Goal: Task Accomplishment & Management: Complete application form

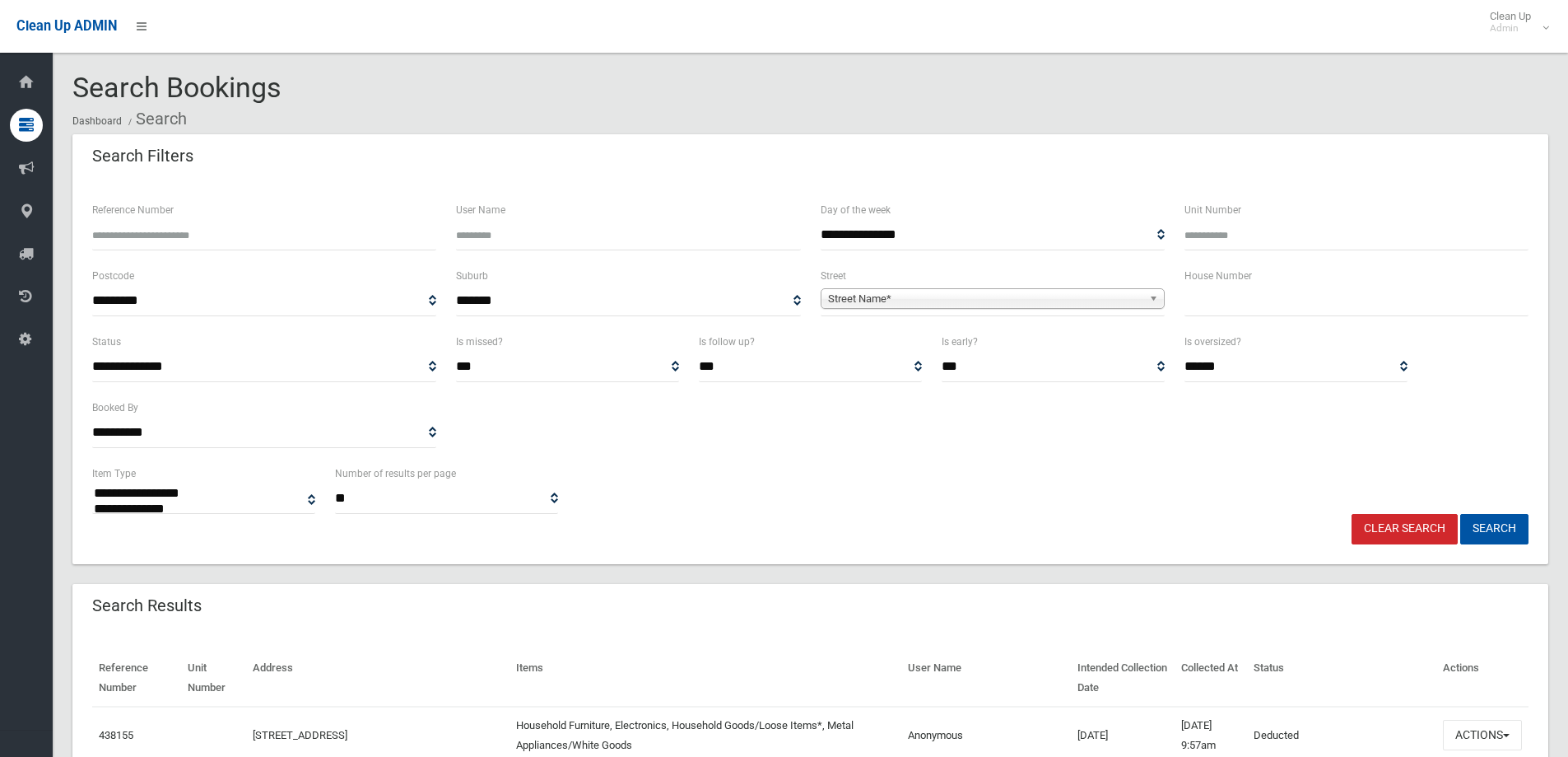
select select
click at [1286, 302] on input "text" at bounding box center [1357, 301] width 344 height 31
type input "***"
click at [1023, 293] on span "Street Name*" at bounding box center [986, 299] width 315 height 20
click at [831, 322] on input "********" at bounding box center [993, 321] width 336 height 20
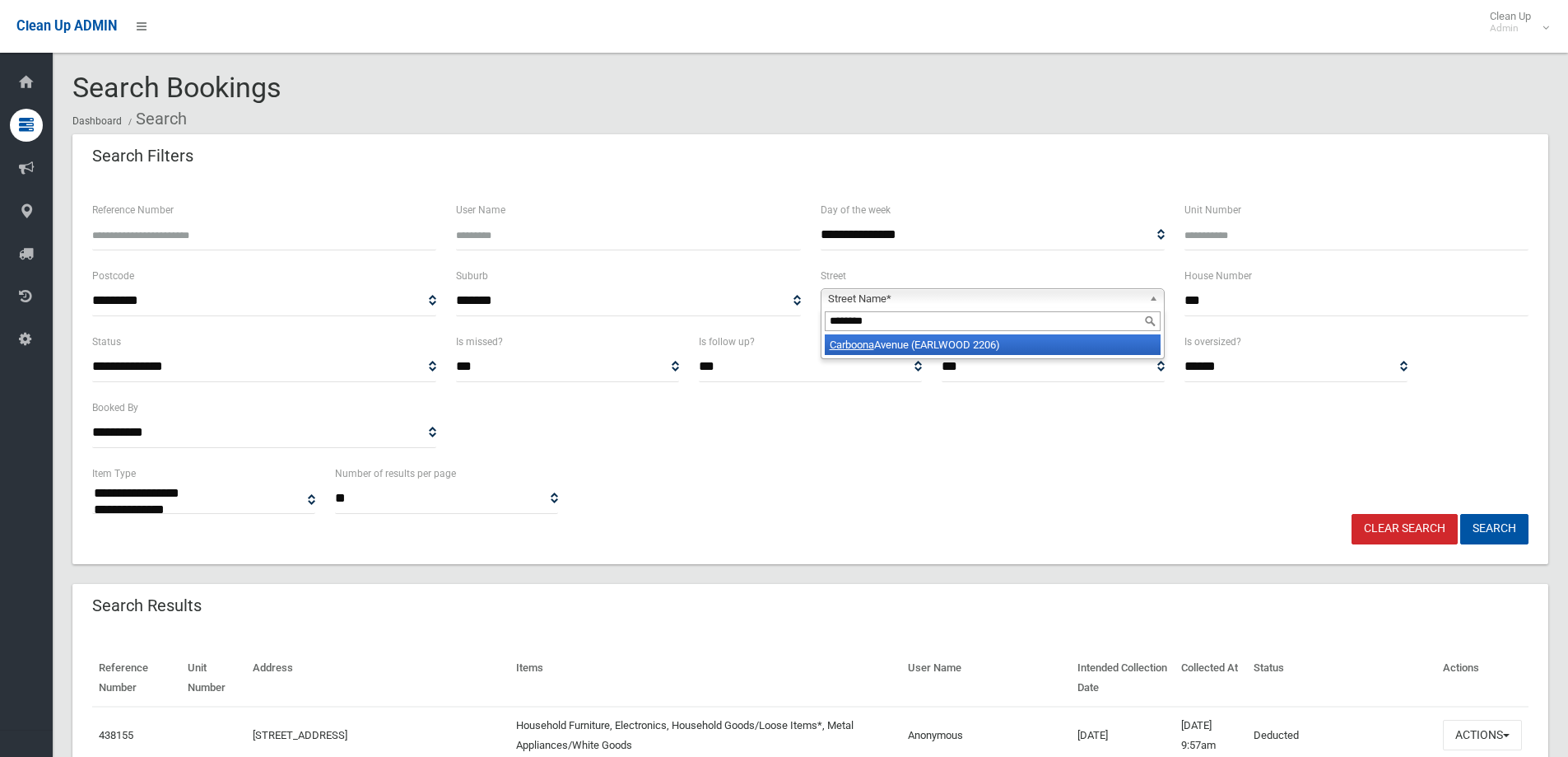
click at [964, 333] on div "********" at bounding box center [993, 321] width 343 height 27
type input "********"
click at [961, 345] on li "Carboona Avenue (EARLWOOD 2206)" at bounding box center [993, 345] width 336 height 21
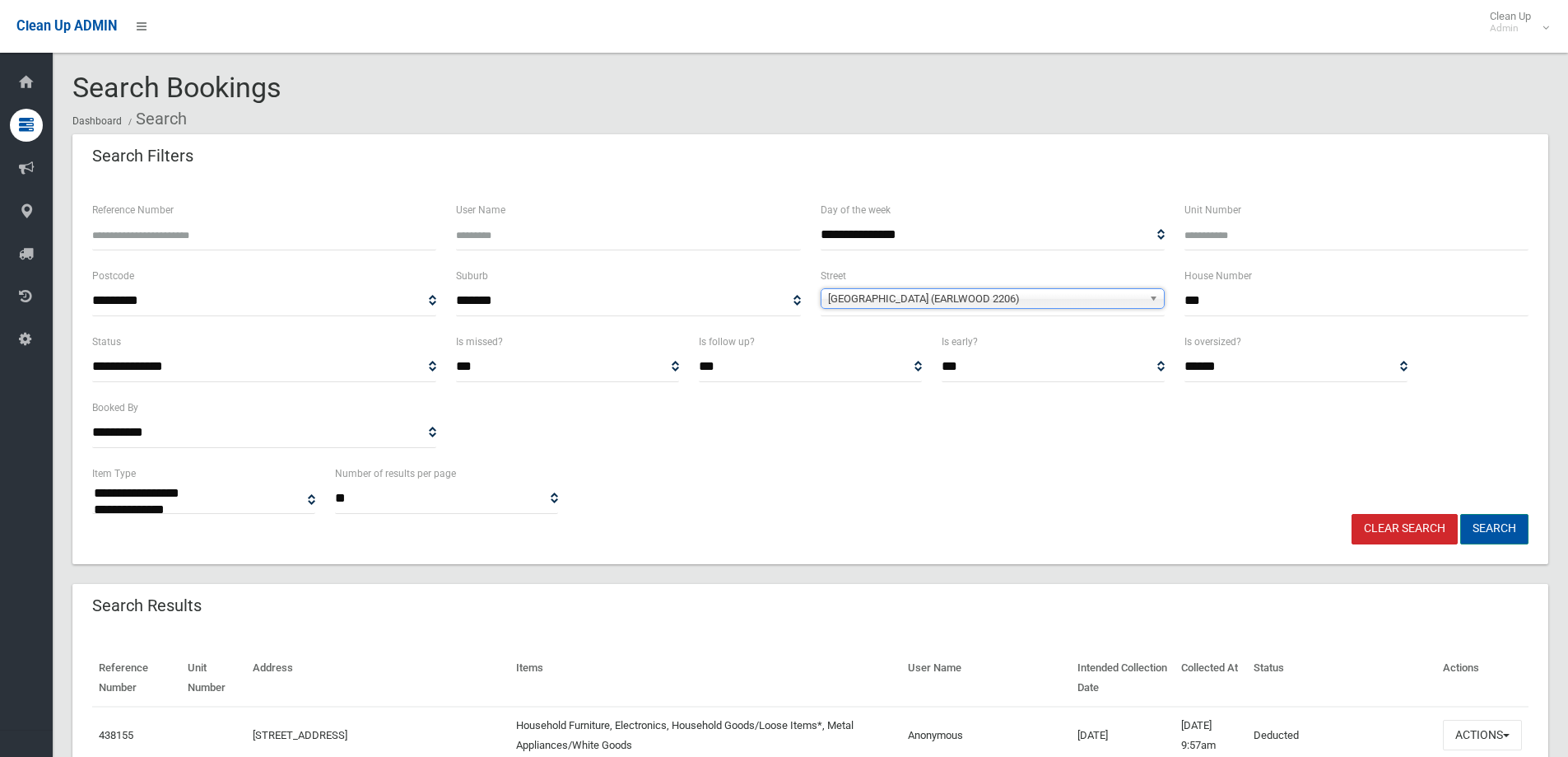
click at [1509, 529] on button "Search" at bounding box center [1494, 529] width 68 height 31
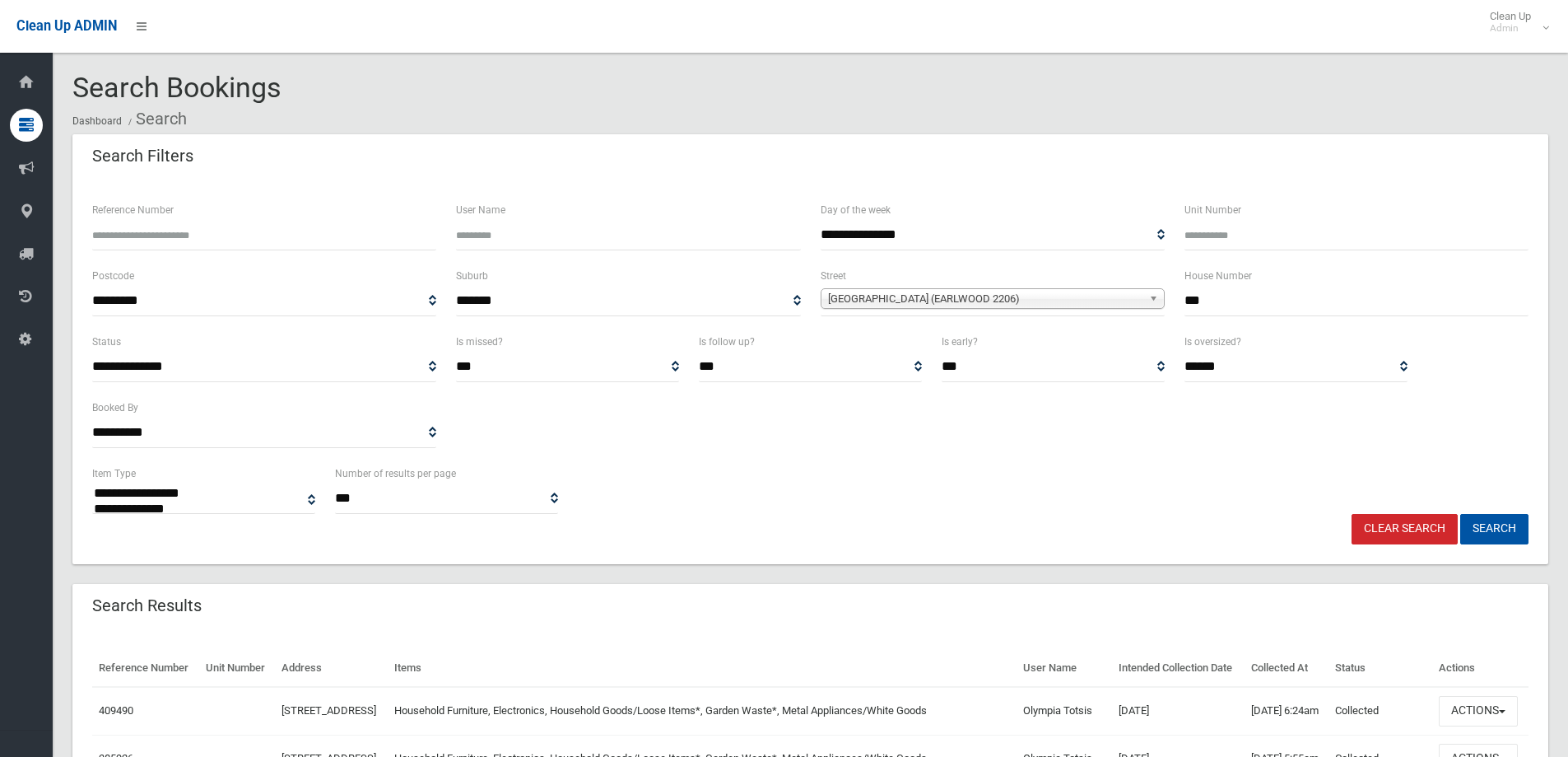
select select
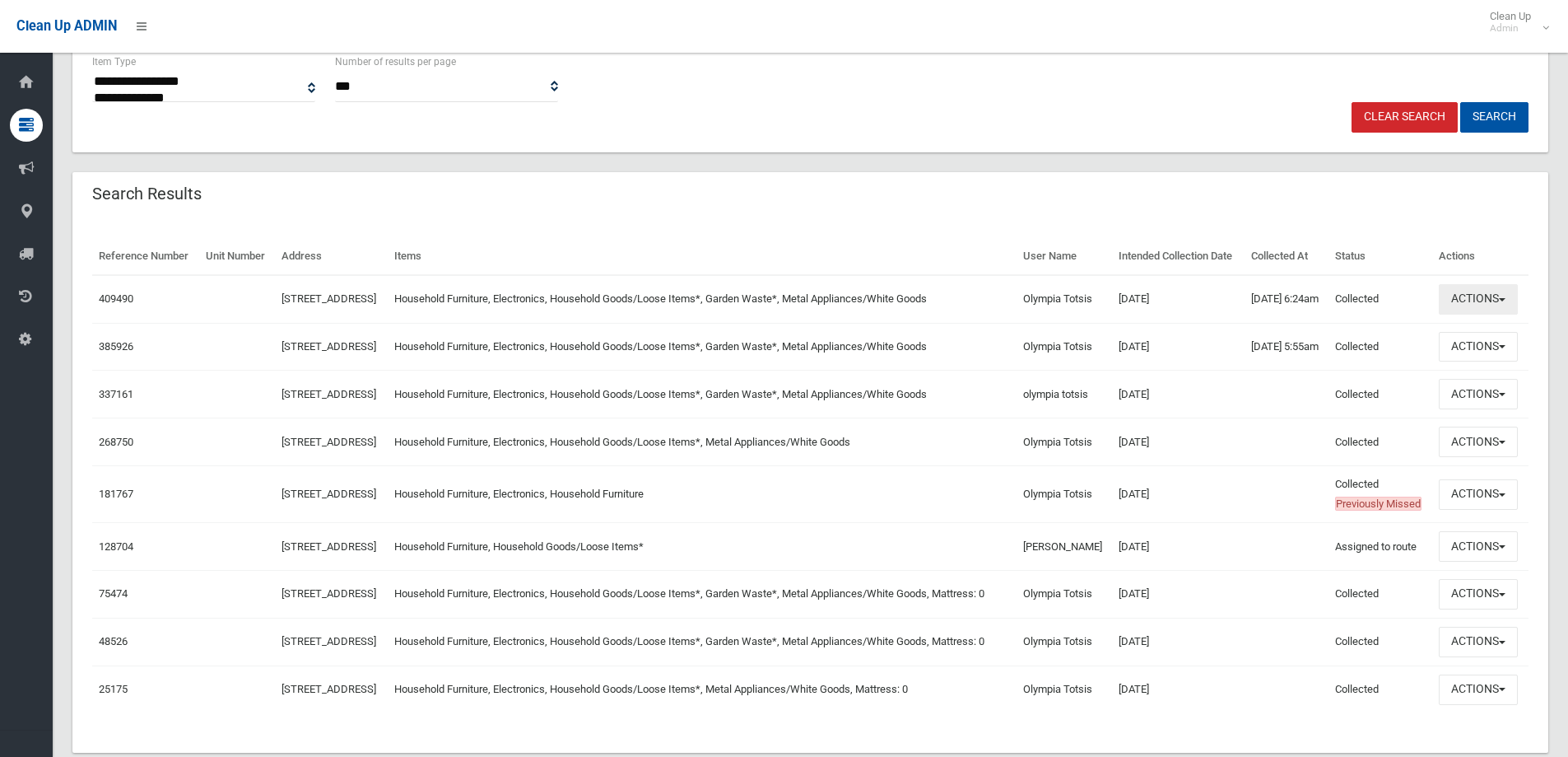
click at [1509, 315] on button "Actions" at bounding box center [1478, 299] width 79 height 31
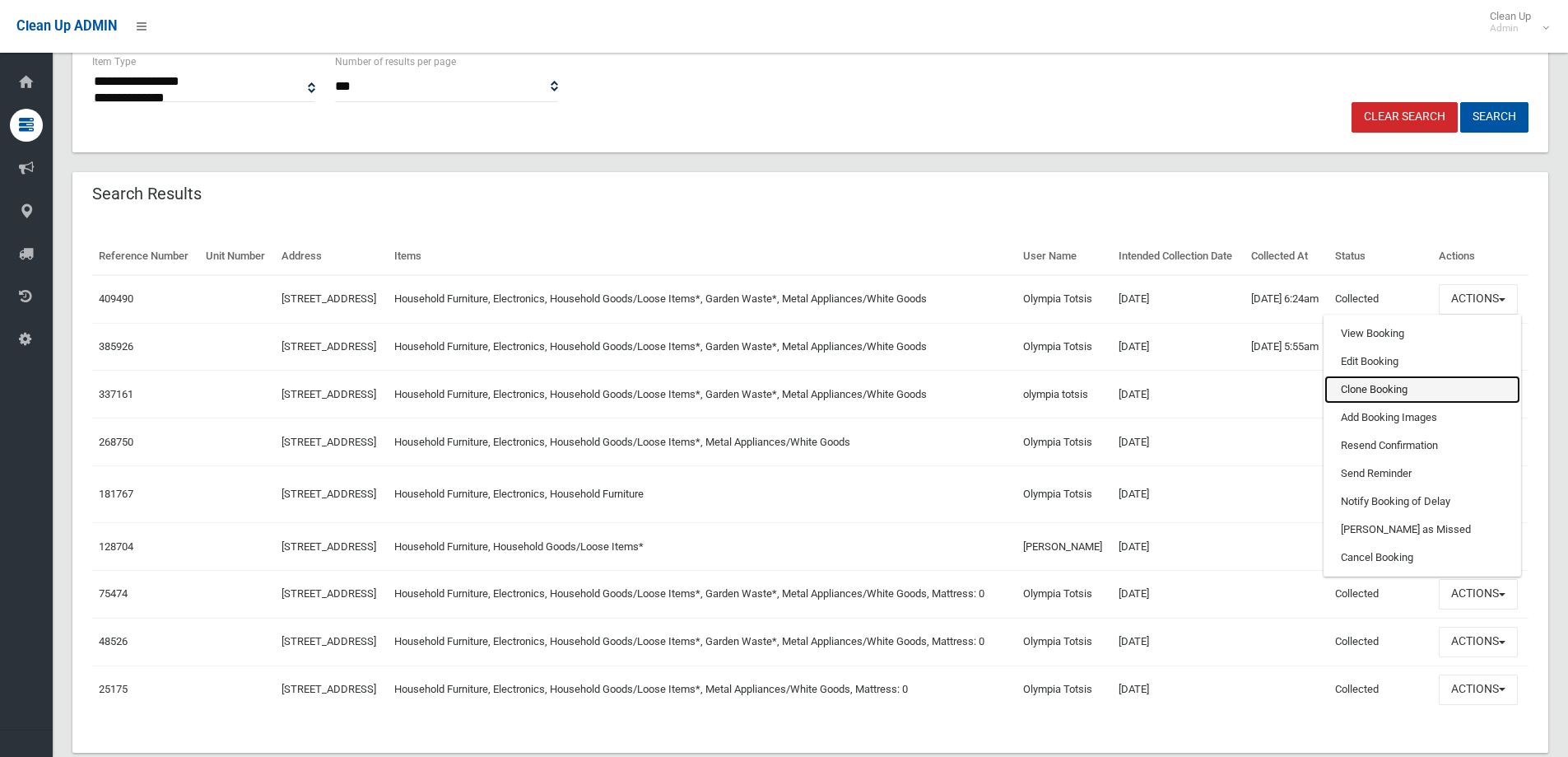
click at [1401, 404] on link "Clone Booking" at bounding box center [1422, 389] width 196 height 28
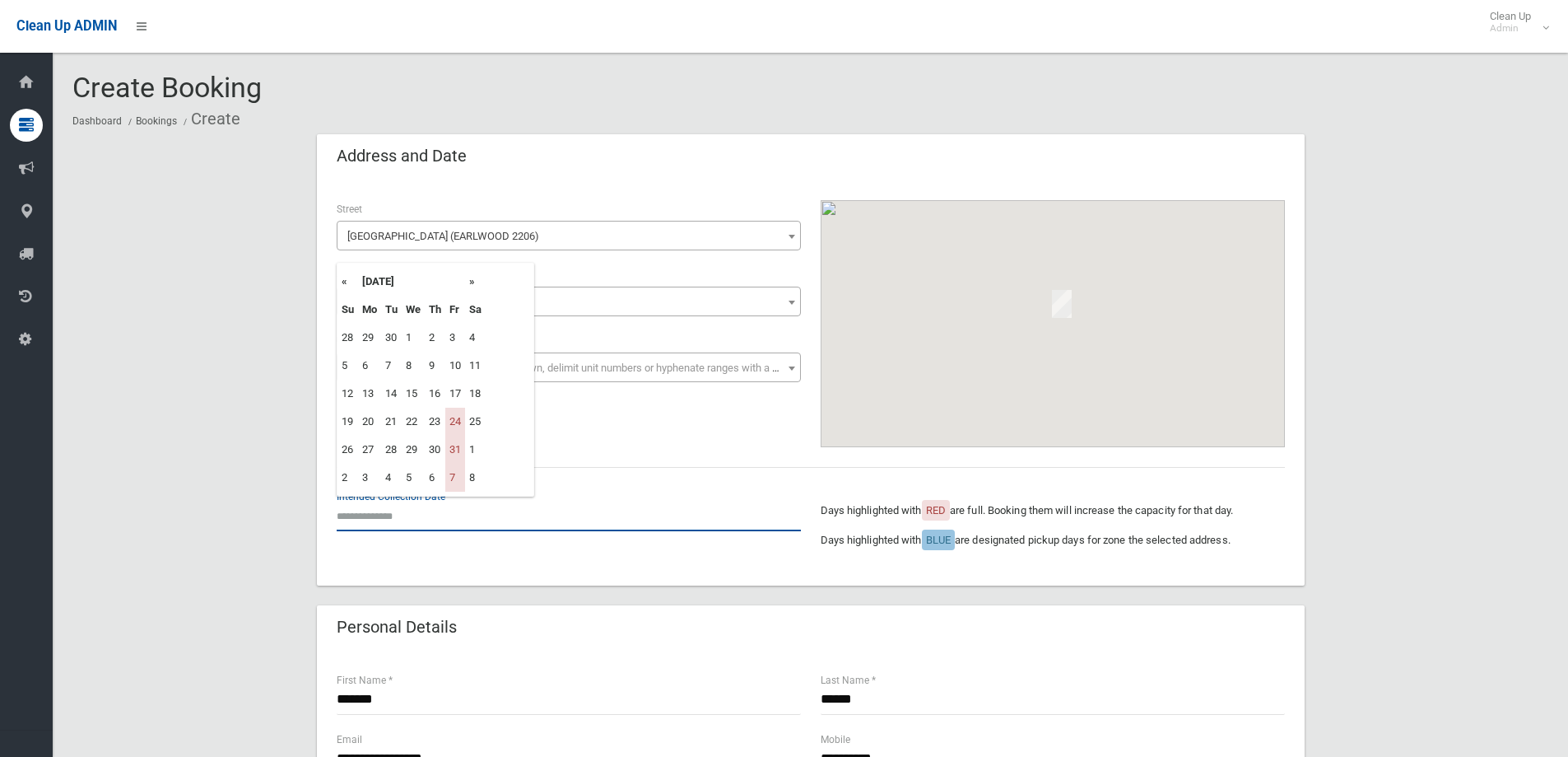
click at [508, 514] on input "text" at bounding box center [569, 516] width 464 height 31
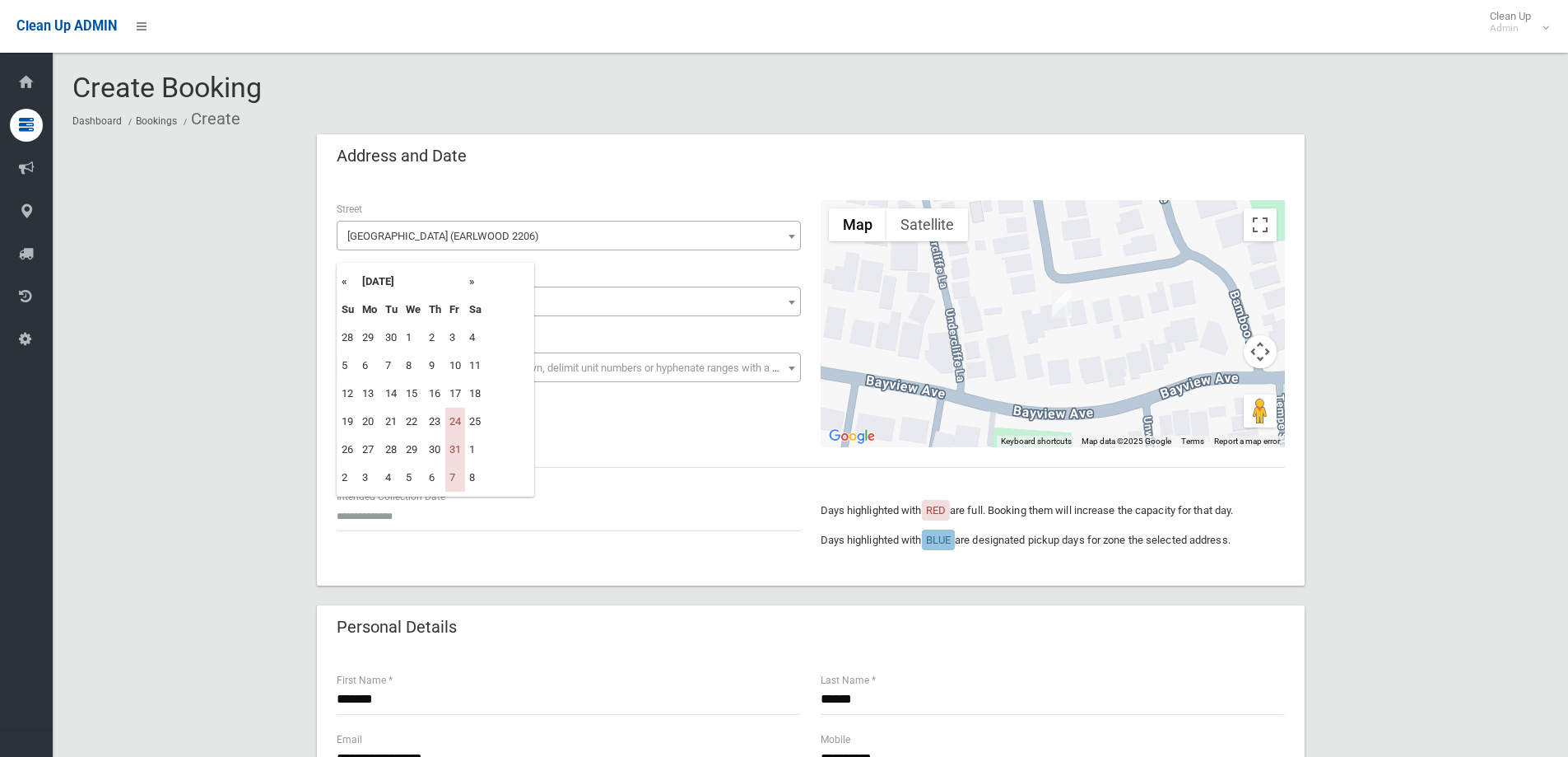
click at [471, 280] on th "»" at bounding box center [475, 281] width 21 height 28
click at [461, 366] on td "12" at bounding box center [455, 365] width 20 height 28
type input "**********"
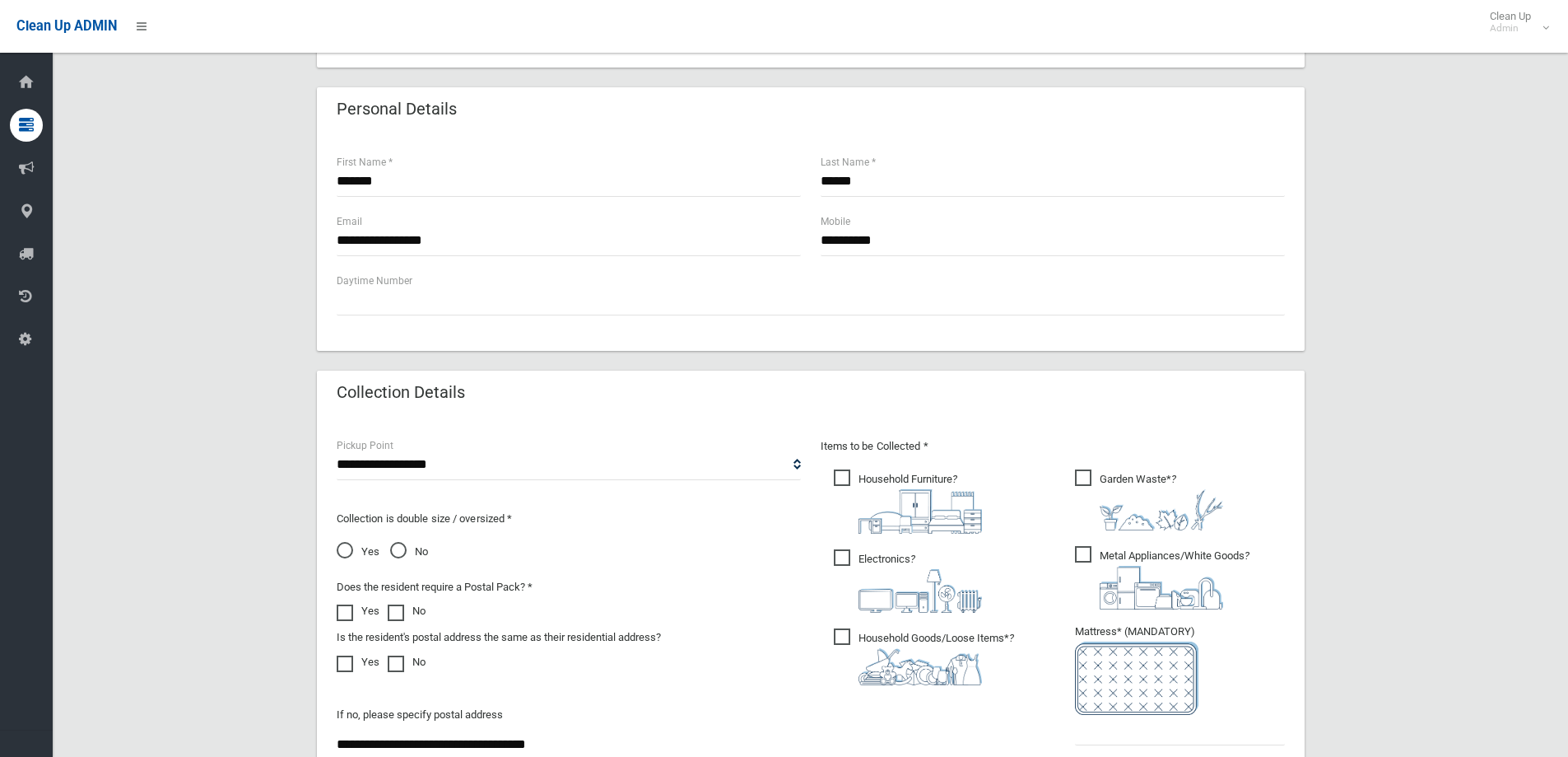
scroll to position [659, 0]
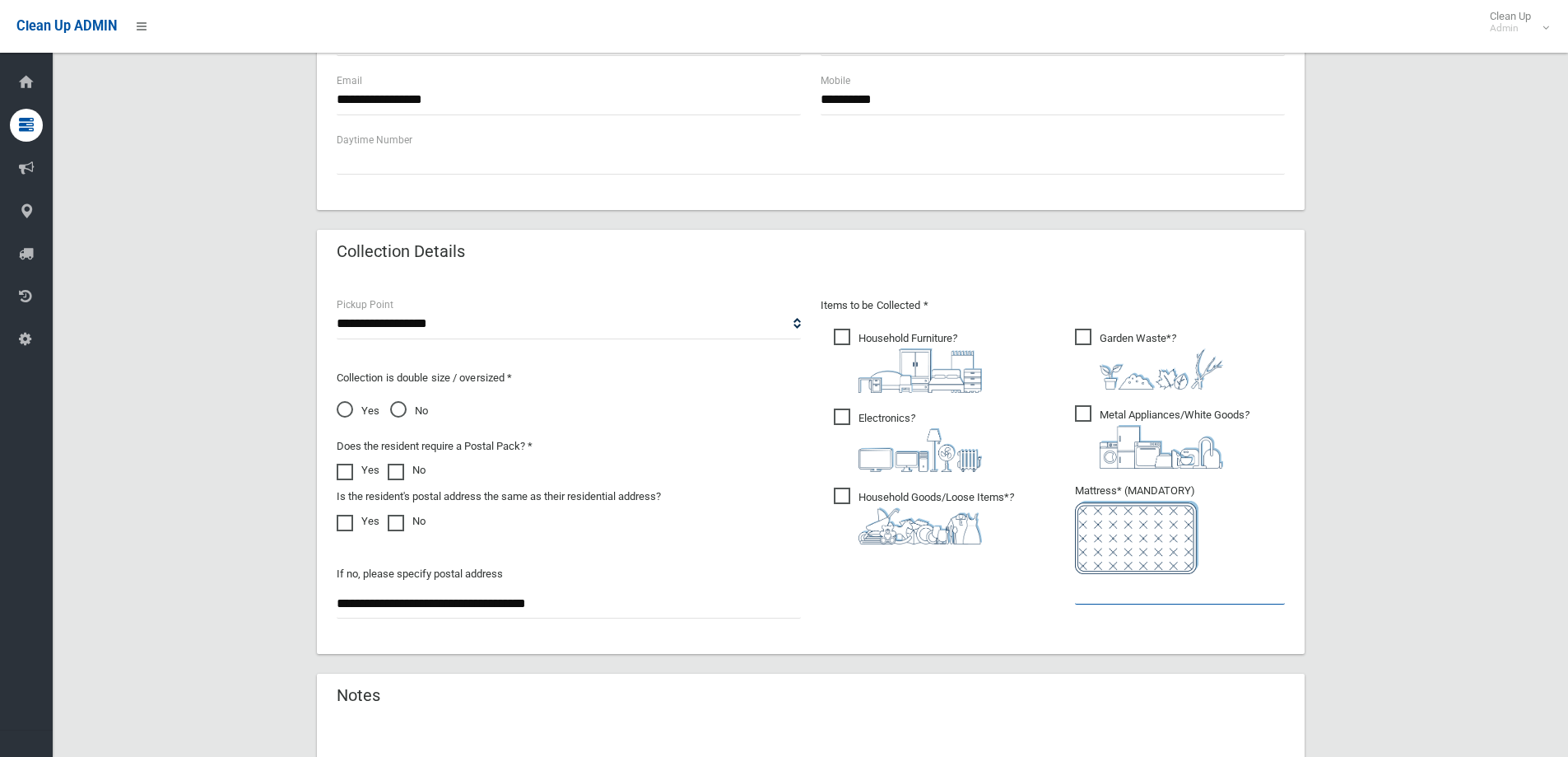
click at [1102, 588] on input "text" at bounding box center [1181, 589] width 210 height 31
type input "*"
click at [347, 411] on span "Yes" at bounding box center [358, 411] width 43 height 20
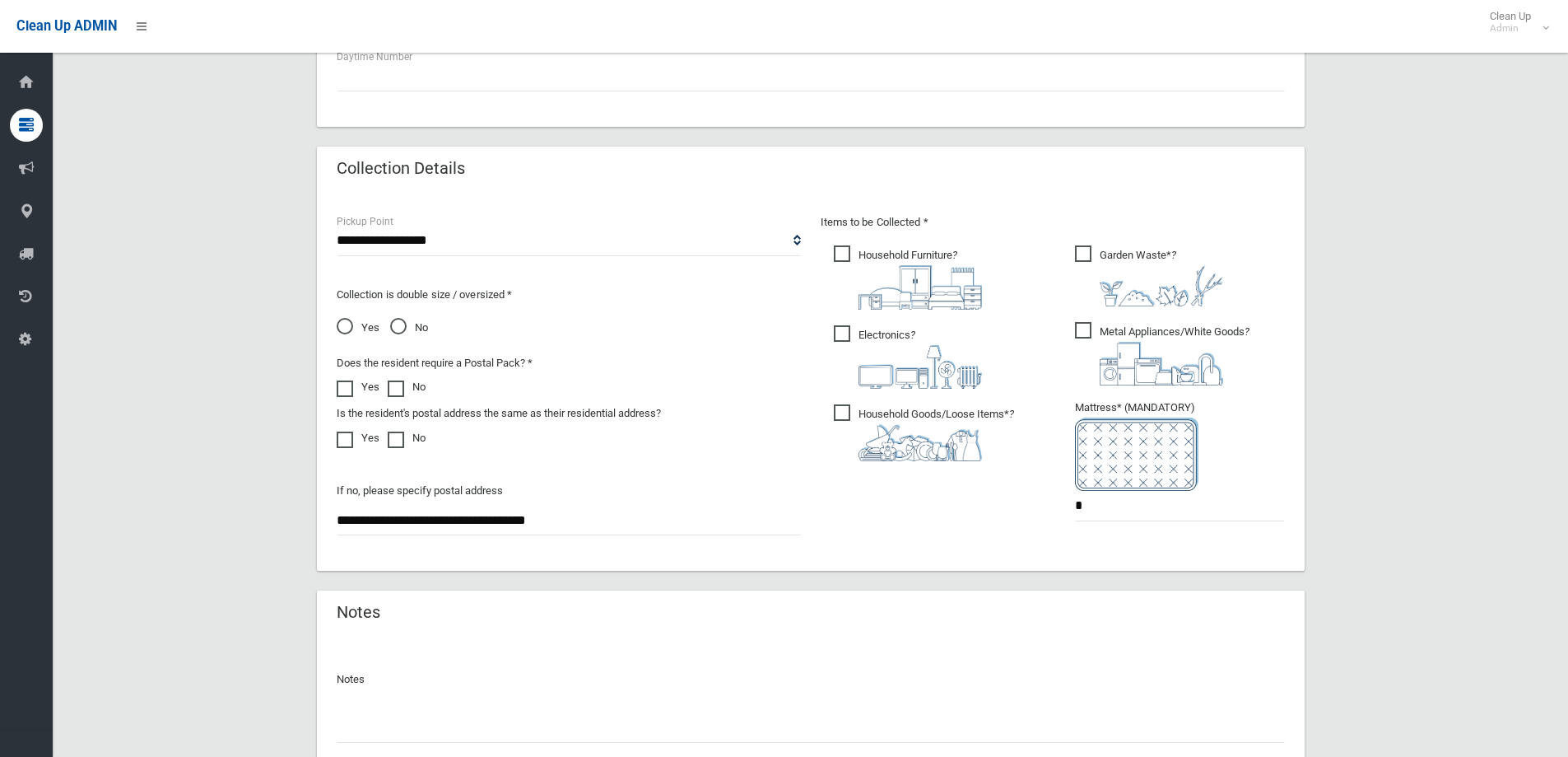
scroll to position [873, 0]
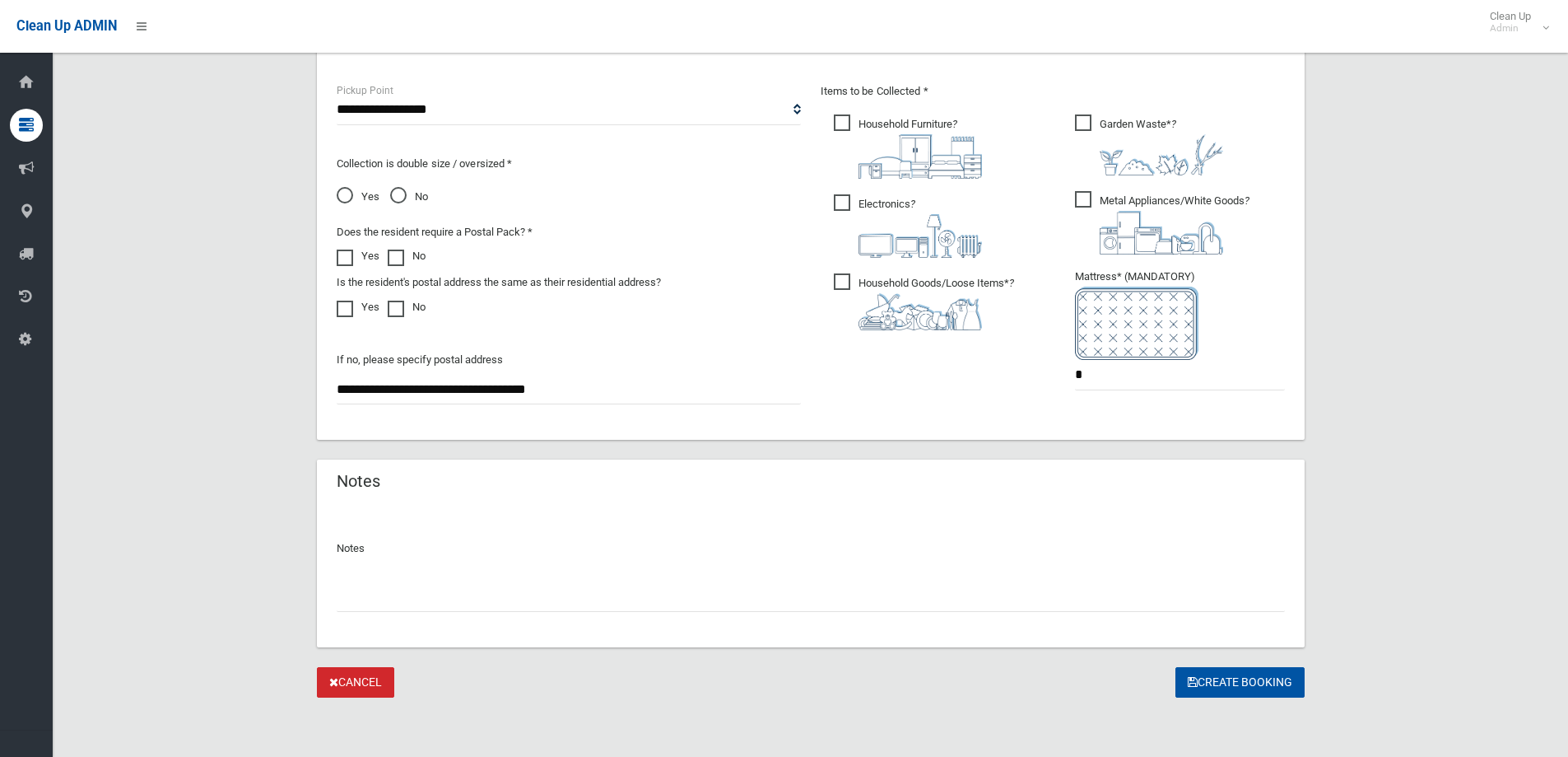
click at [769, 588] on input "text" at bounding box center [811, 597] width 948 height 31
type input "**********"
click at [1200, 673] on button "Create Booking" at bounding box center [1240, 683] width 129 height 31
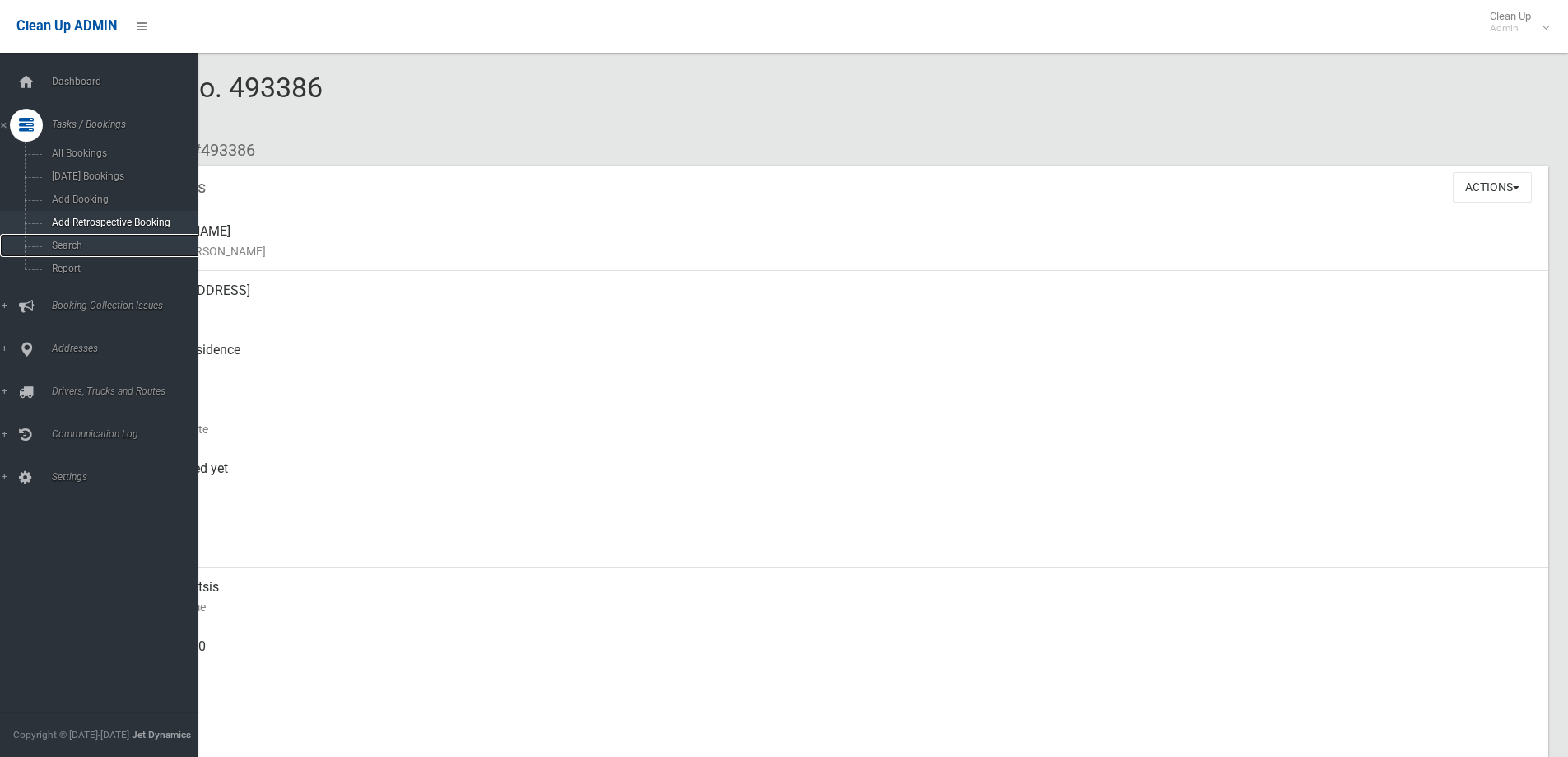
drag, startPoint x: 53, startPoint y: 244, endPoint x: 192, endPoint y: 227, distance: 140.0
click at [54, 244] on span "Search" at bounding box center [121, 245] width 149 height 11
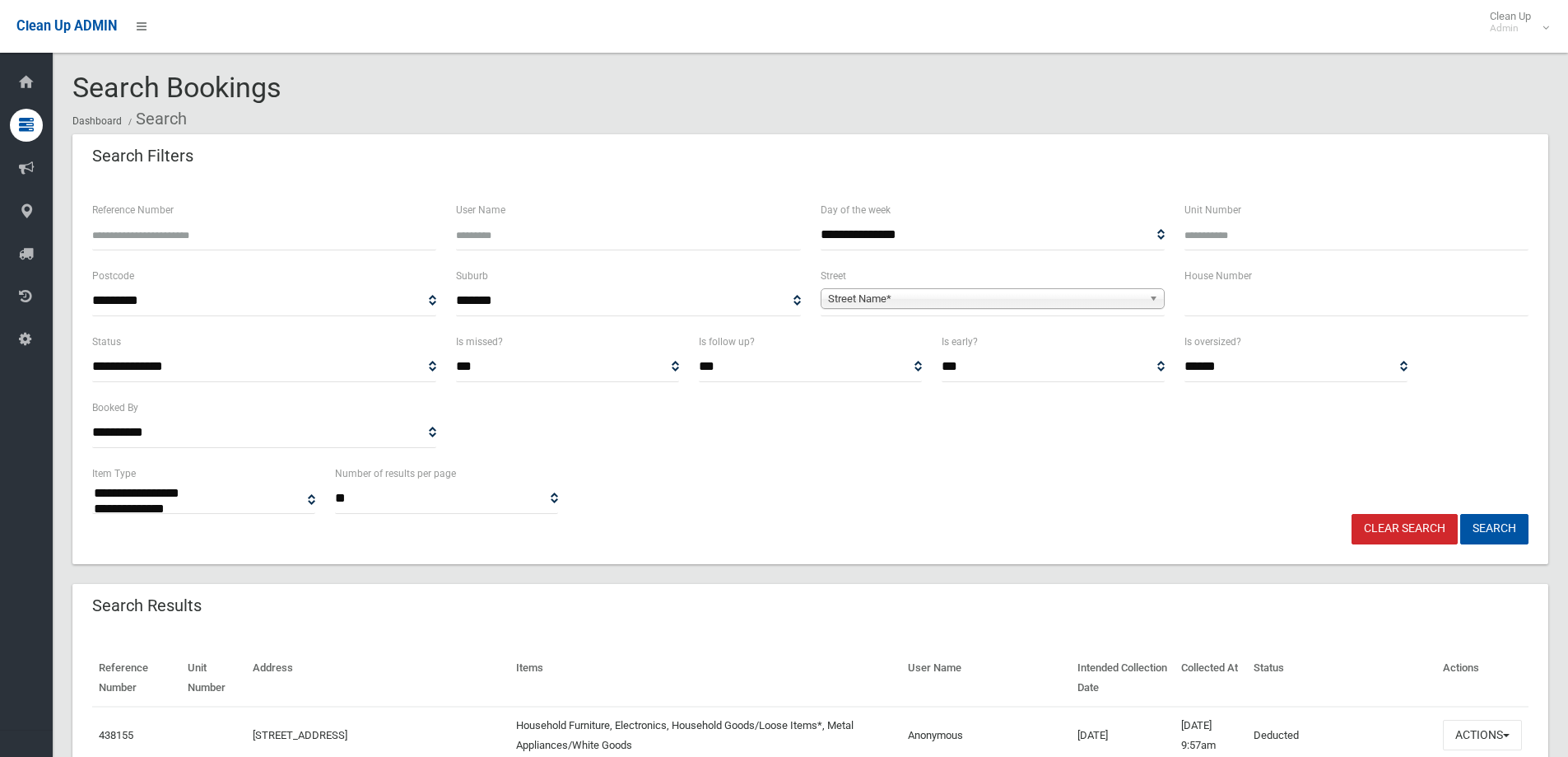
select select
click at [1212, 299] on input "text" at bounding box center [1357, 301] width 344 height 31
click at [1235, 301] on input "text" at bounding box center [1357, 301] width 344 height 31
type input "***"
click at [1093, 293] on span "Street Name*" at bounding box center [986, 299] width 315 height 20
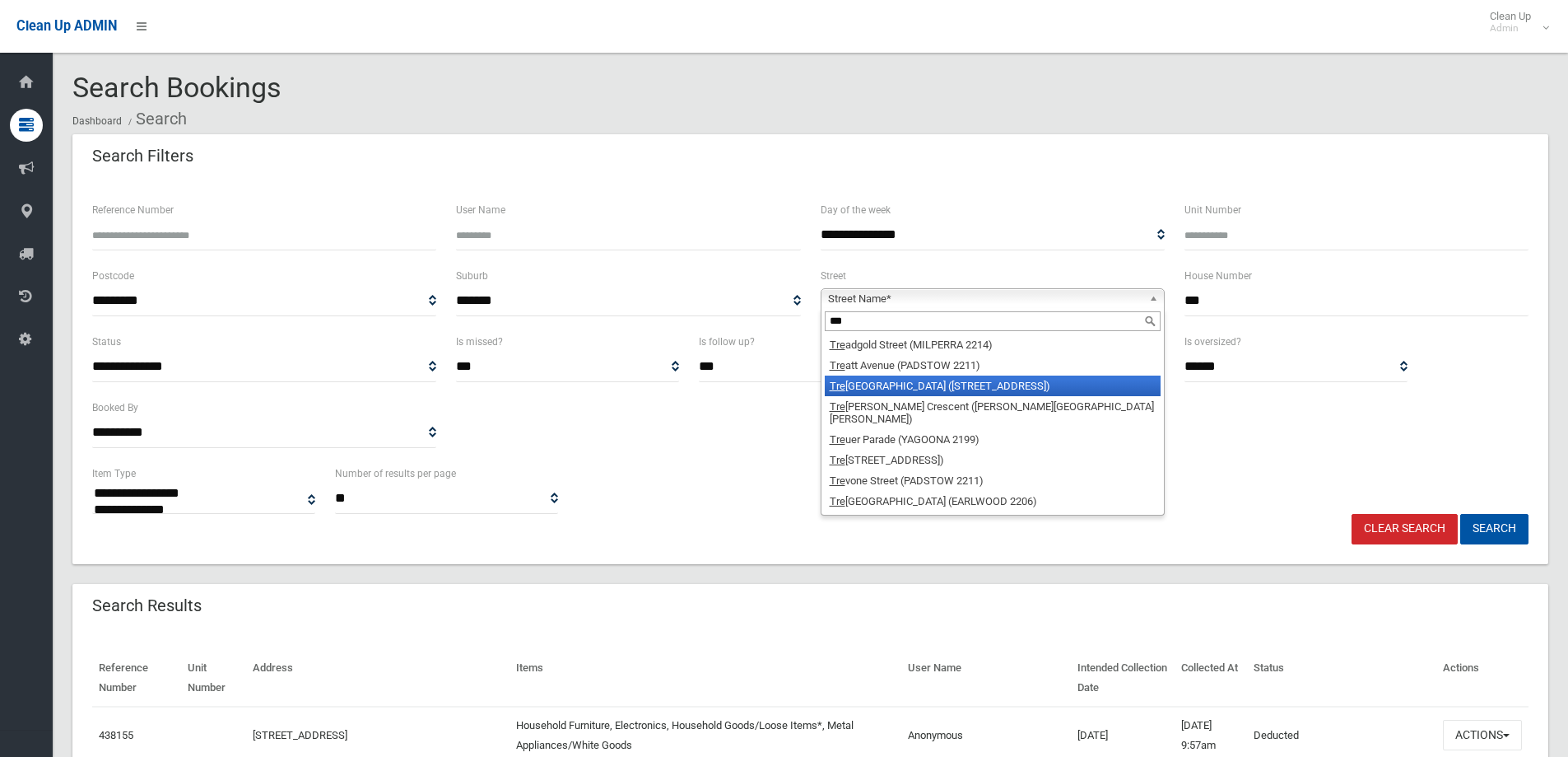
type input "***"
click at [905, 393] on li "Tre bartha Street (BASS HILL 2197)" at bounding box center [993, 386] width 336 height 21
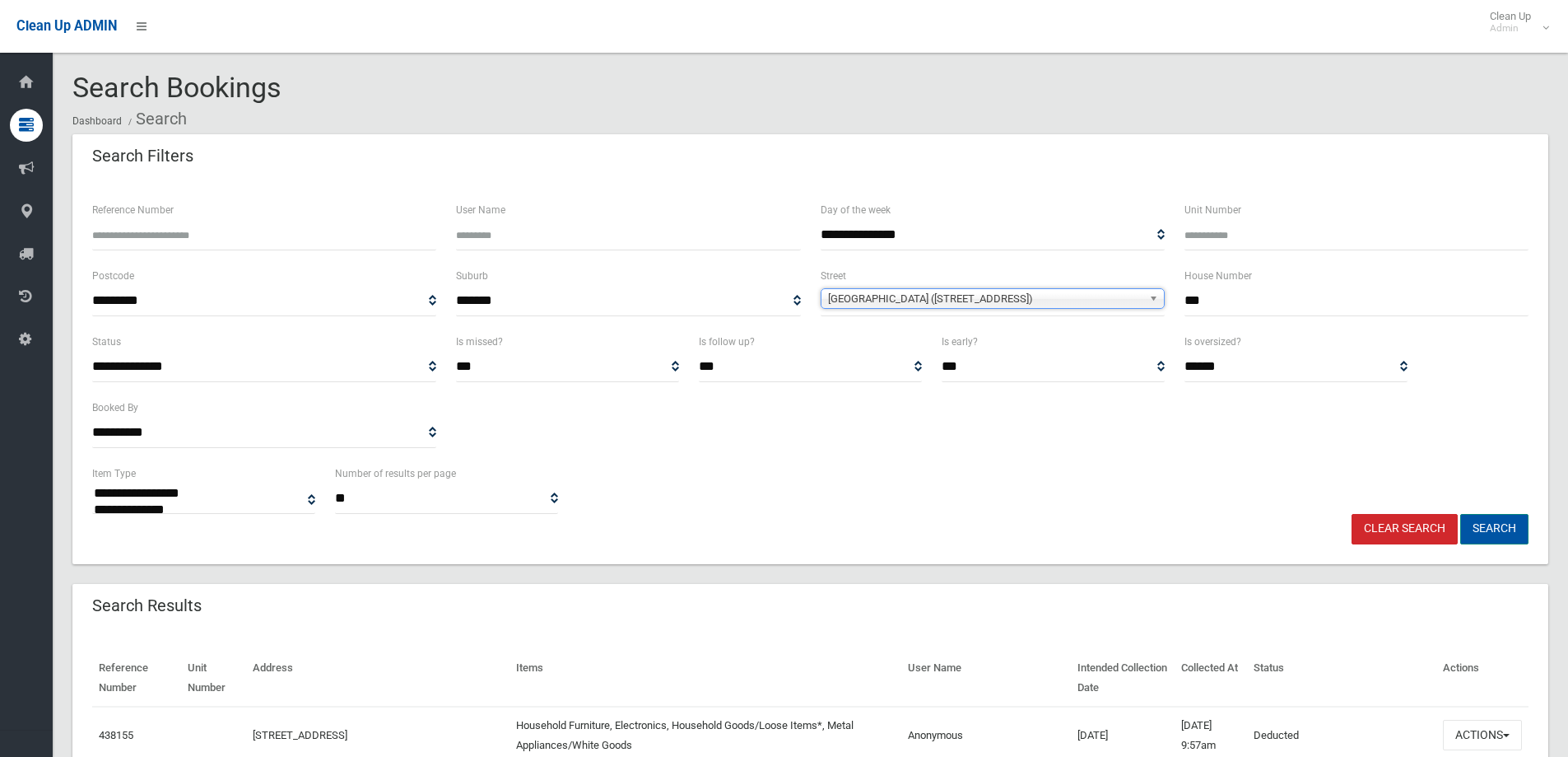
click at [1512, 529] on button "Search" at bounding box center [1494, 529] width 68 height 31
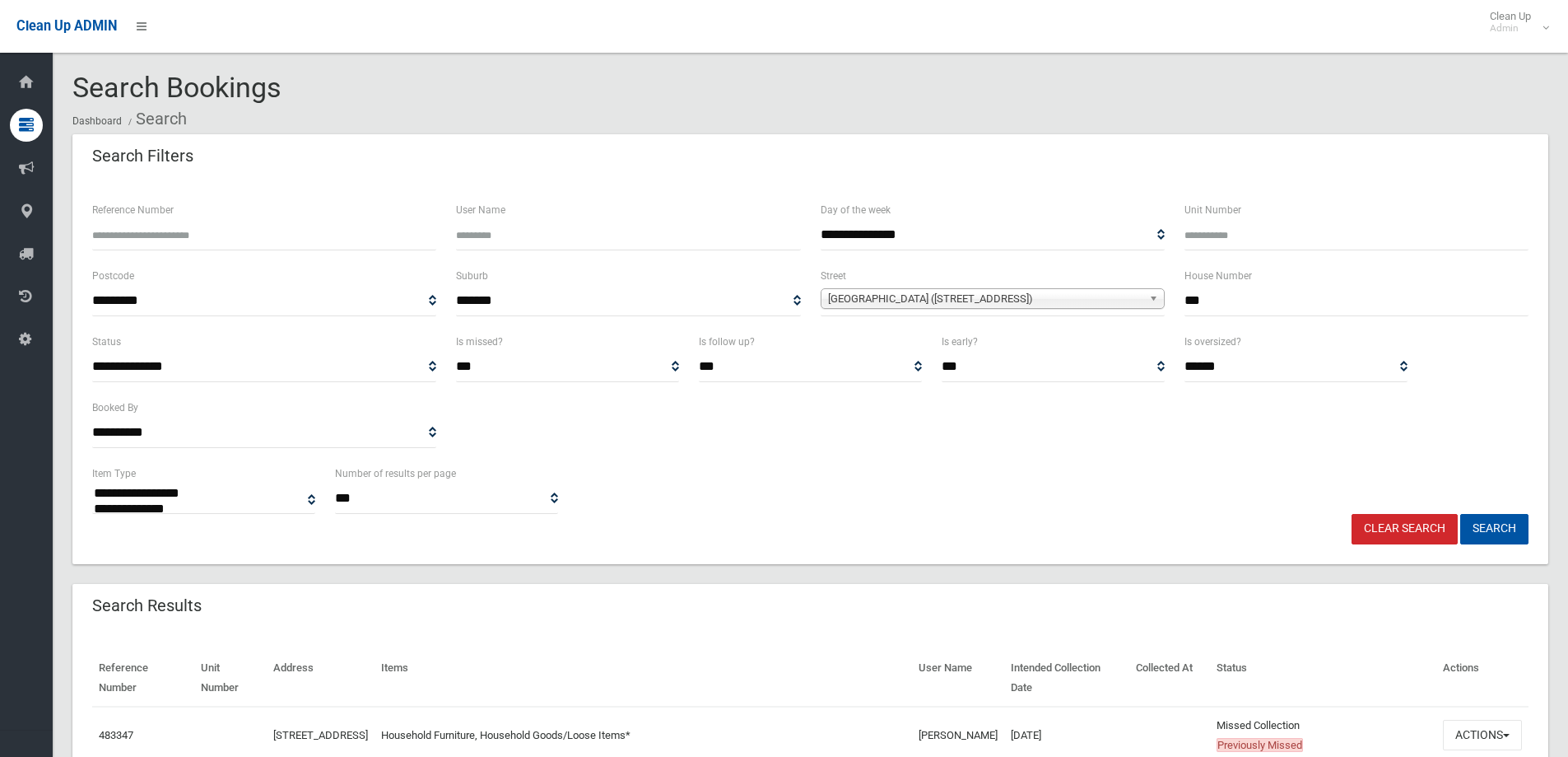
select select
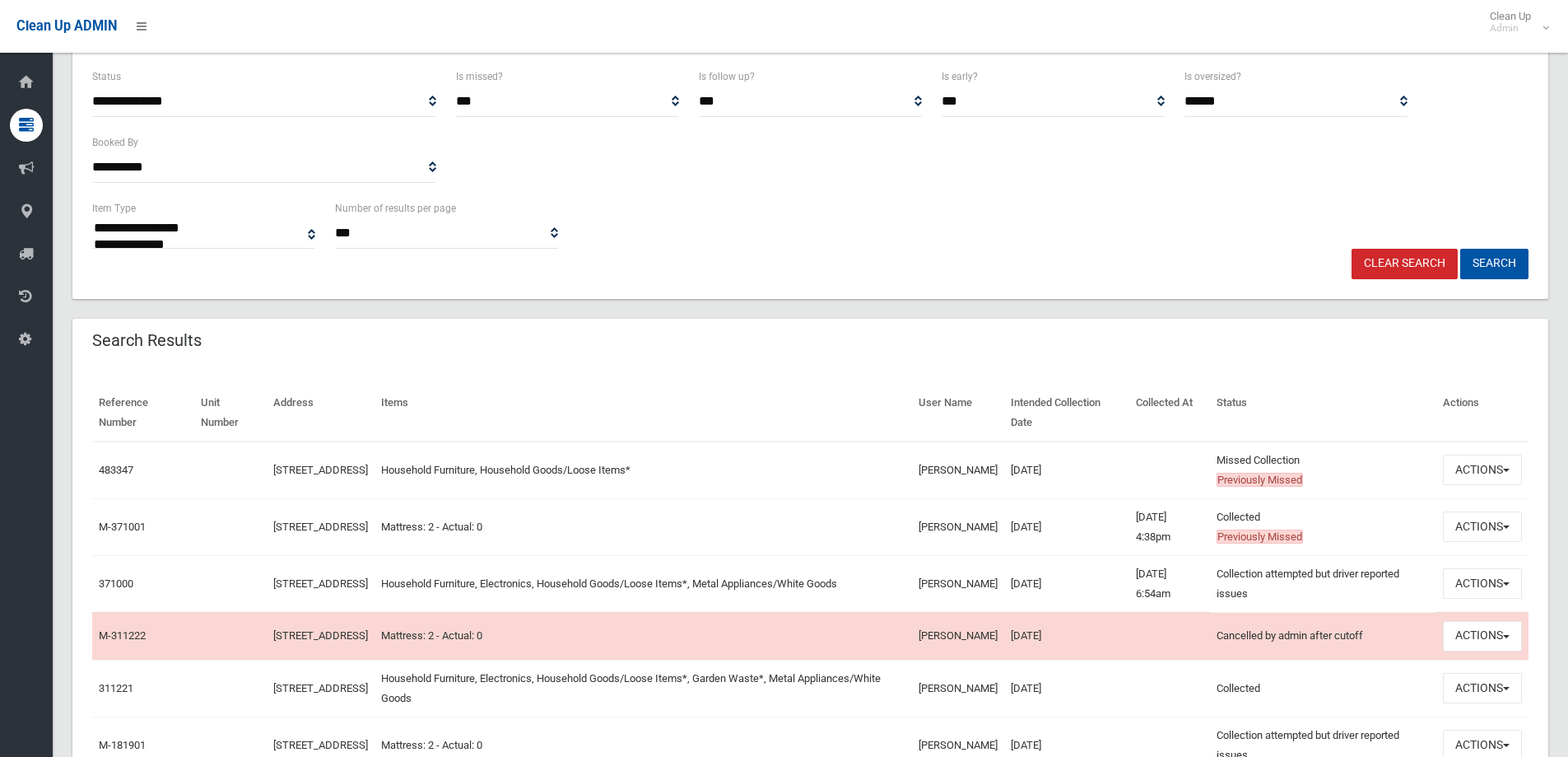
scroll to position [329, 0]
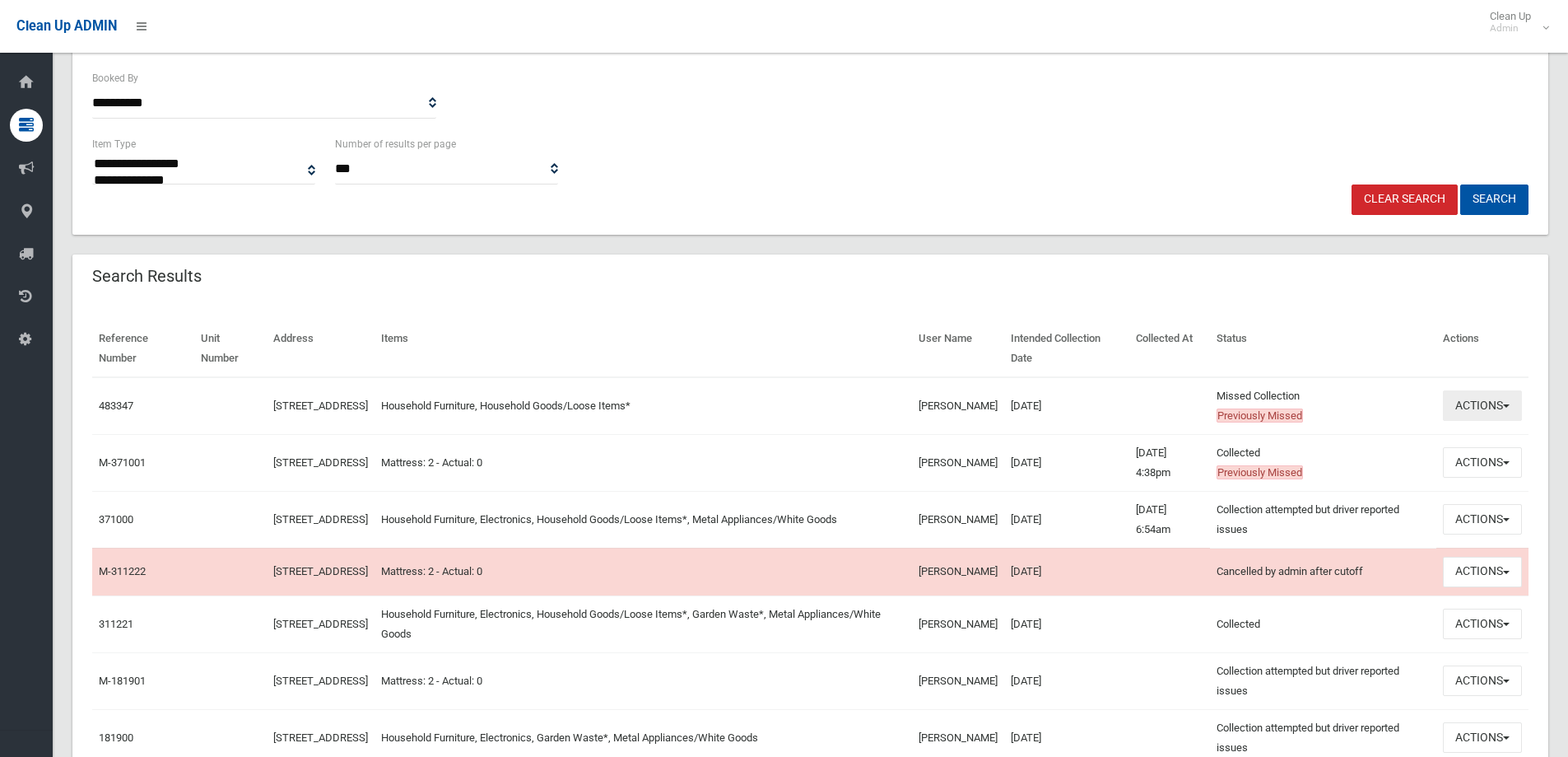
click at [1488, 396] on button "Actions" at bounding box center [1483, 405] width 79 height 31
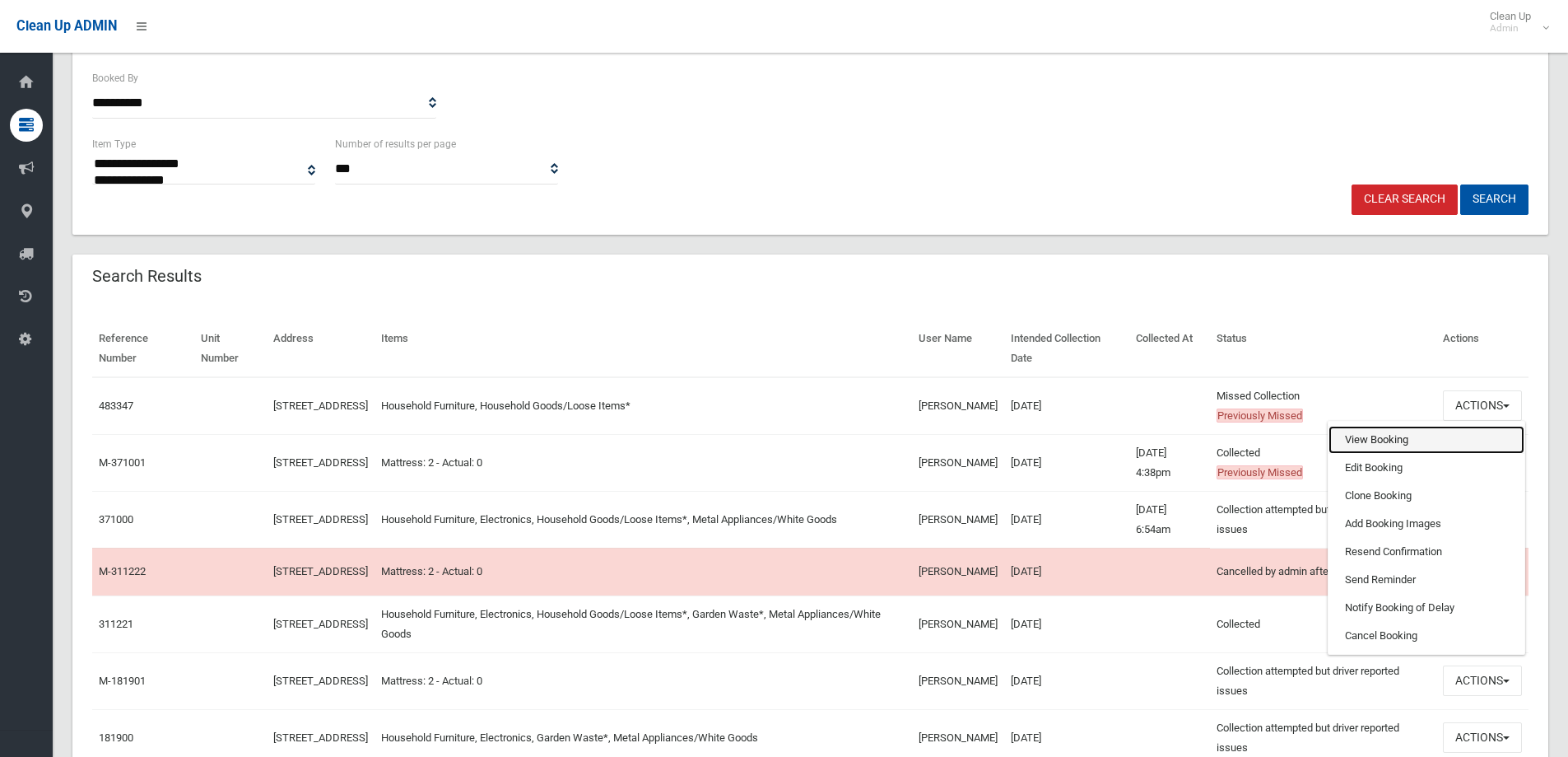
click at [1391, 441] on link "View Booking" at bounding box center [1426, 440] width 196 height 28
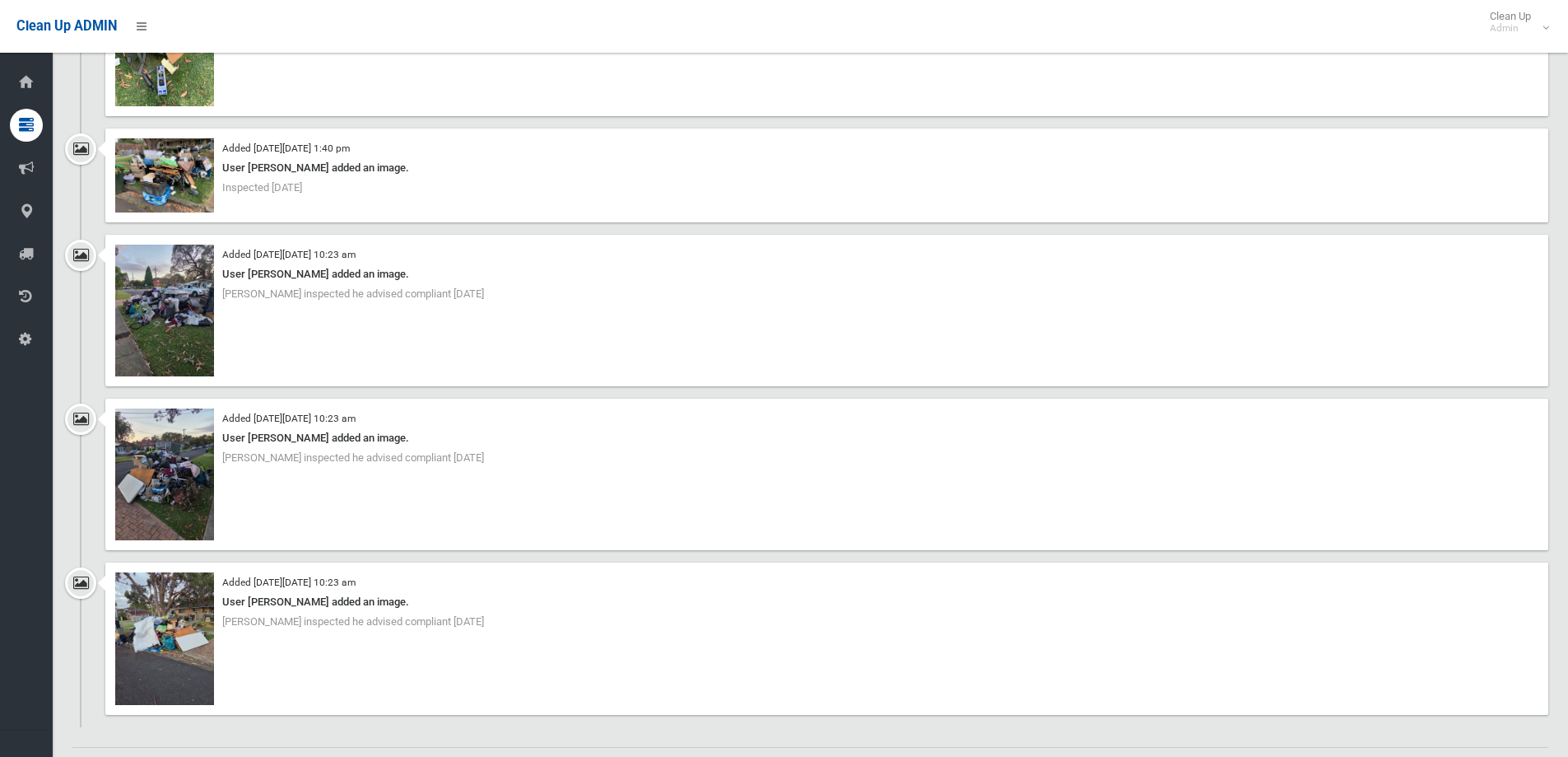
scroll to position [1730, 0]
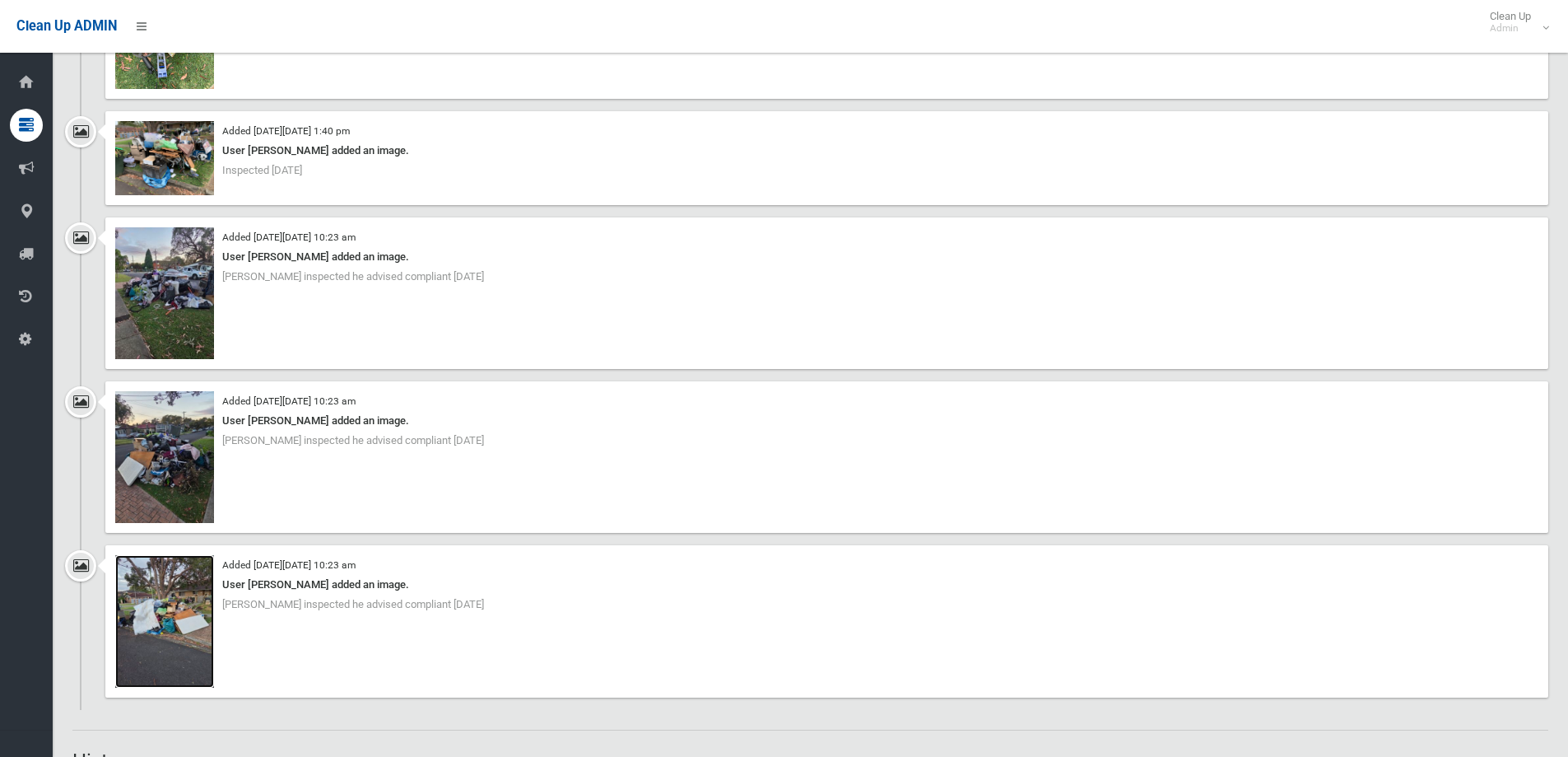
click at [154, 598] on img at bounding box center [165, 621] width 99 height 132
click at [183, 309] on img at bounding box center [165, 293] width 99 height 132
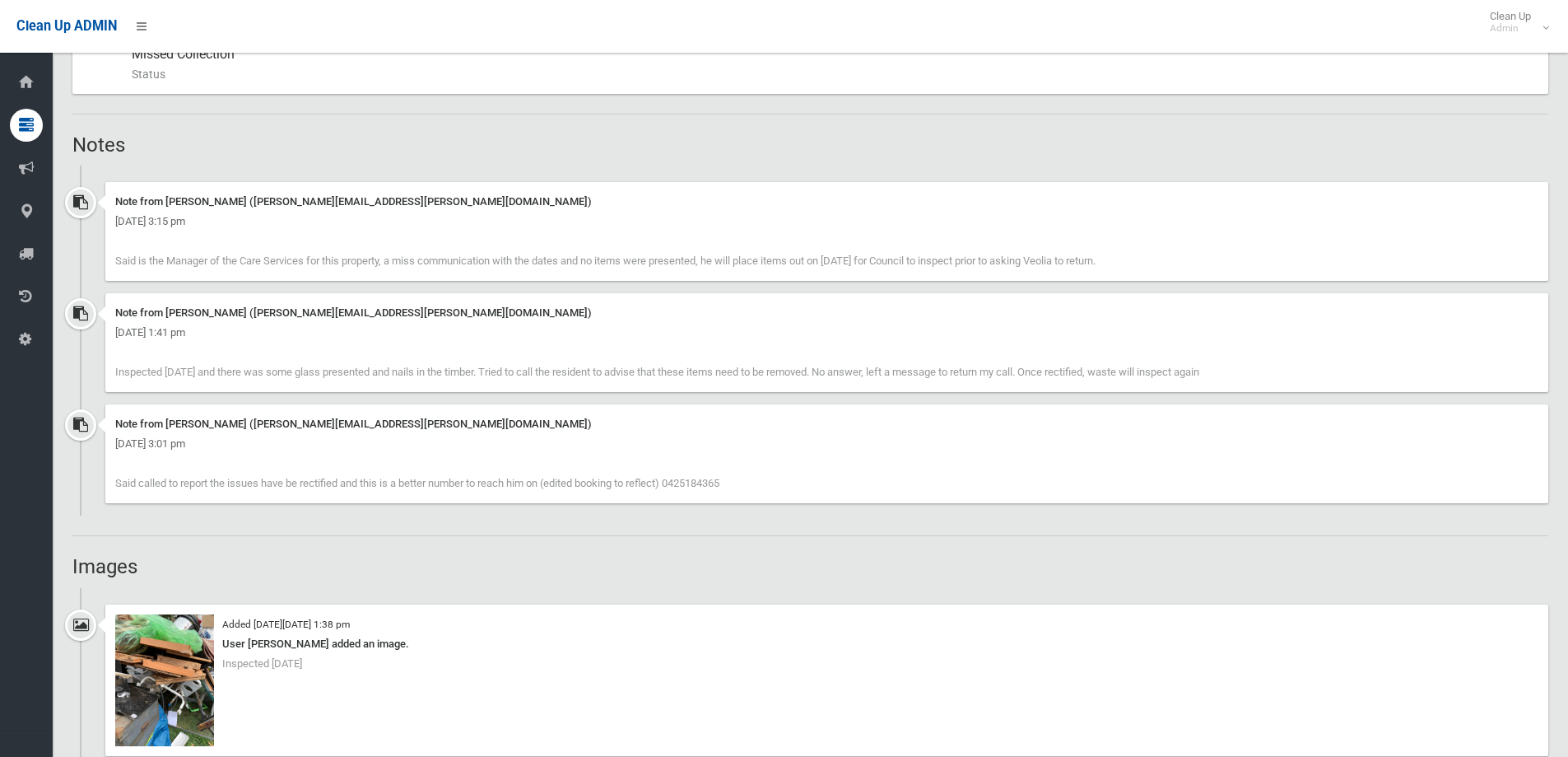
scroll to position [742, 0]
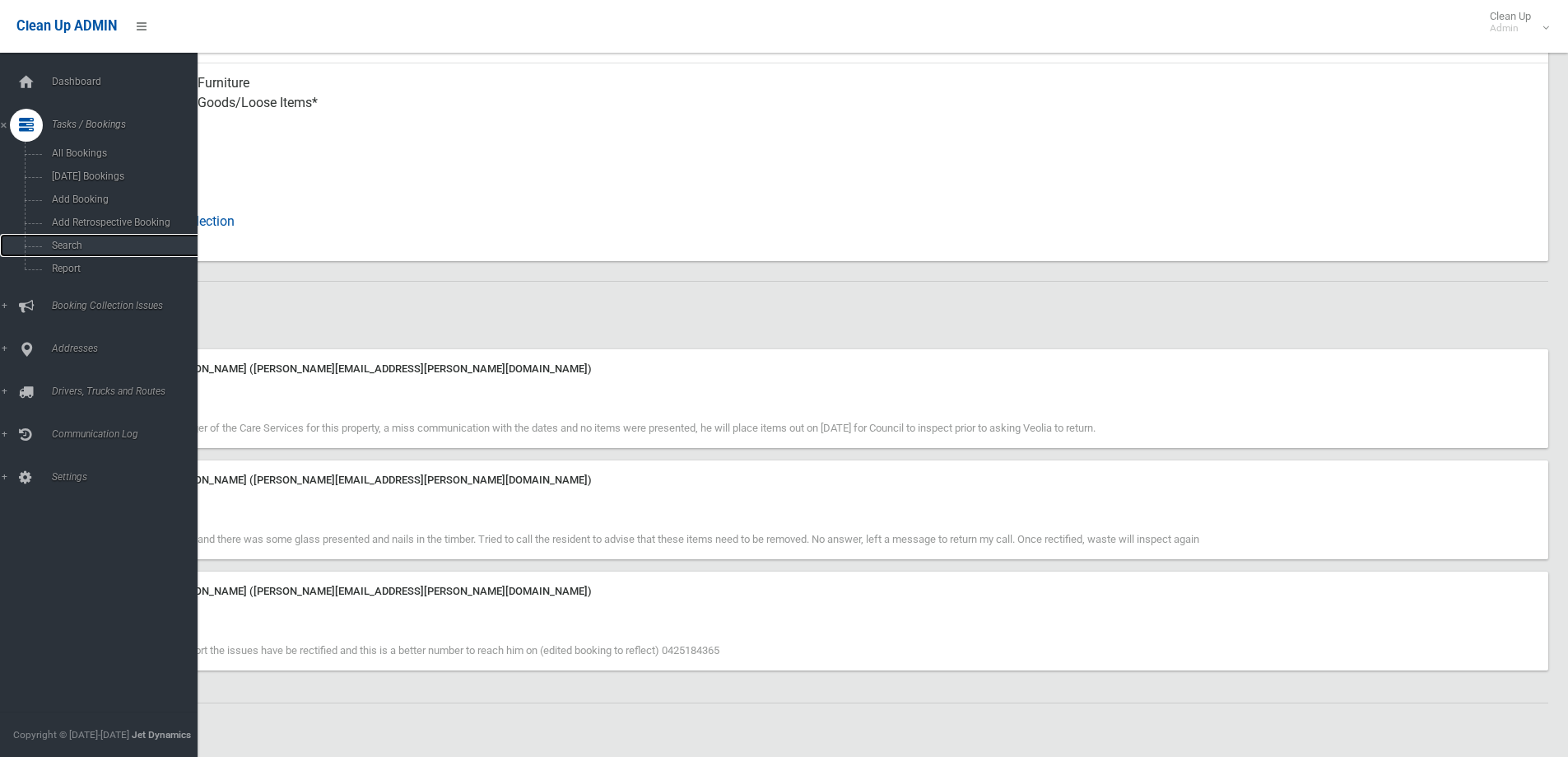
drag, startPoint x: 78, startPoint y: 241, endPoint x: 456, endPoint y: 233, distance: 378.1
click at [78, 241] on span "Search" at bounding box center [121, 245] width 149 height 11
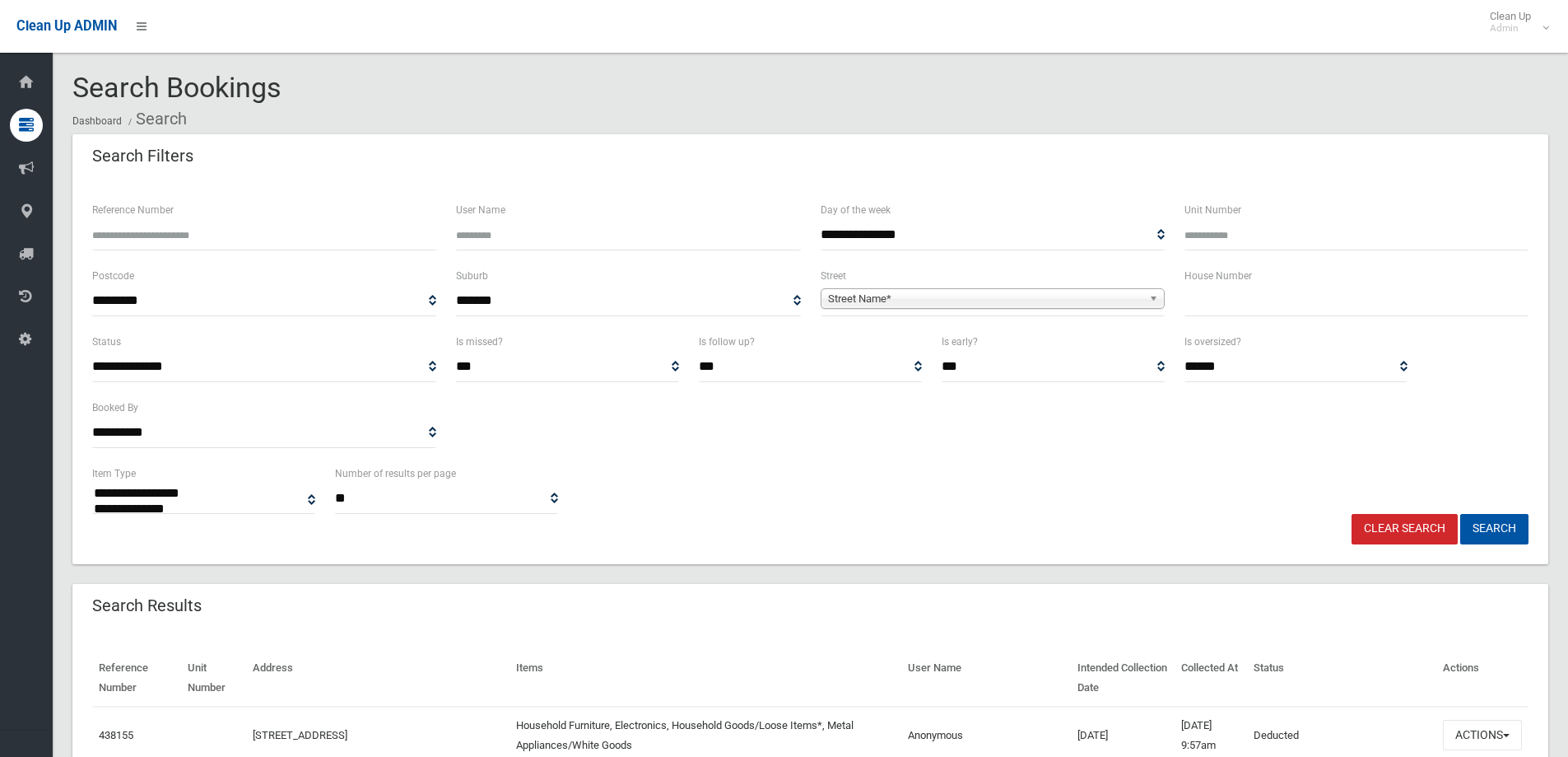
select select
click at [1252, 304] on input "text" at bounding box center [1357, 301] width 344 height 31
type input "**"
click at [1068, 299] on span "Street Name*" at bounding box center [986, 299] width 315 height 20
type input "*******"
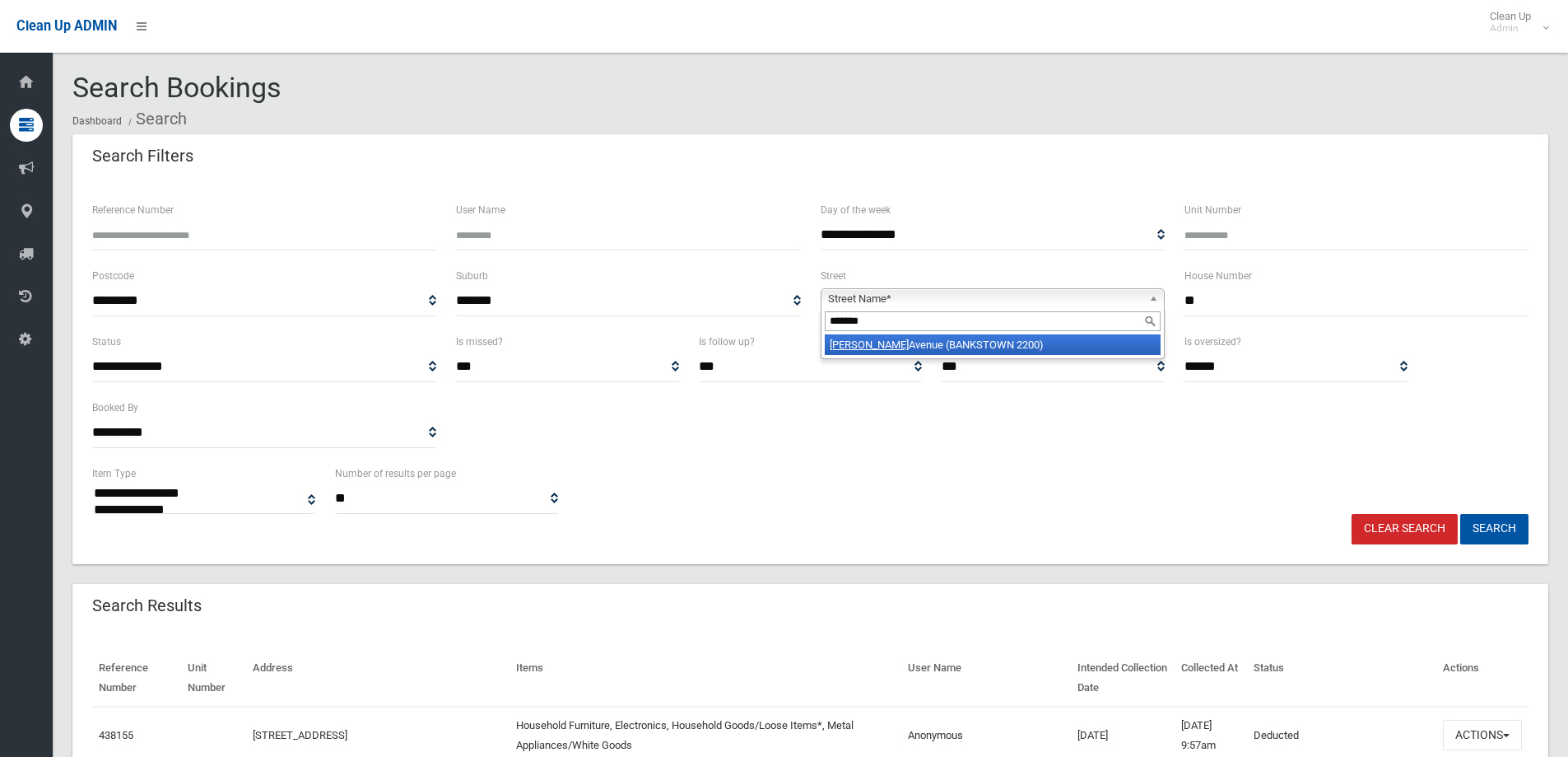
click at [1042, 353] on li "Pringle Avenue (BANKSTOWN 2200)" at bounding box center [993, 345] width 336 height 21
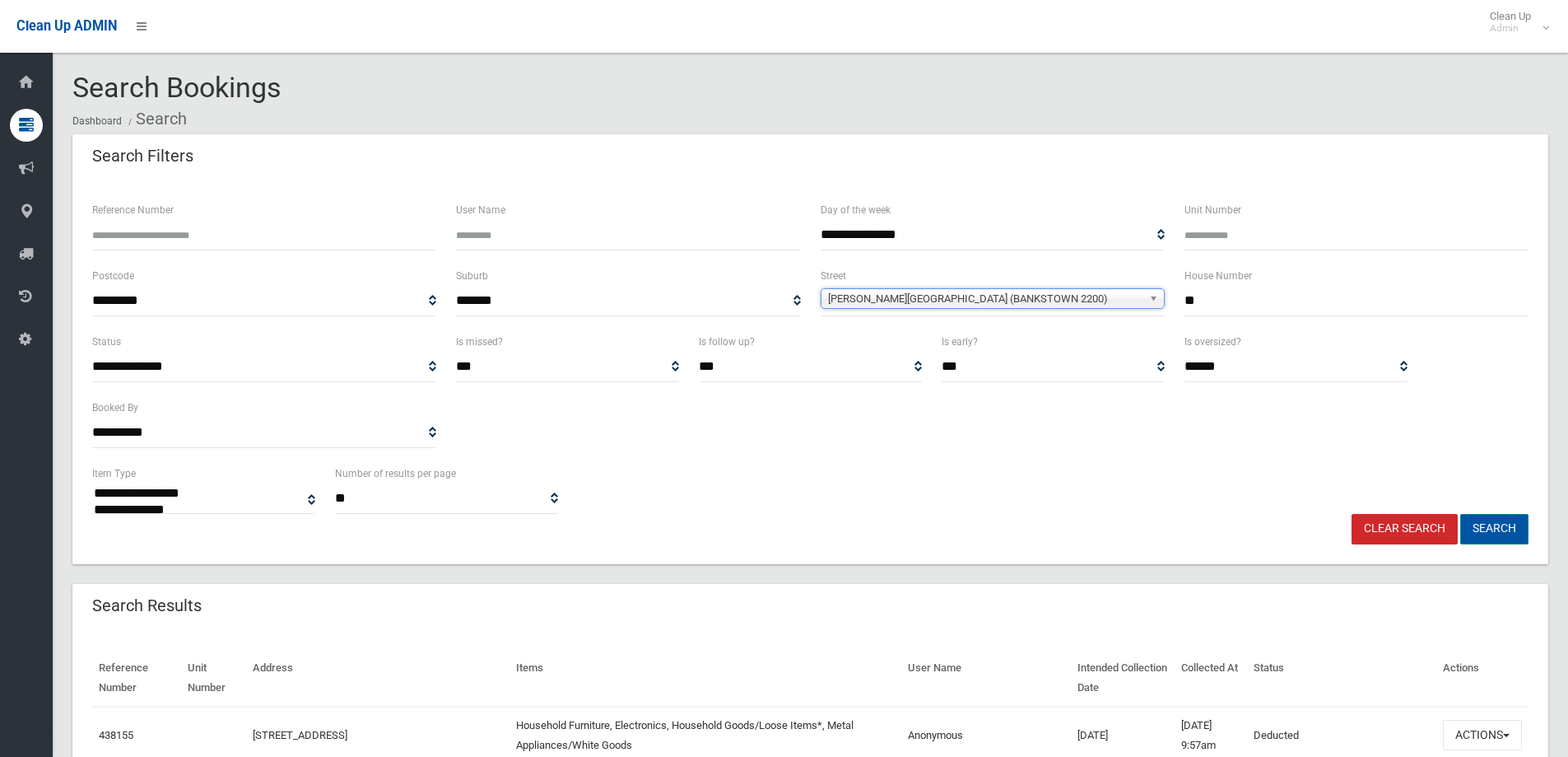
click at [1482, 521] on button "Search" at bounding box center [1494, 529] width 68 height 31
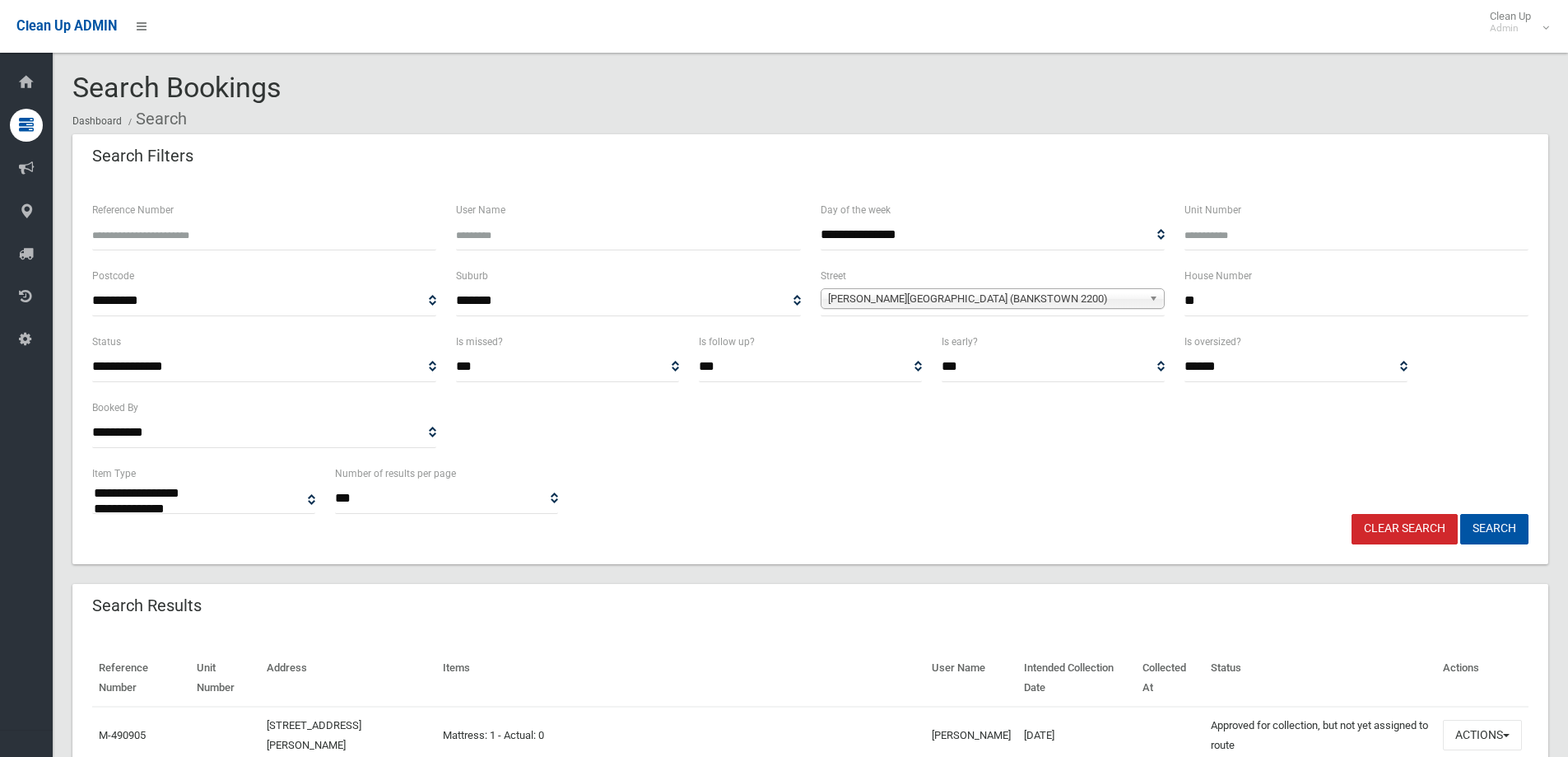
select select
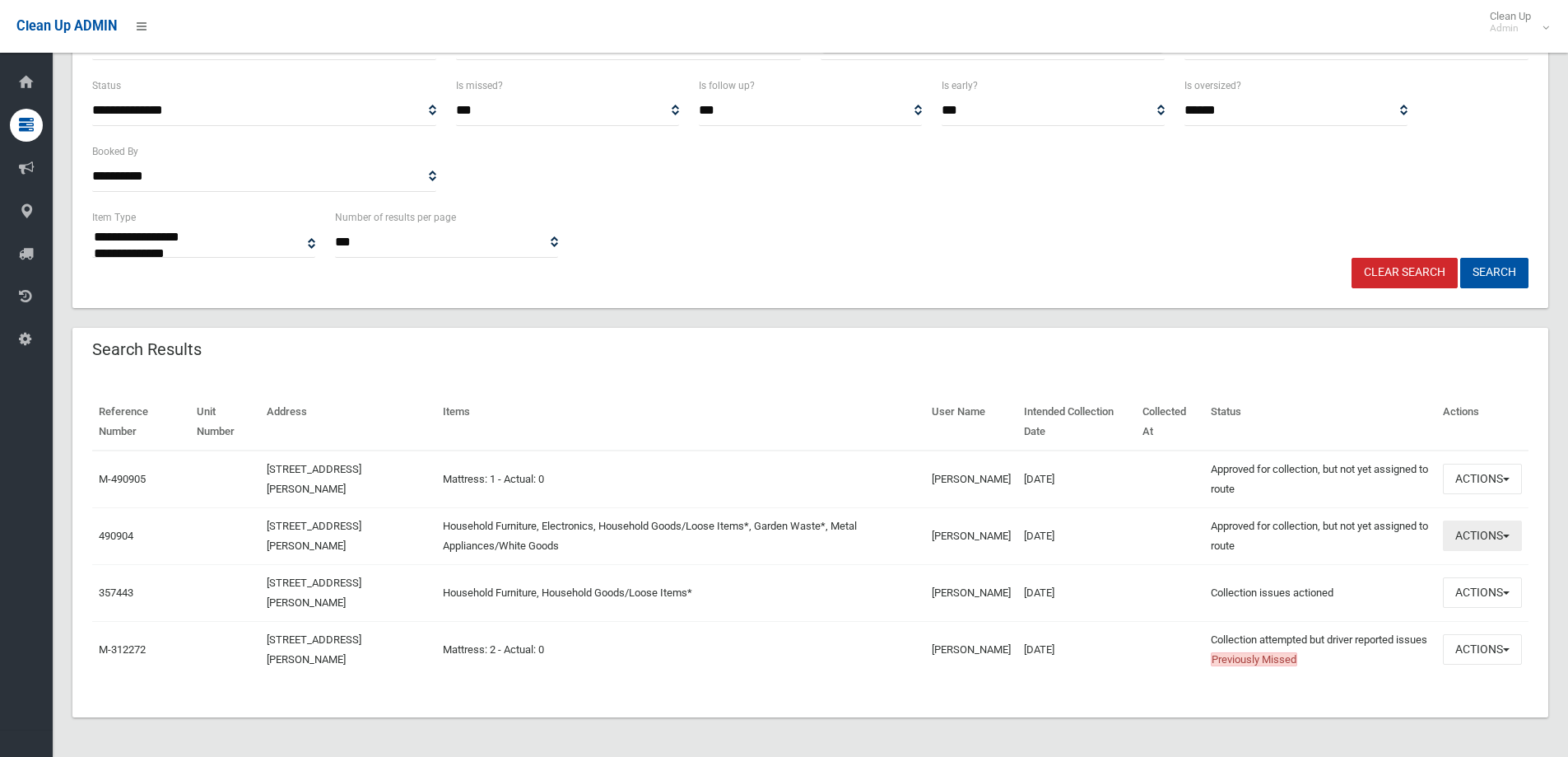
click at [1494, 521] on button "Actions" at bounding box center [1483, 536] width 79 height 31
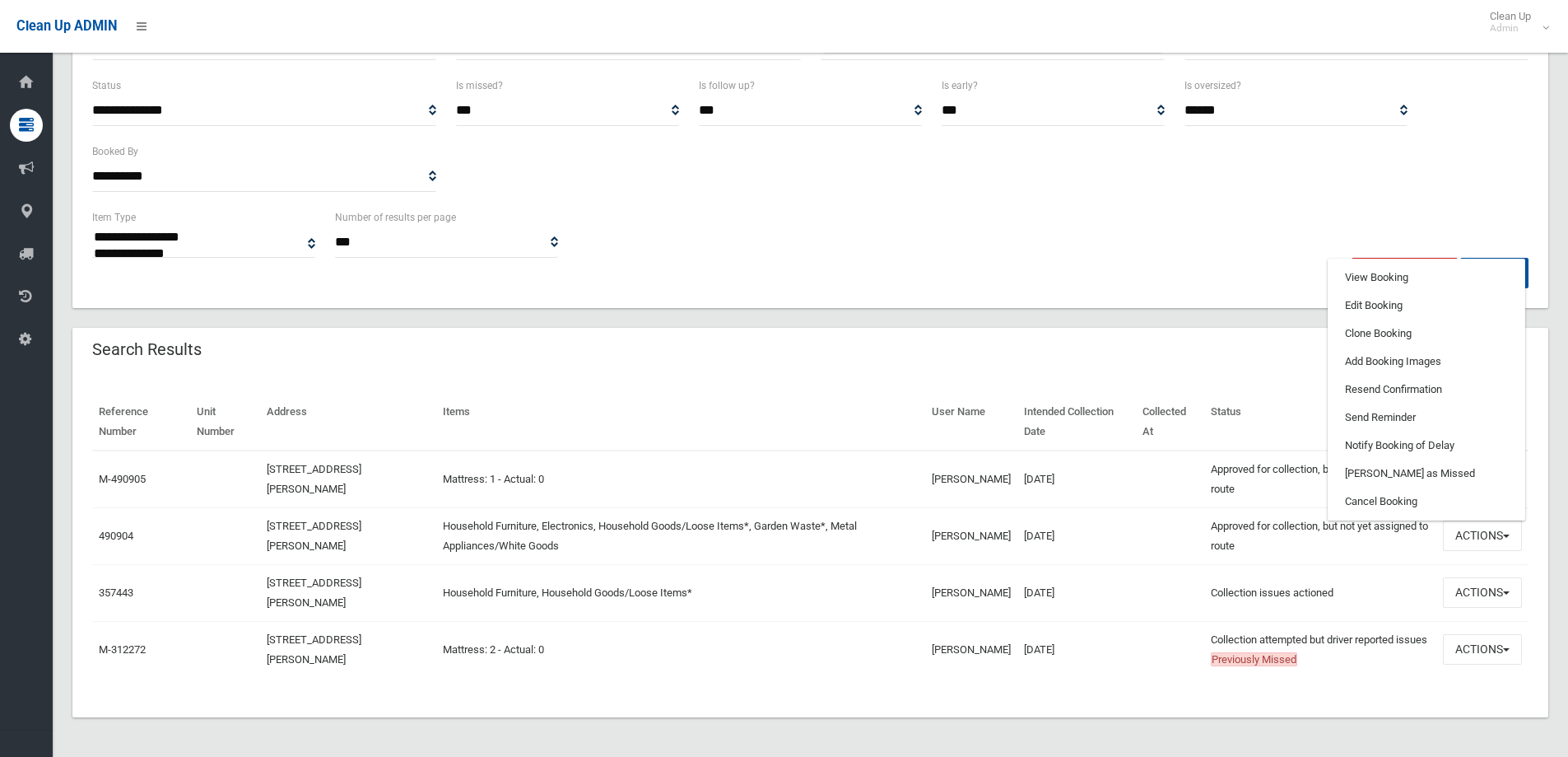
click at [1125, 374] on div "Reference Number Unit Number Address Items User Name Intended Collection Date C…" at bounding box center [811, 546] width 1476 height 344
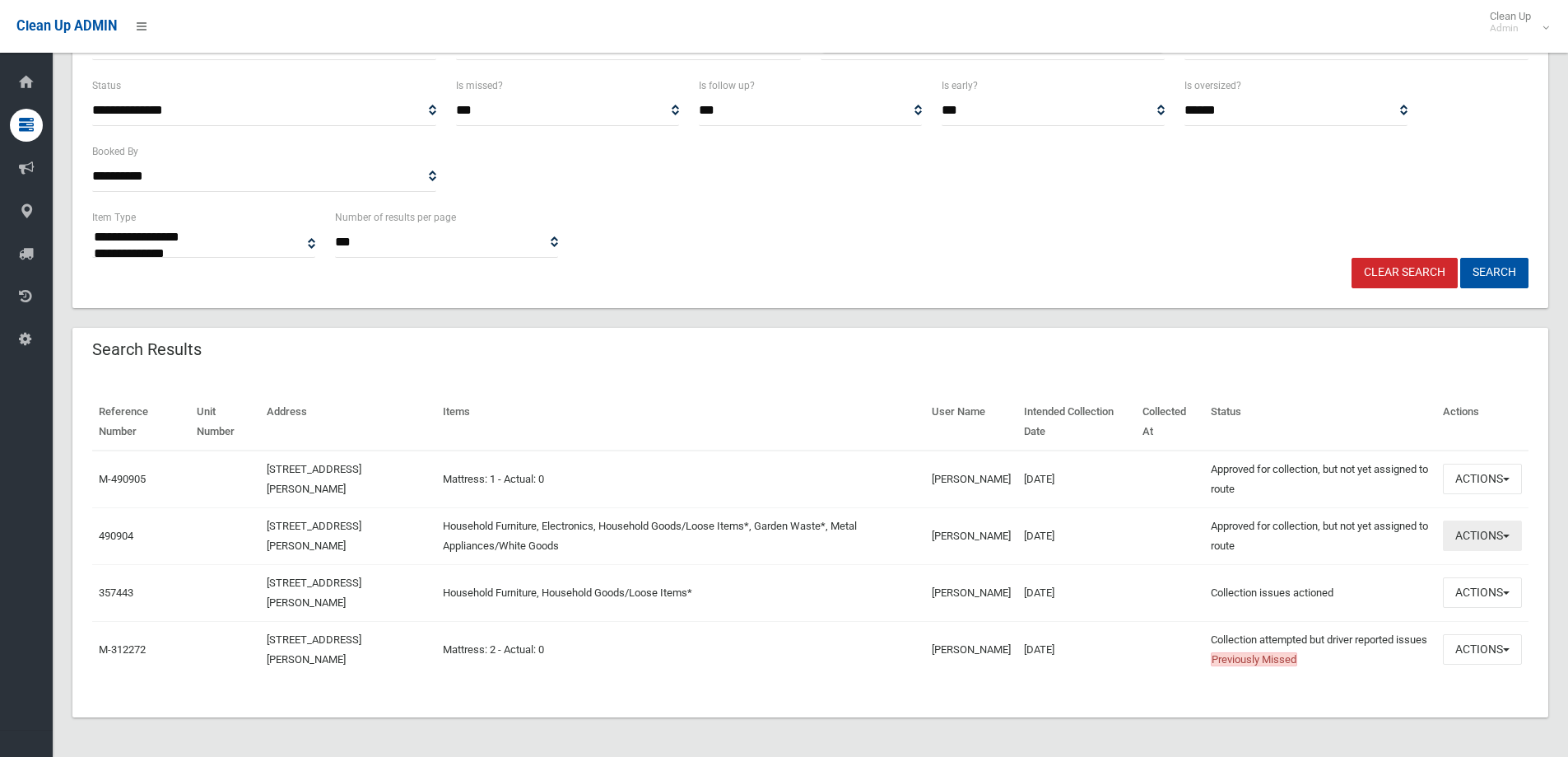
drag, startPoint x: 1471, startPoint y: 515, endPoint x: 1378, endPoint y: 360, distance: 180.8
click at [1470, 521] on button "Actions" at bounding box center [1483, 536] width 79 height 31
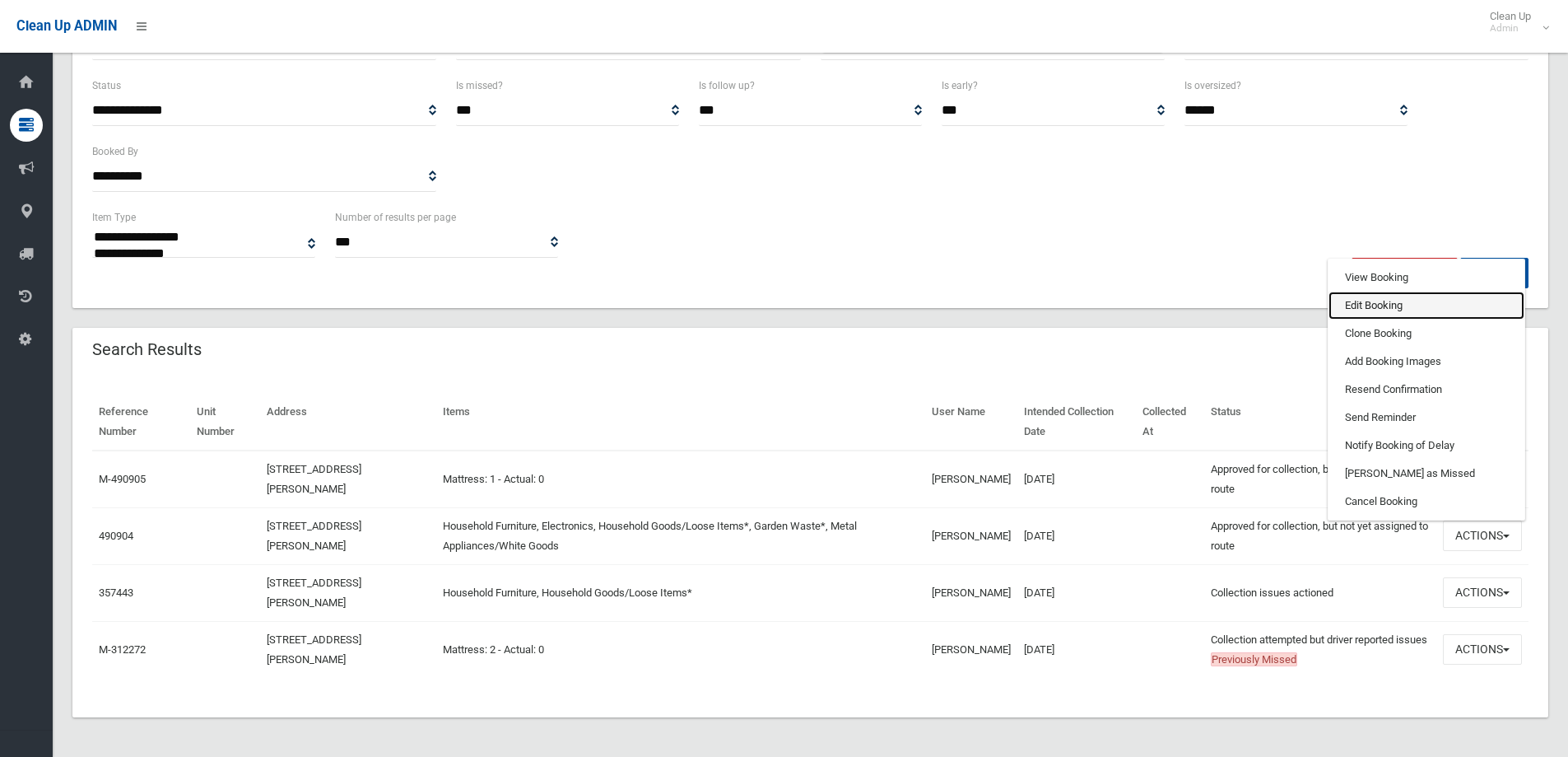
click at [1371, 292] on link "Edit Booking" at bounding box center [1426, 305] width 196 height 28
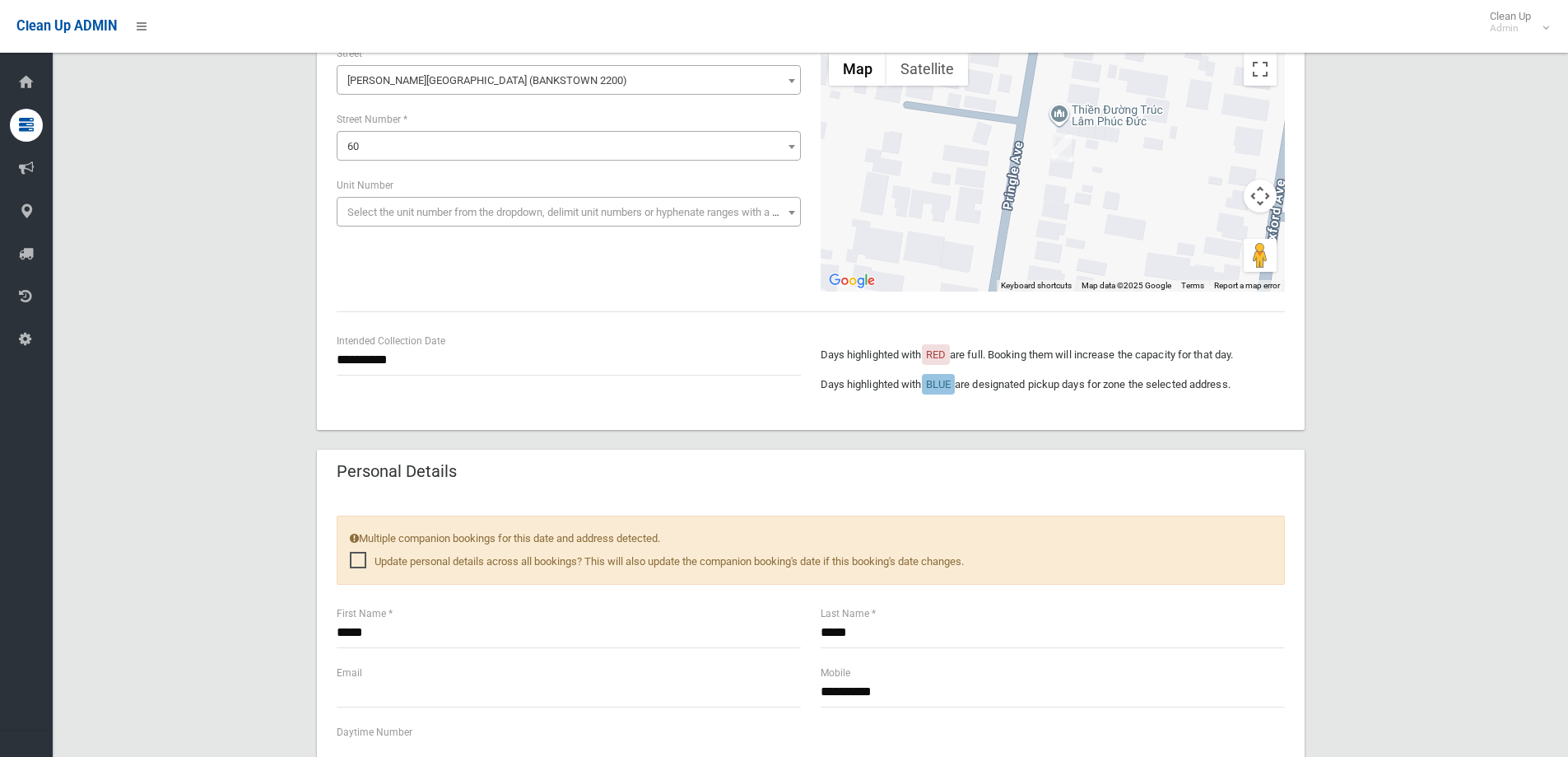
scroll to position [329, 0]
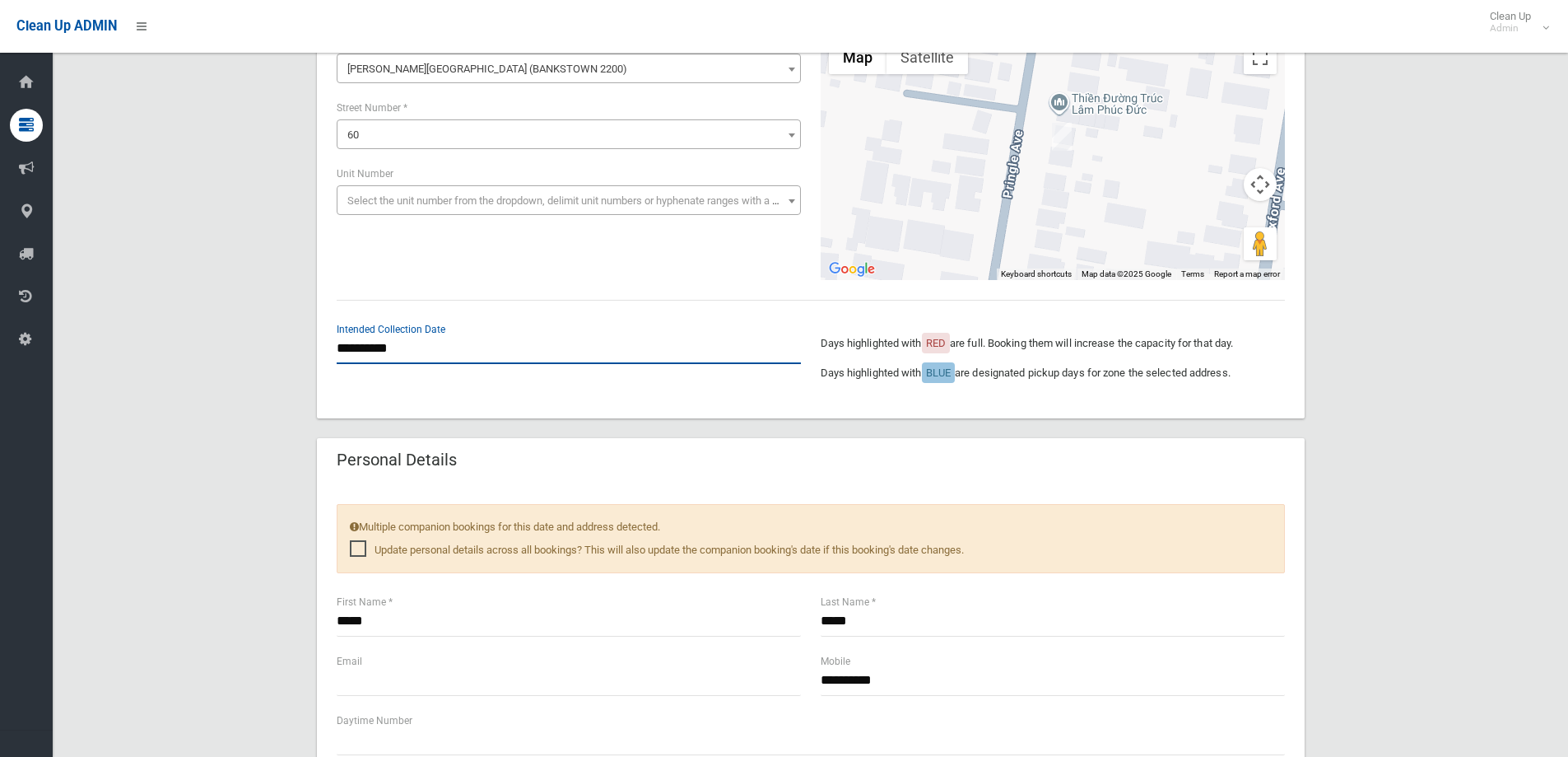
click at [441, 357] on input "**********" at bounding box center [569, 349] width 464 height 31
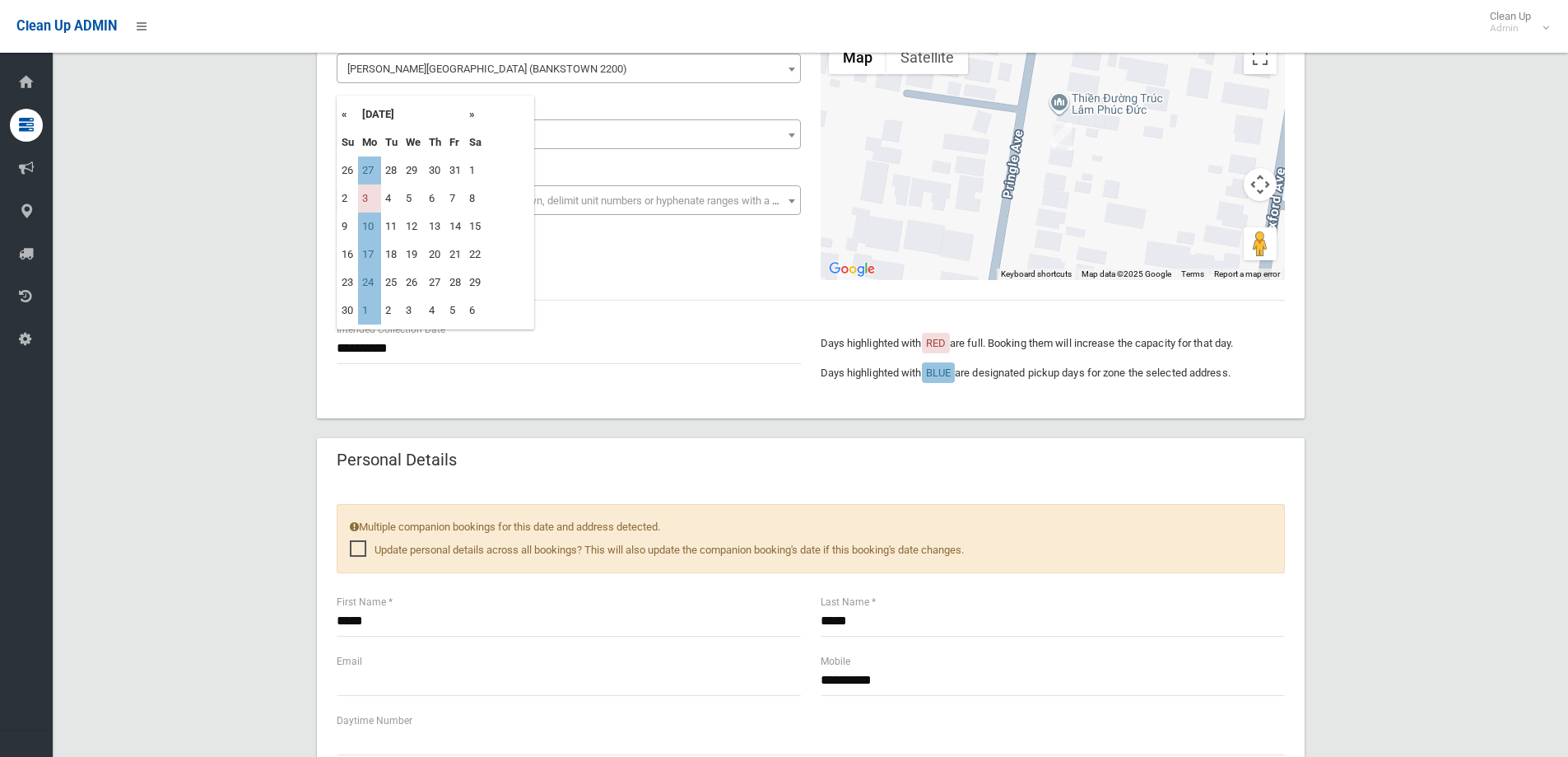
click at [471, 111] on th "»" at bounding box center [475, 114] width 21 height 28
click at [345, 105] on th "«" at bounding box center [348, 114] width 21 height 28
click at [345, 112] on th "«" at bounding box center [348, 114] width 21 height 28
click at [369, 281] on td "27" at bounding box center [369, 282] width 23 height 28
type input "**********"
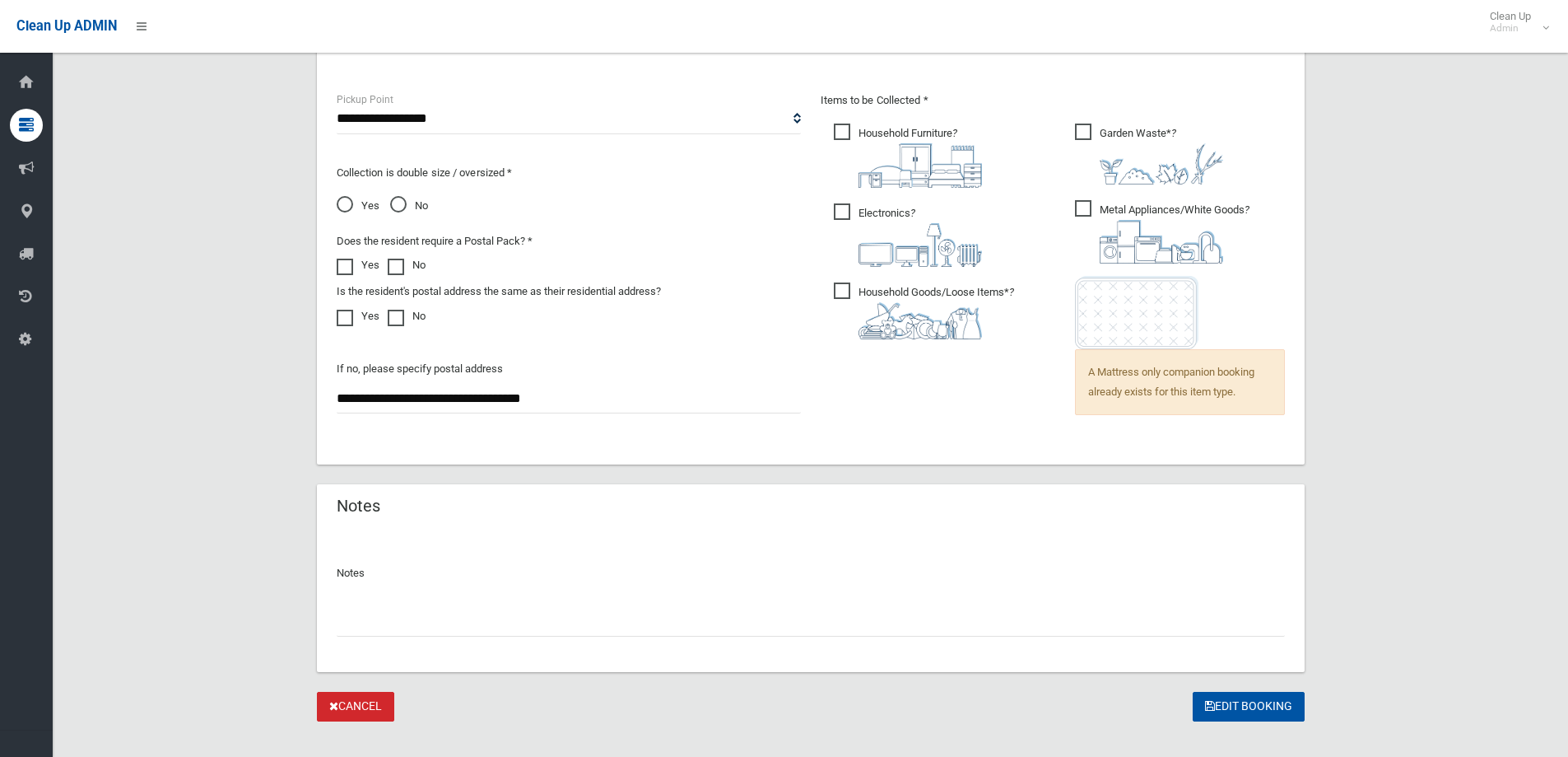
scroll to position [1139, 0]
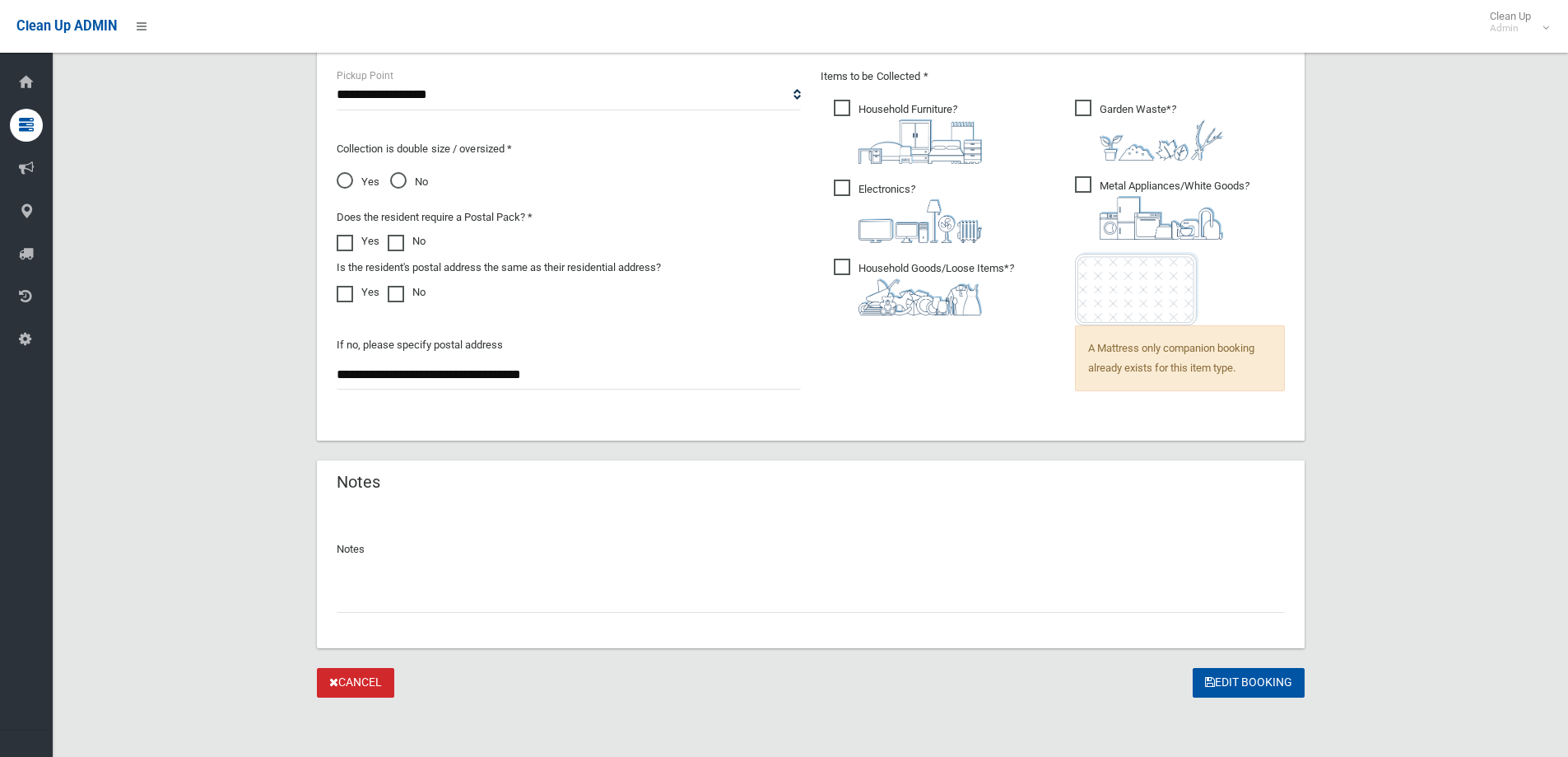
click at [457, 606] on input "text" at bounding box center [811, 598] width 948 height 31
type input "**********"
click at [1261, 677] on button "Edit Booking" at bounding box center [1248, 683] width 112 height 31
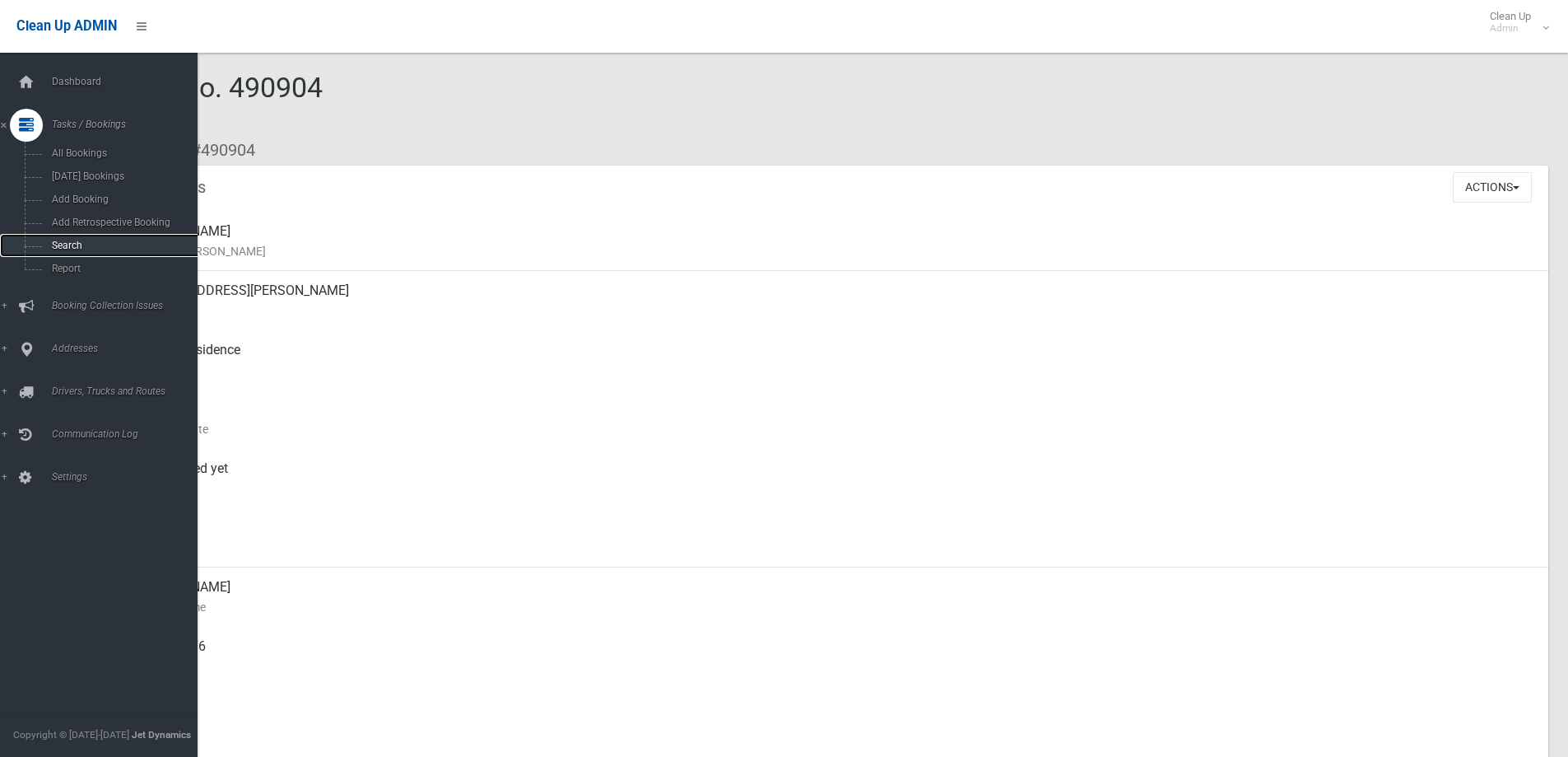
click at [58, 247] on span "Search" at bounding box center [121, 245] width 149 height 11
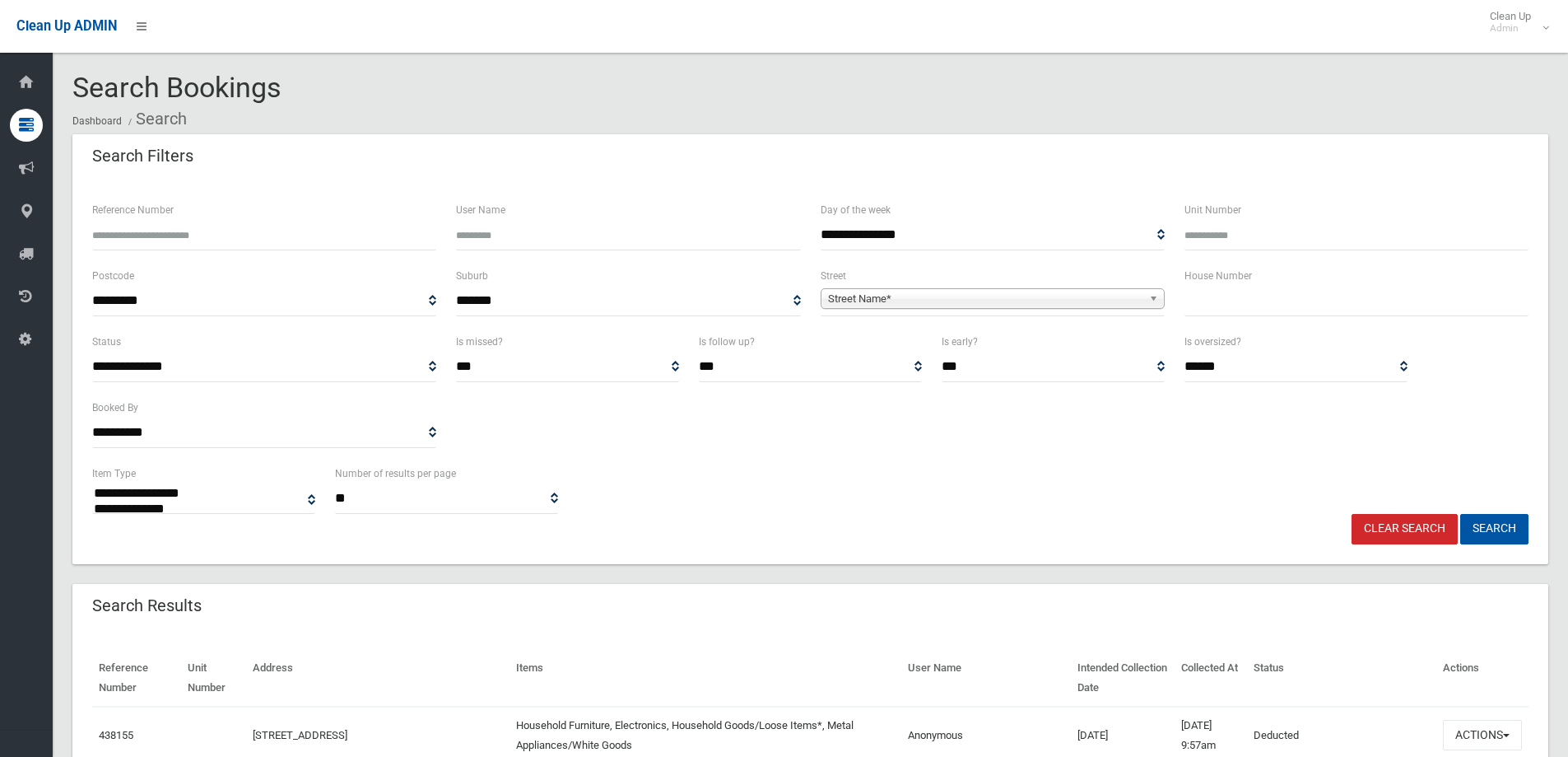
select select
click at [1197, 309] on input "text" at bounding box center [1357, 301] width 344 height 31
type input "**"
click at [1155, 299] on b at bounding box center [1156, 299] width 15 height 19
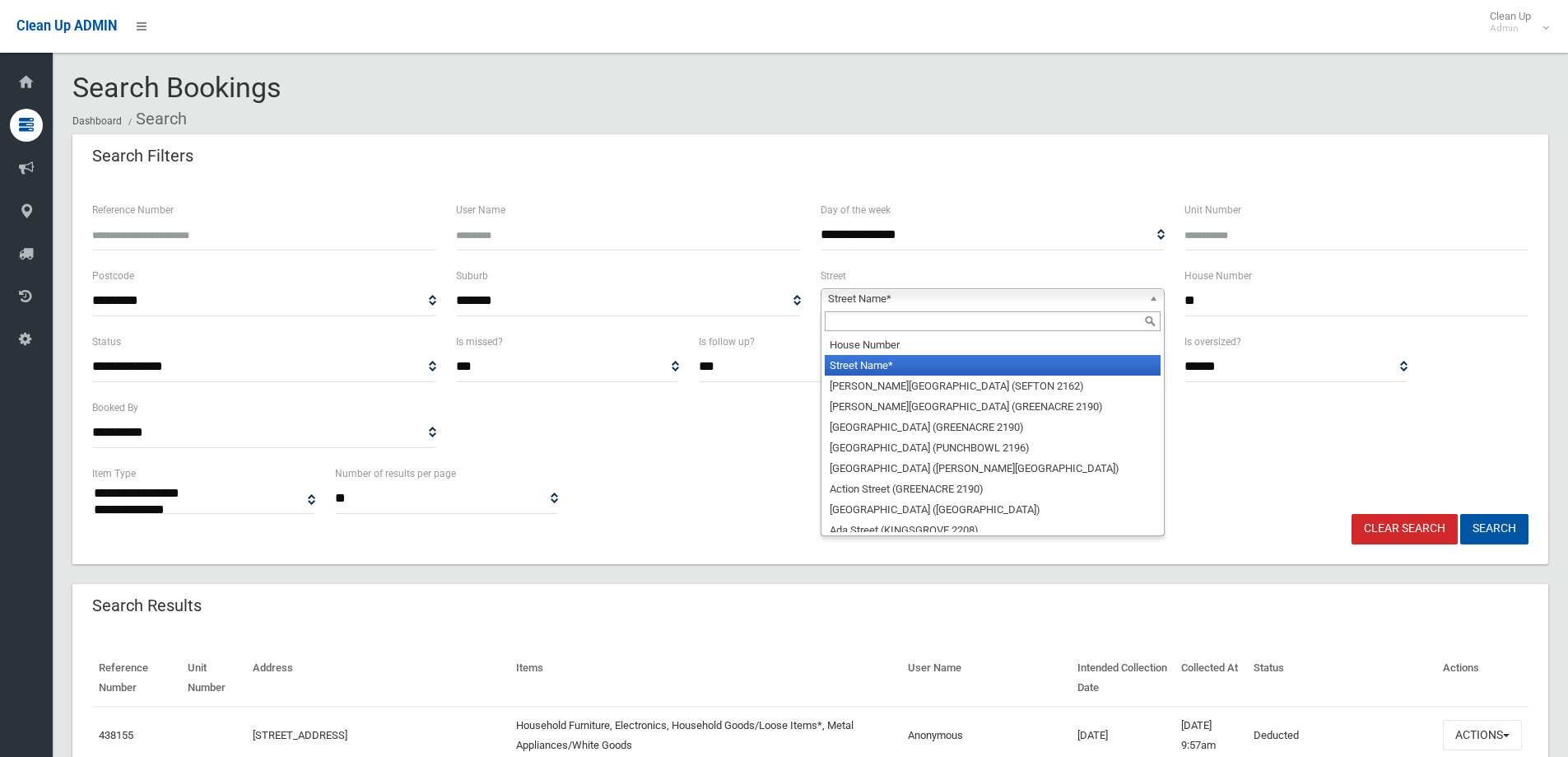
click at [1006, 324] on input "text" at bounding box center [993, 321] width 336 height 20
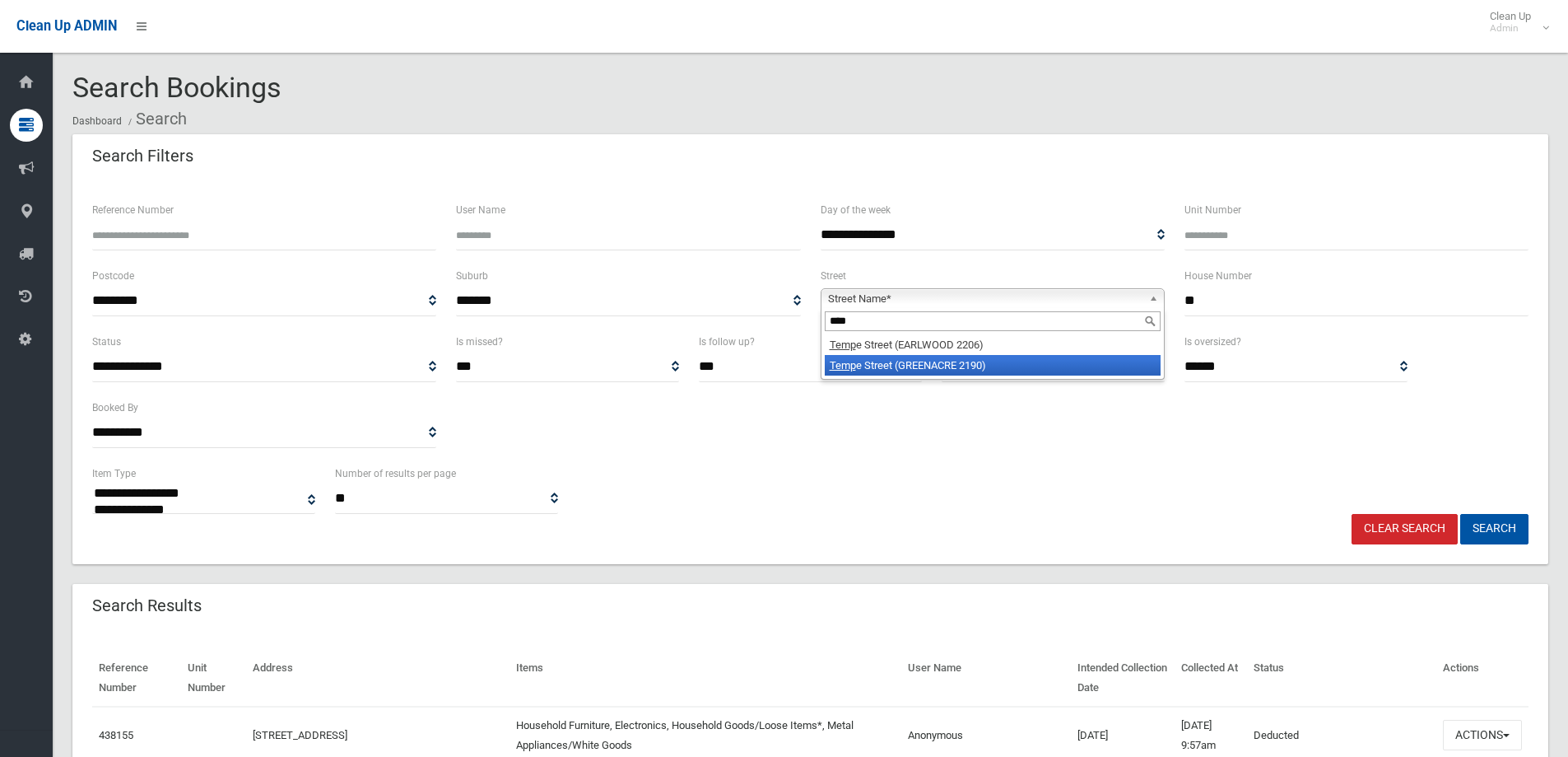
type input "****"
click at [987, 364] on li "Temp e Street (GREENACRE 2190)" at bounding box center [993, 365] width 336 height 21
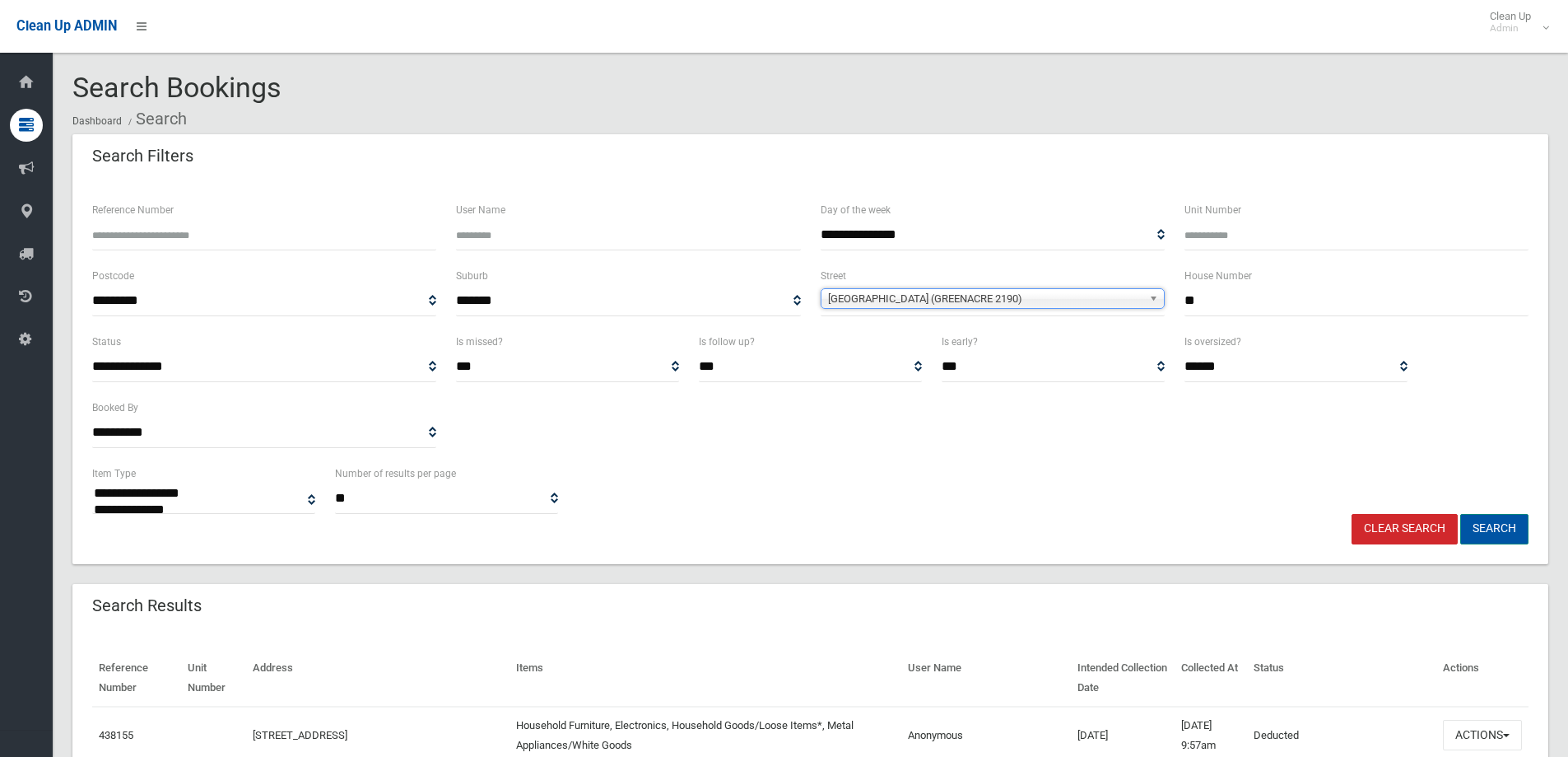
click at [1512, 533] on button "Search" at bounding box center [1494, 529] width 68 height 31
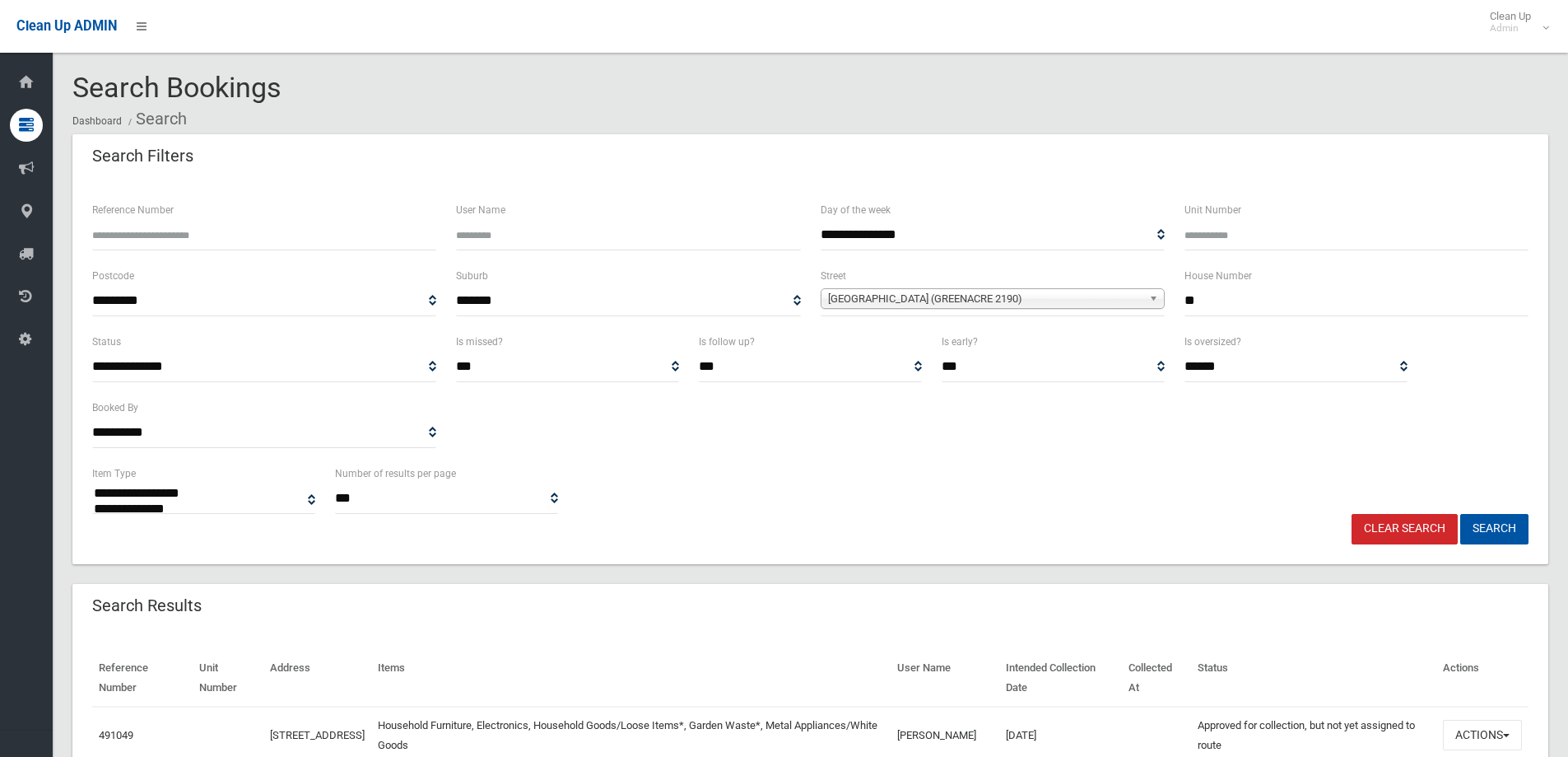
select select
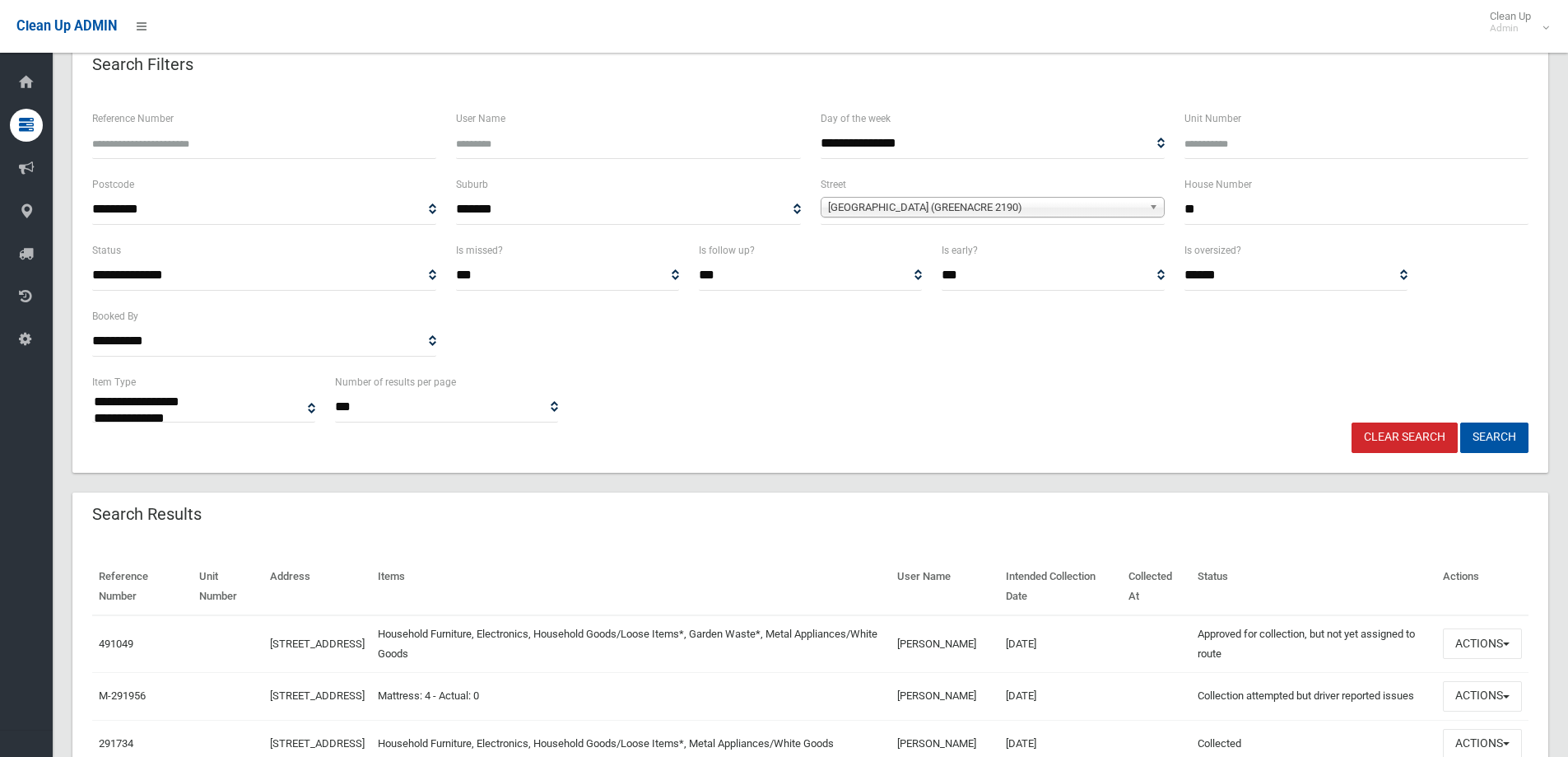
scroll to position [247, 0]
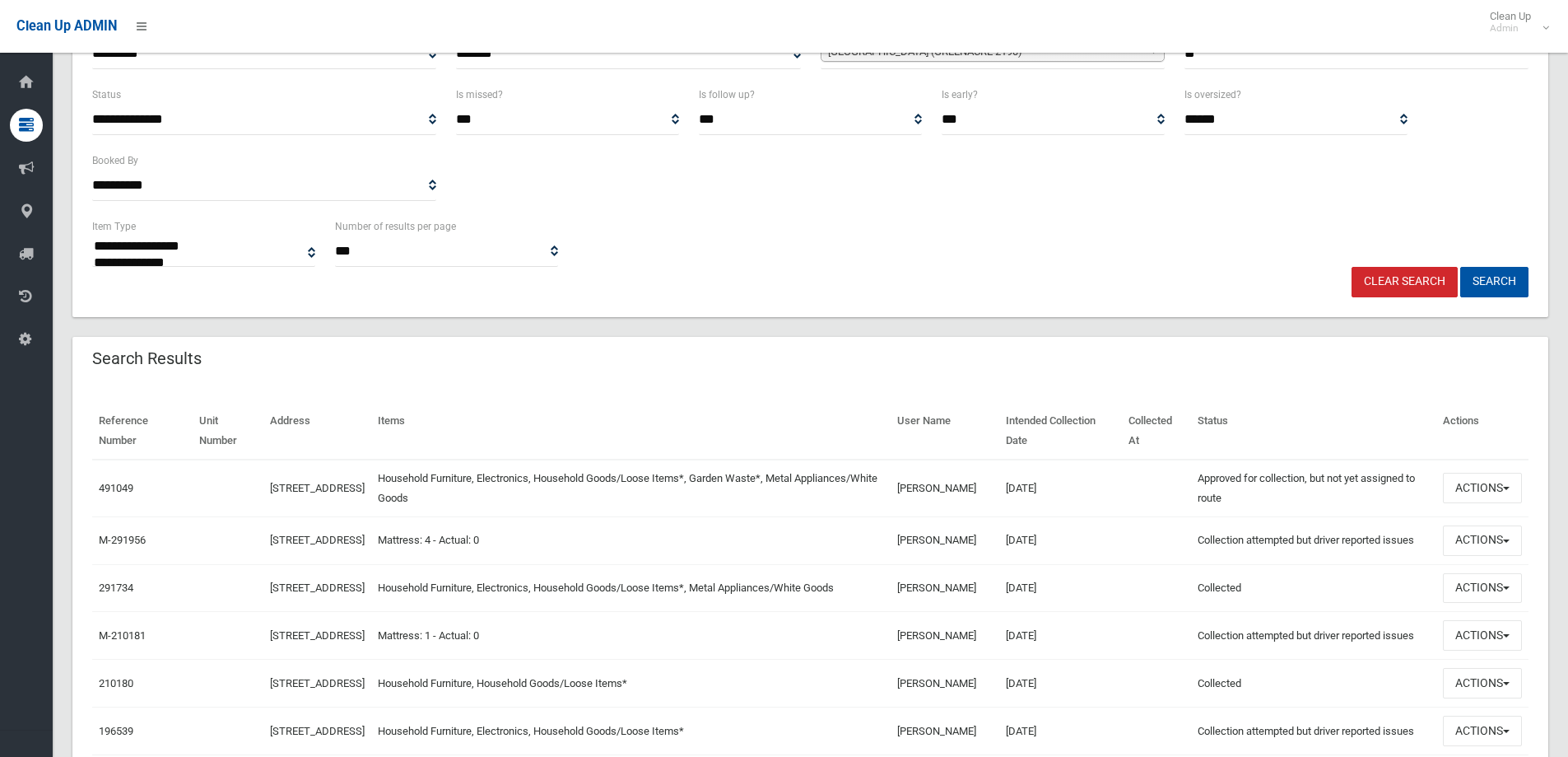
click at [1250, 276] on div "Clear Search Search" at bounding box center [810, 282] width 1456 height 31
click at [1505, 487] on span "button" at bounding box center [1506, 488] width 7 height 3
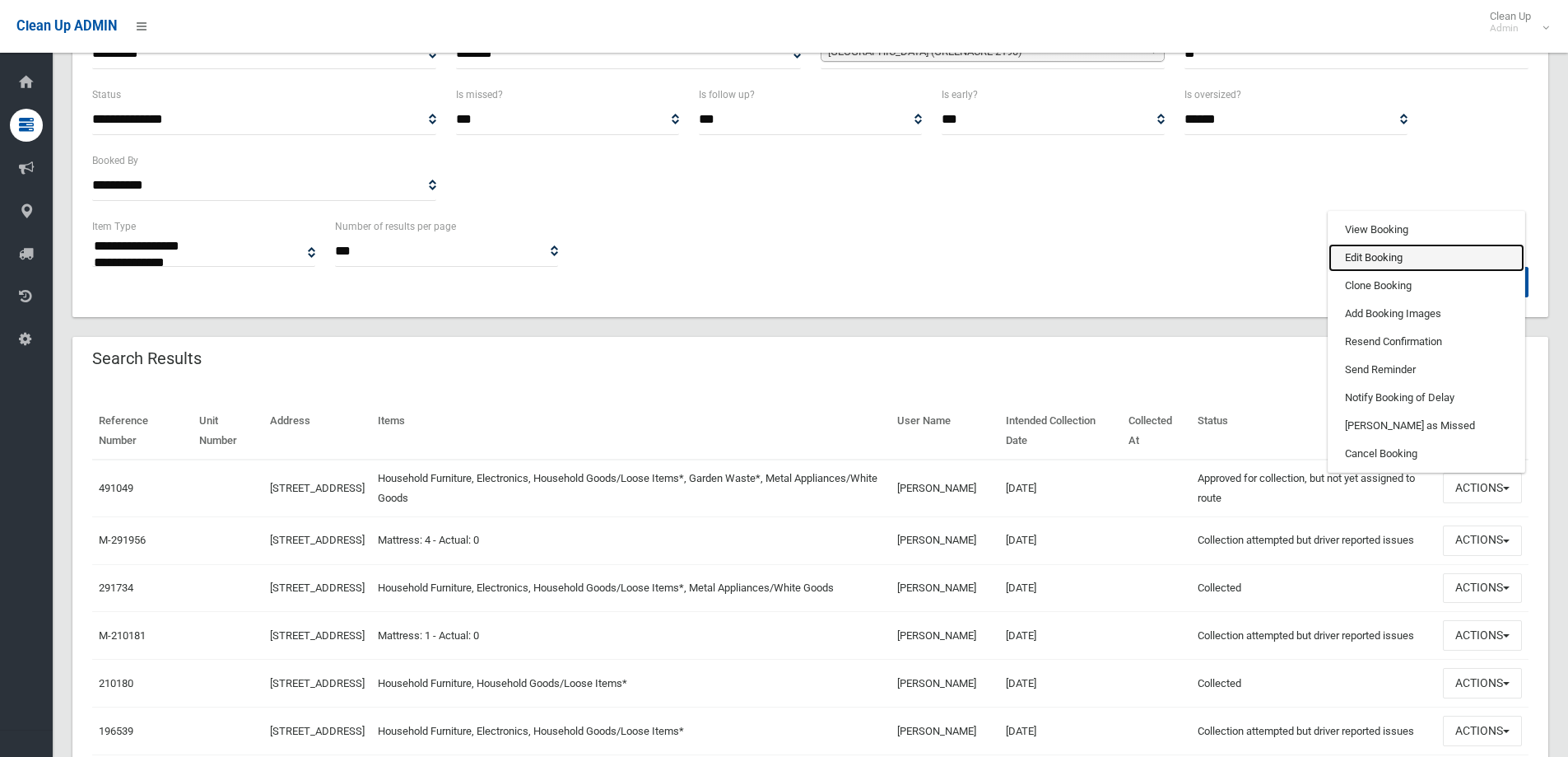
click at [1400, 262] on link "Edit Booking" at bounding box center [1426, 257] width 196 height 28
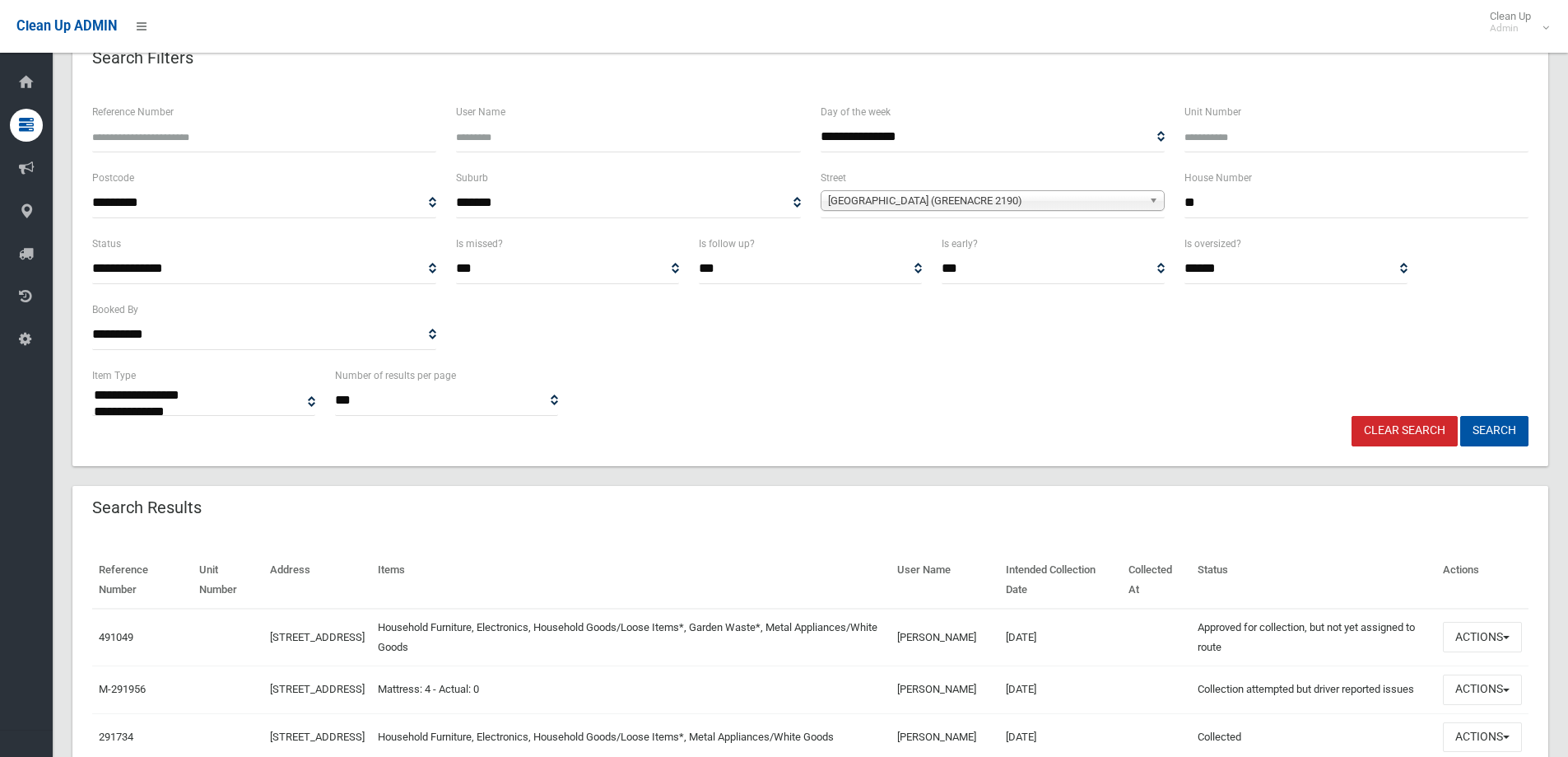
scroll to position [0, 0]
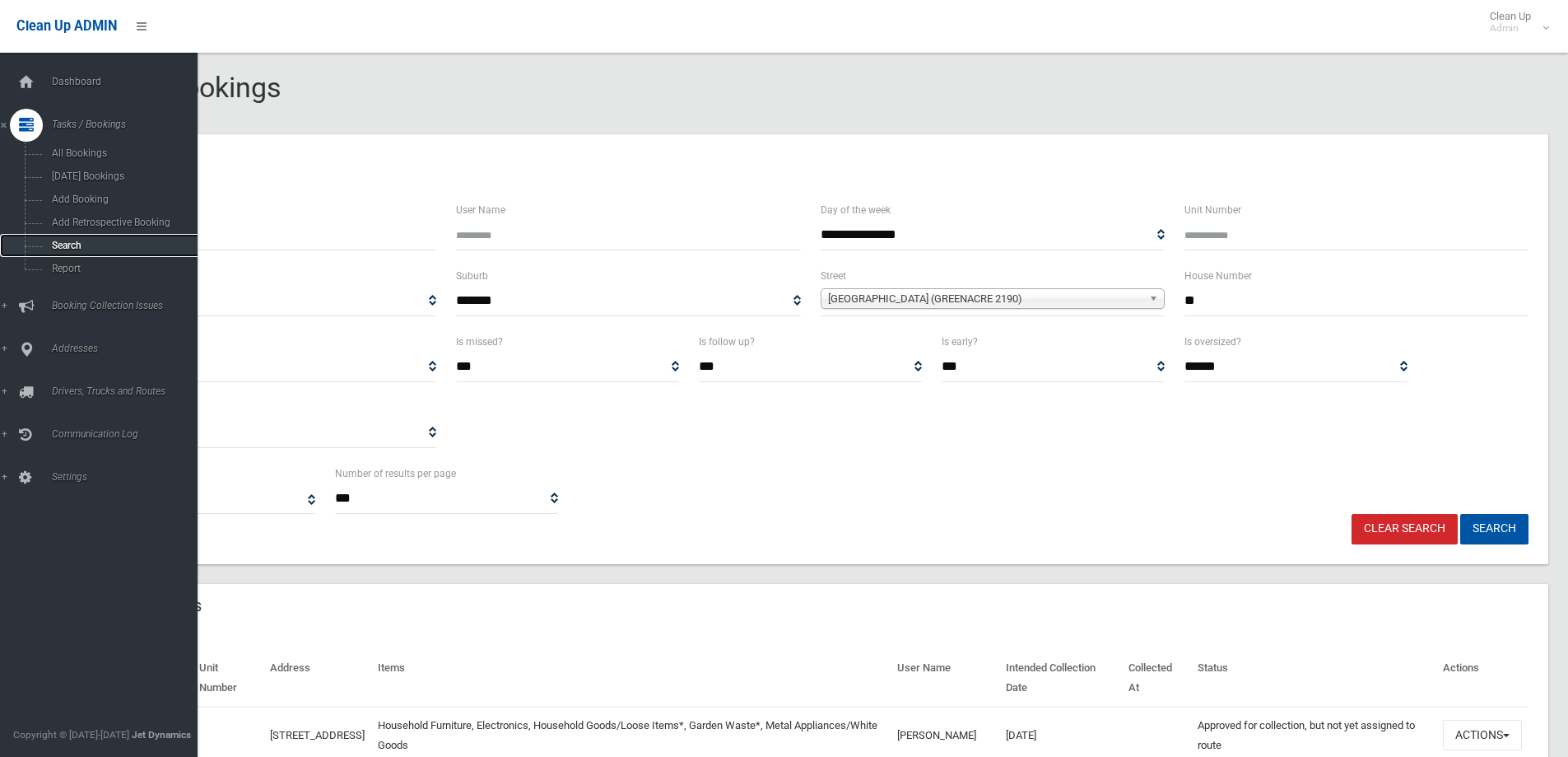
drag, startPoint x: 87, startPoint y: 243, endPoint x: 339, endPoint y: 268, distance: 253.2
click at [87, 243] on span "Search" at bounding box center [121, 245] width 149 height 11
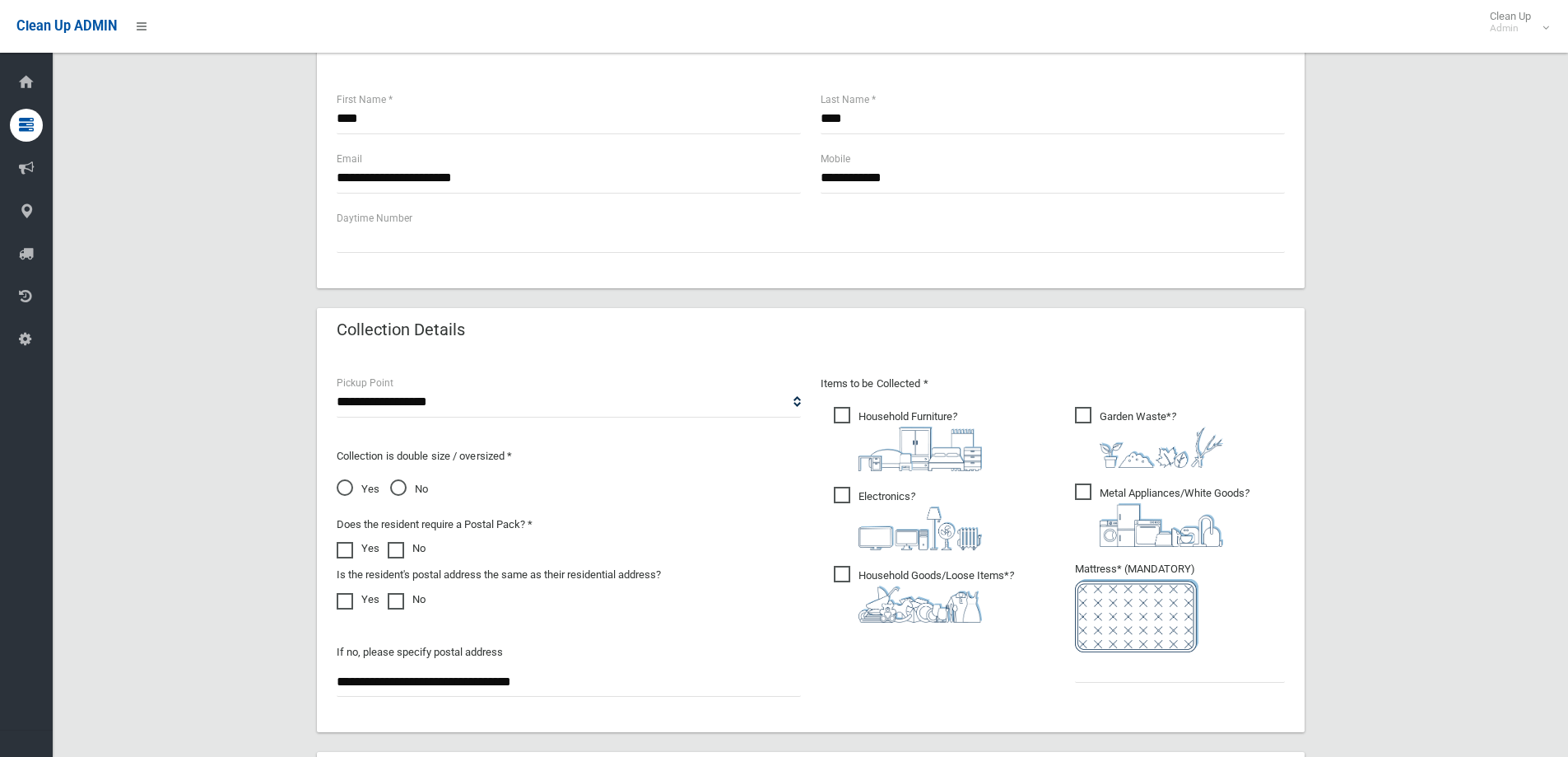
scroll to position [742, 0]
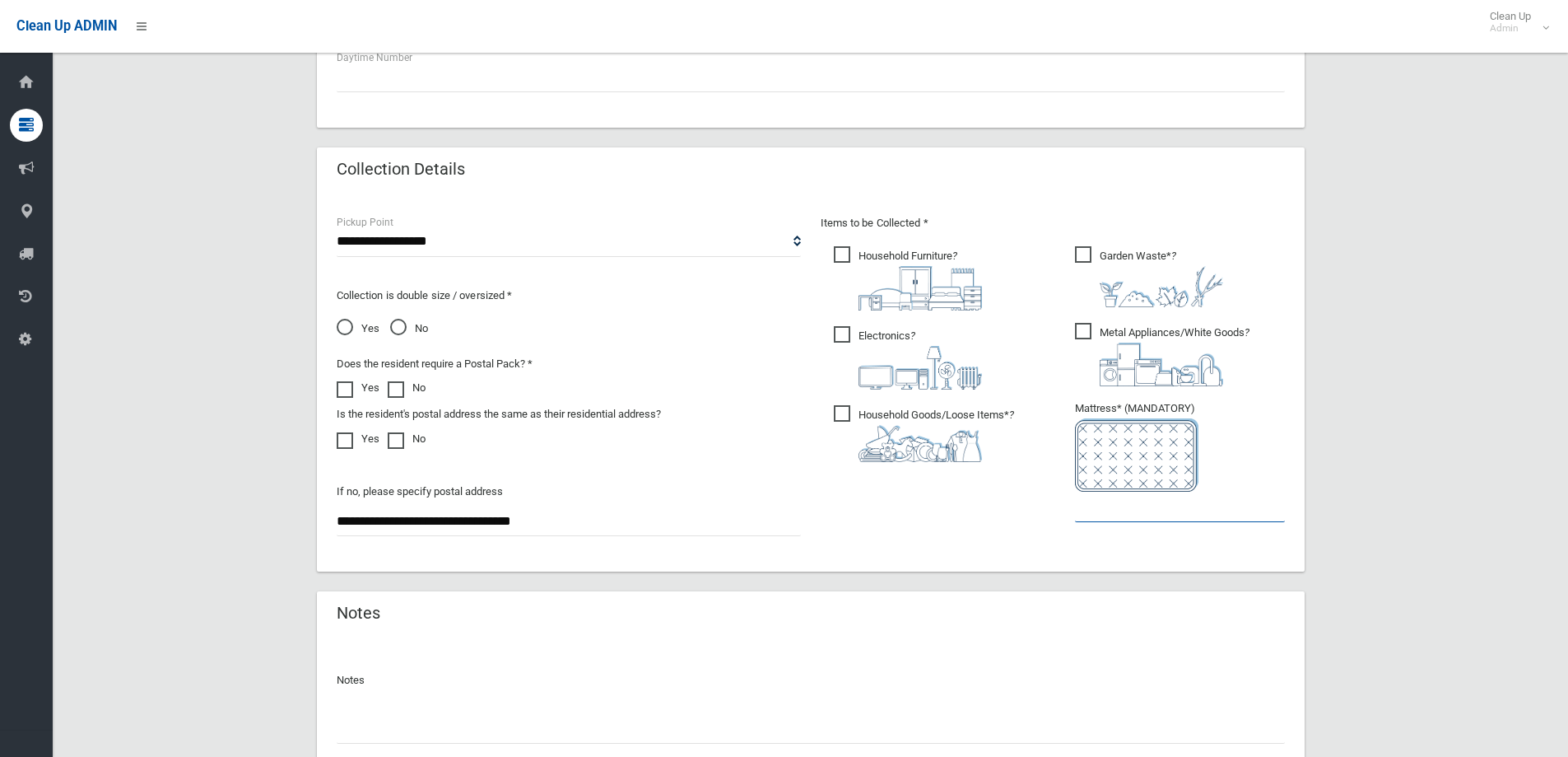
click at [1104, 513] on input "text" at bounding box center [1181, 507] width 210 height 31
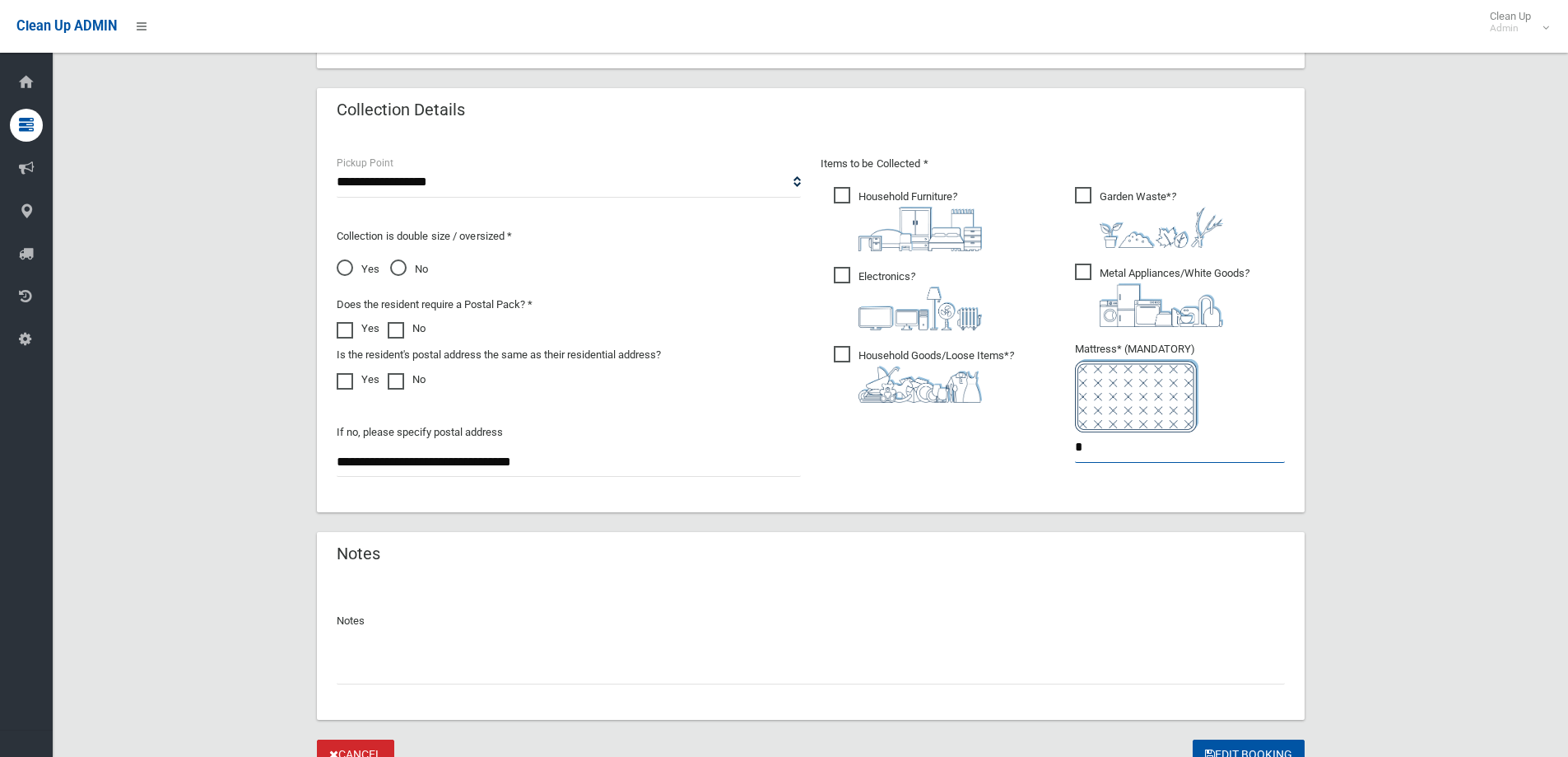
scroll to position [873, 0]
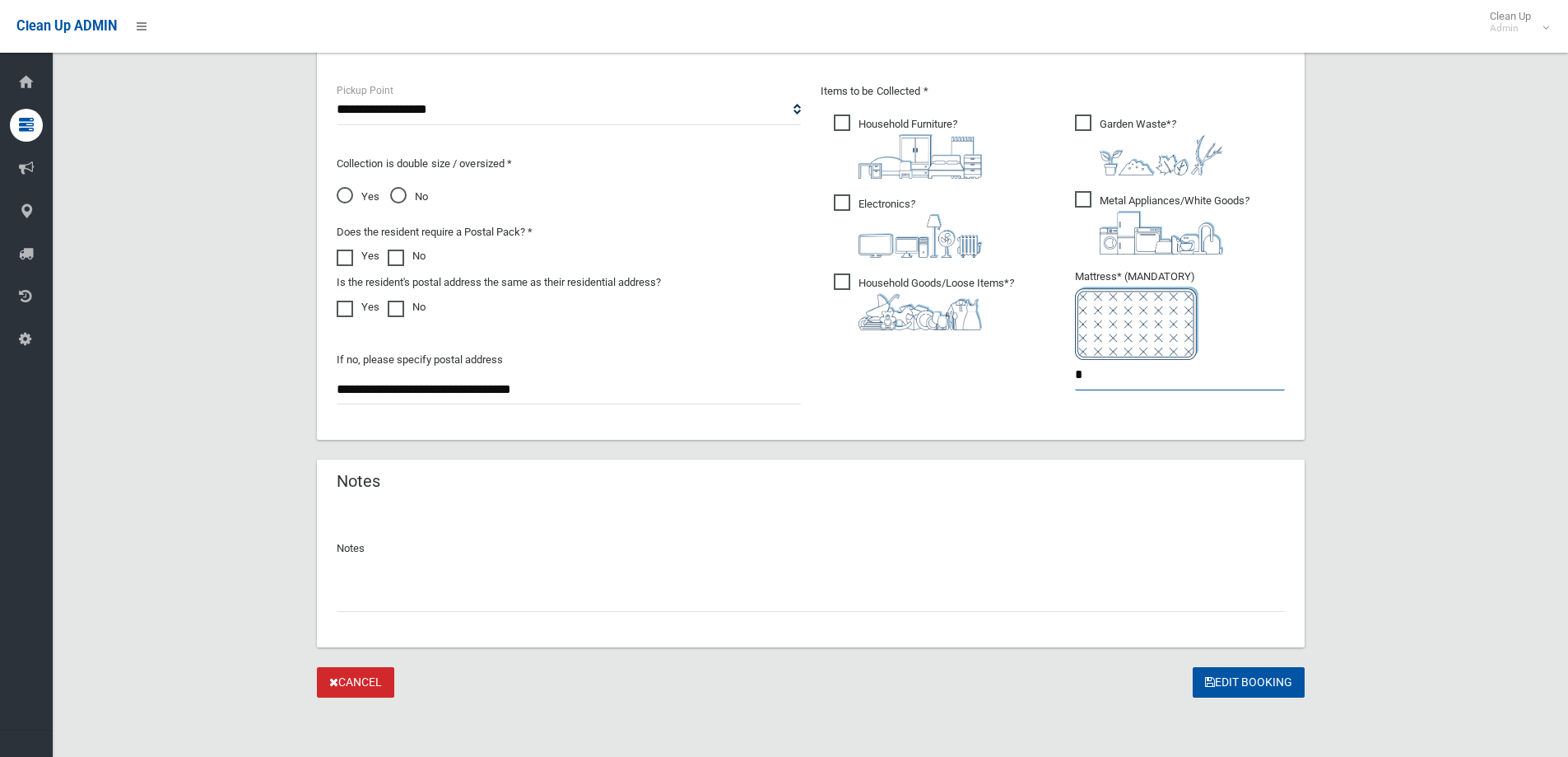
type input "*"
click at [457, 600] on input "text" at bounding box center [811, 597] width 948 height 31
type input "**********"
click at [1254, 679] on button "Edit Booking" at bounding box center [1248, 683] width 112 height 31
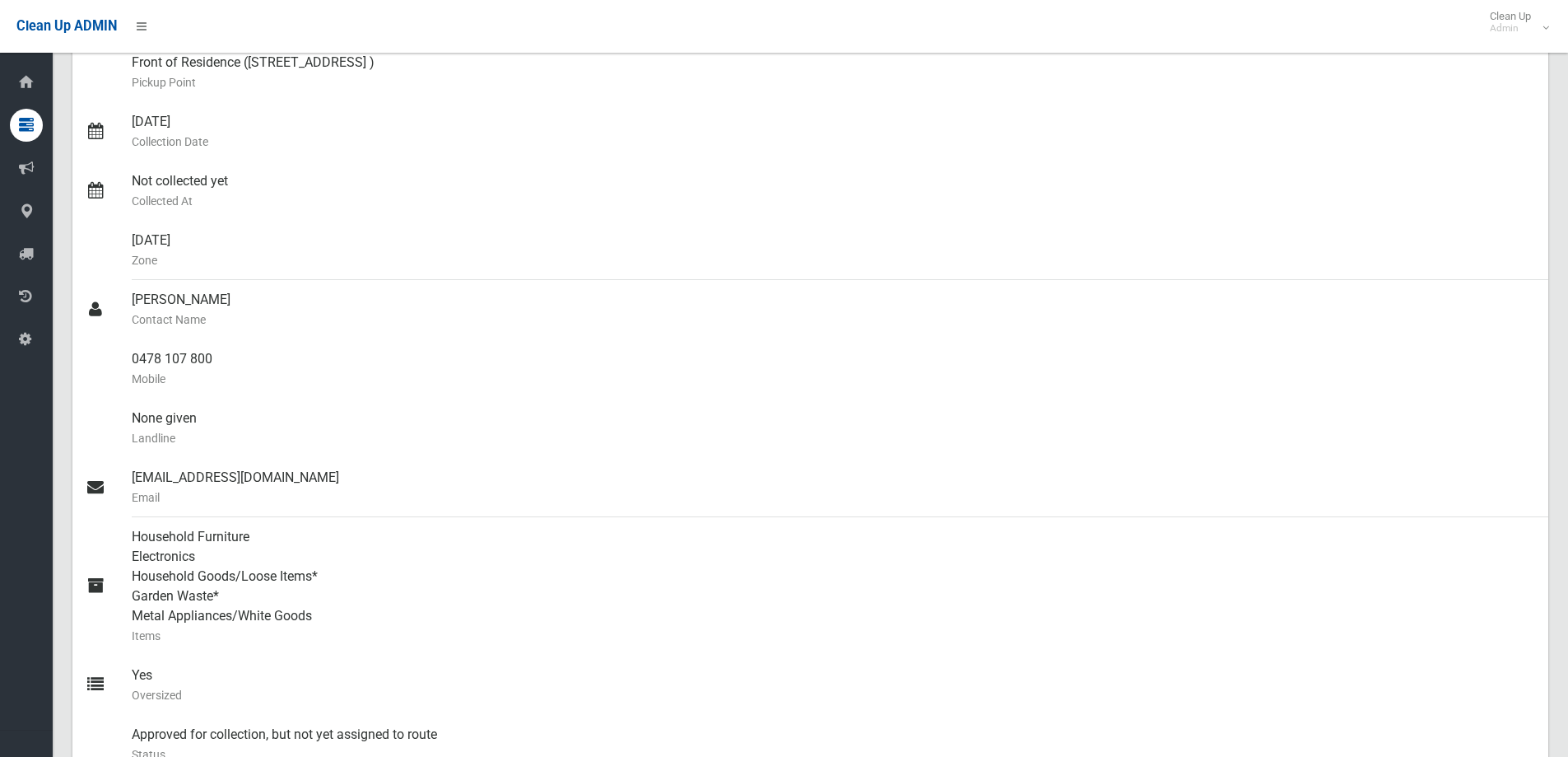
scroll to position [577, 0]
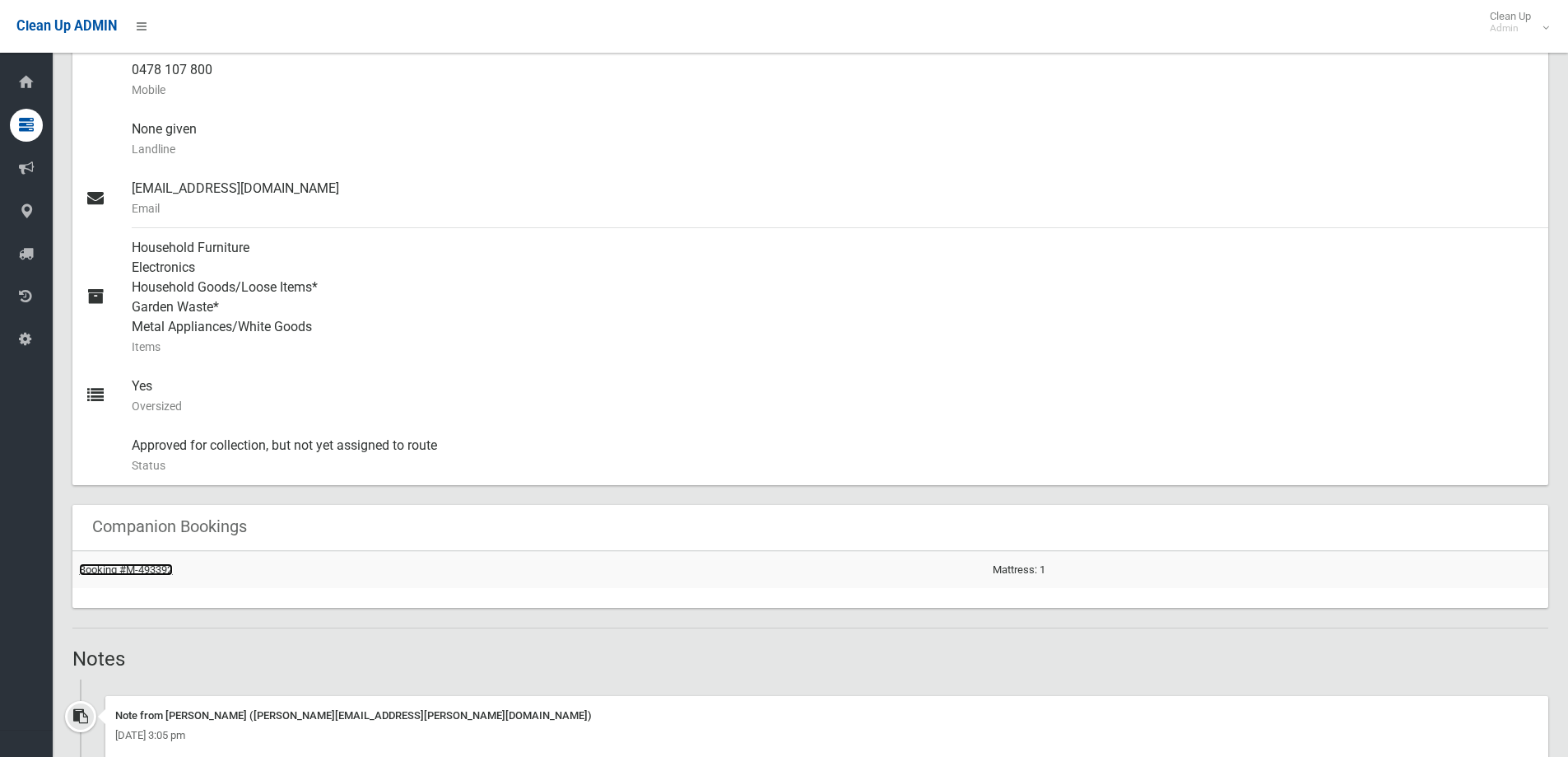
click at [142, 571] on link "Booking #M-493392" at bounding box center [126, 570] width 94 height 12
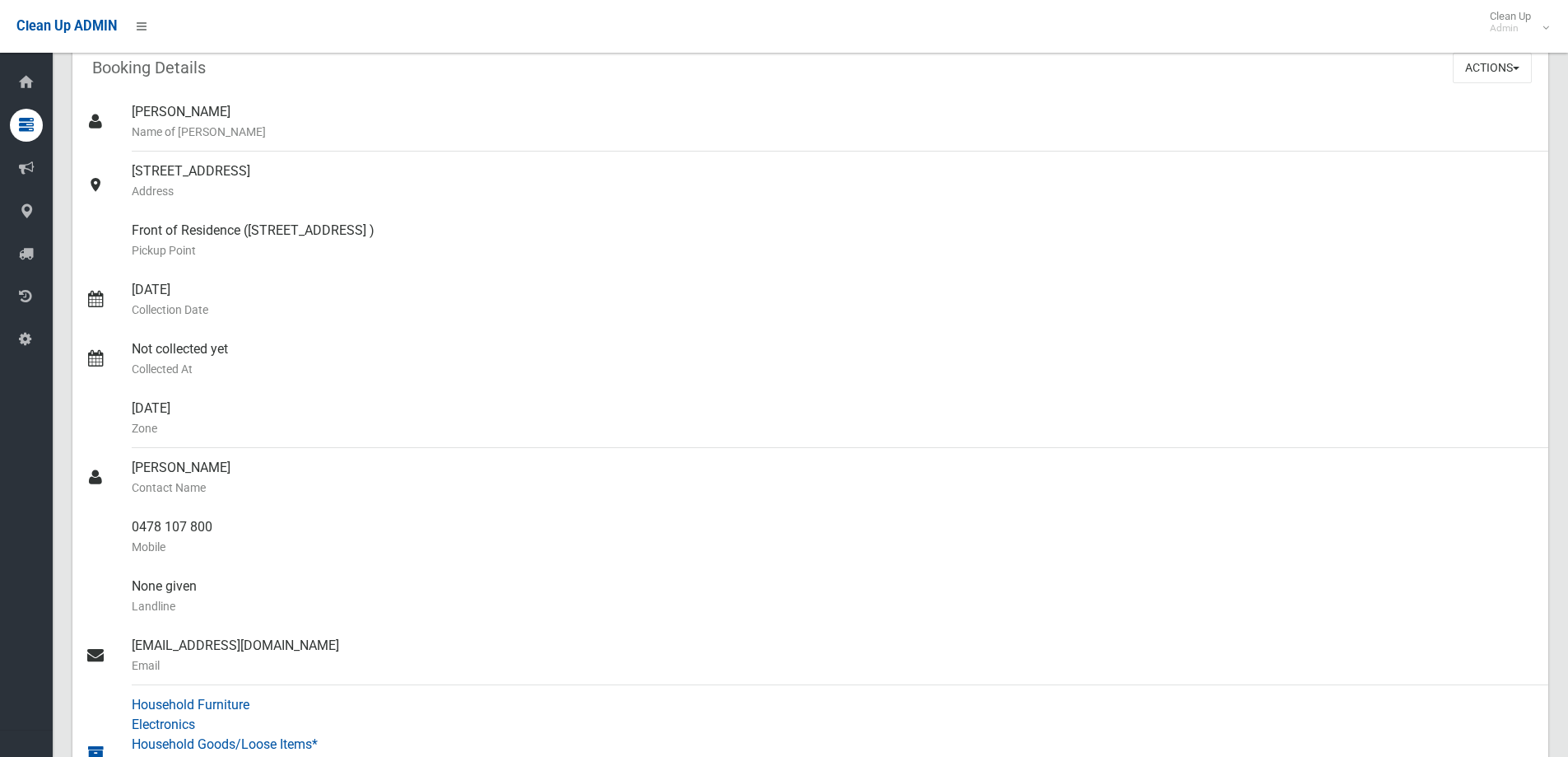
scroll to position [0, 0]
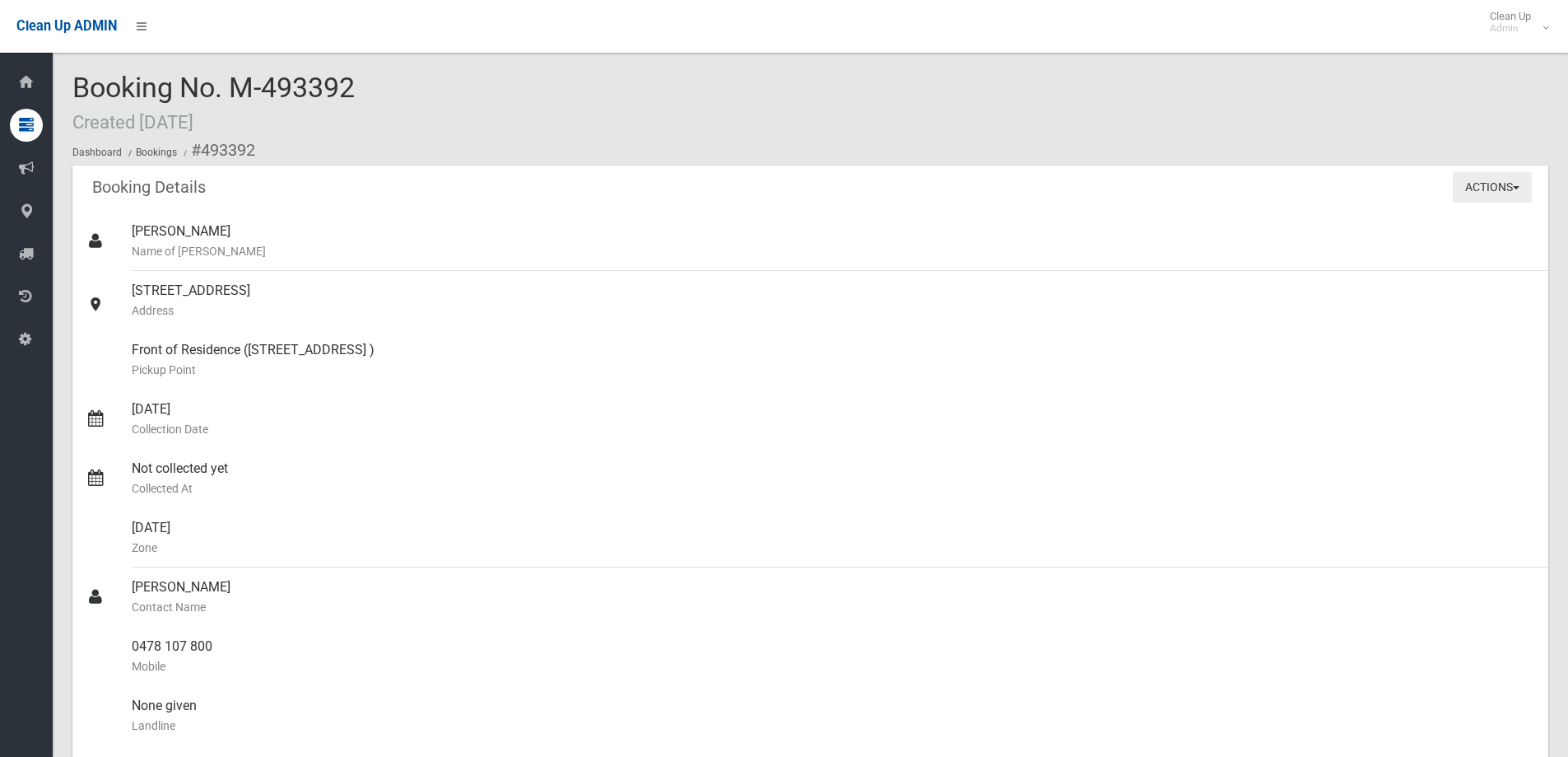
click at [1489, 188] on button "Actions" at bounding box center [1492, 187] width 79 height 31
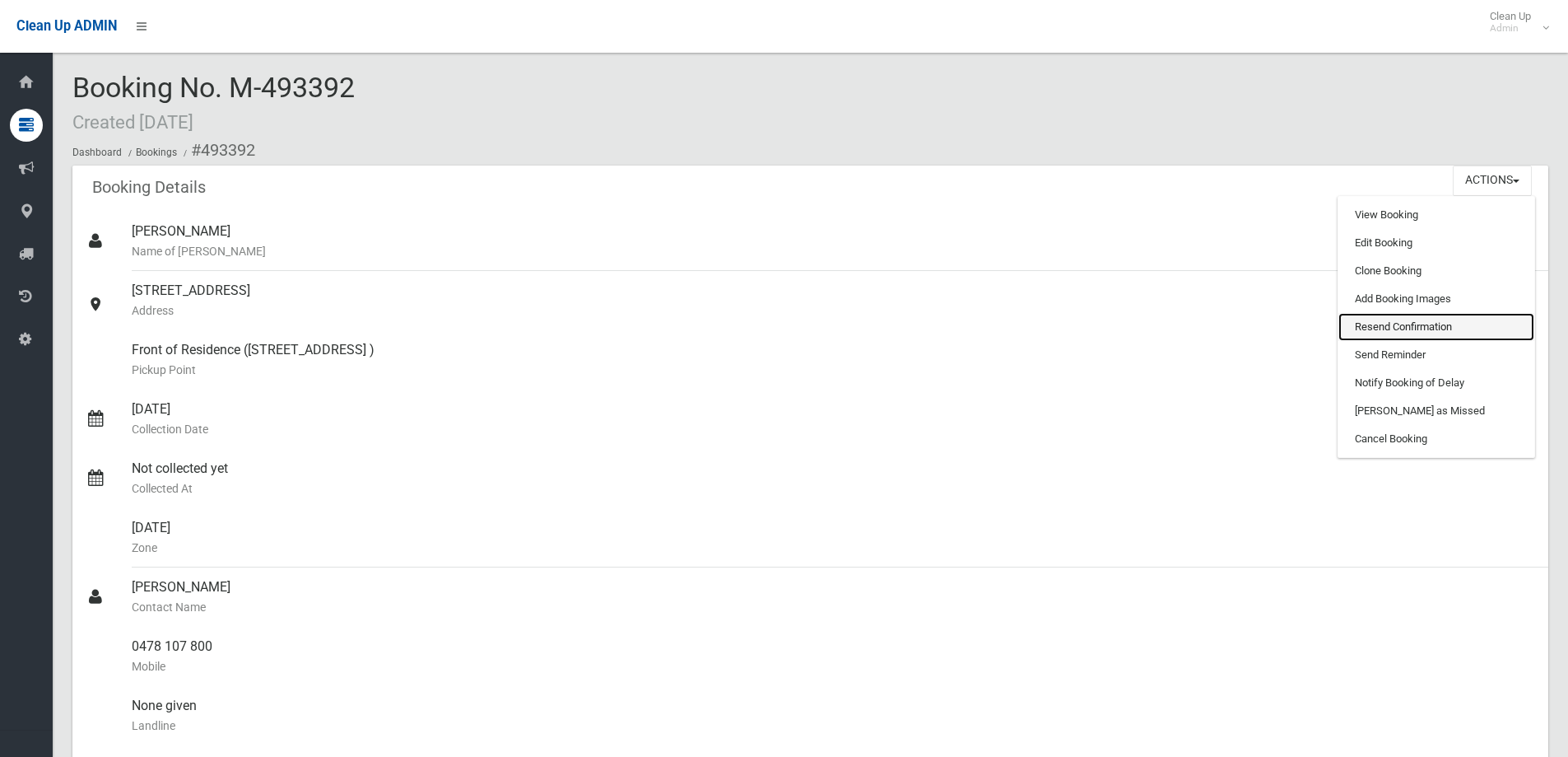
click at [1396, 322] on link "Resend Confirmation" at bounding box center [1436, 327] width 196 height 28
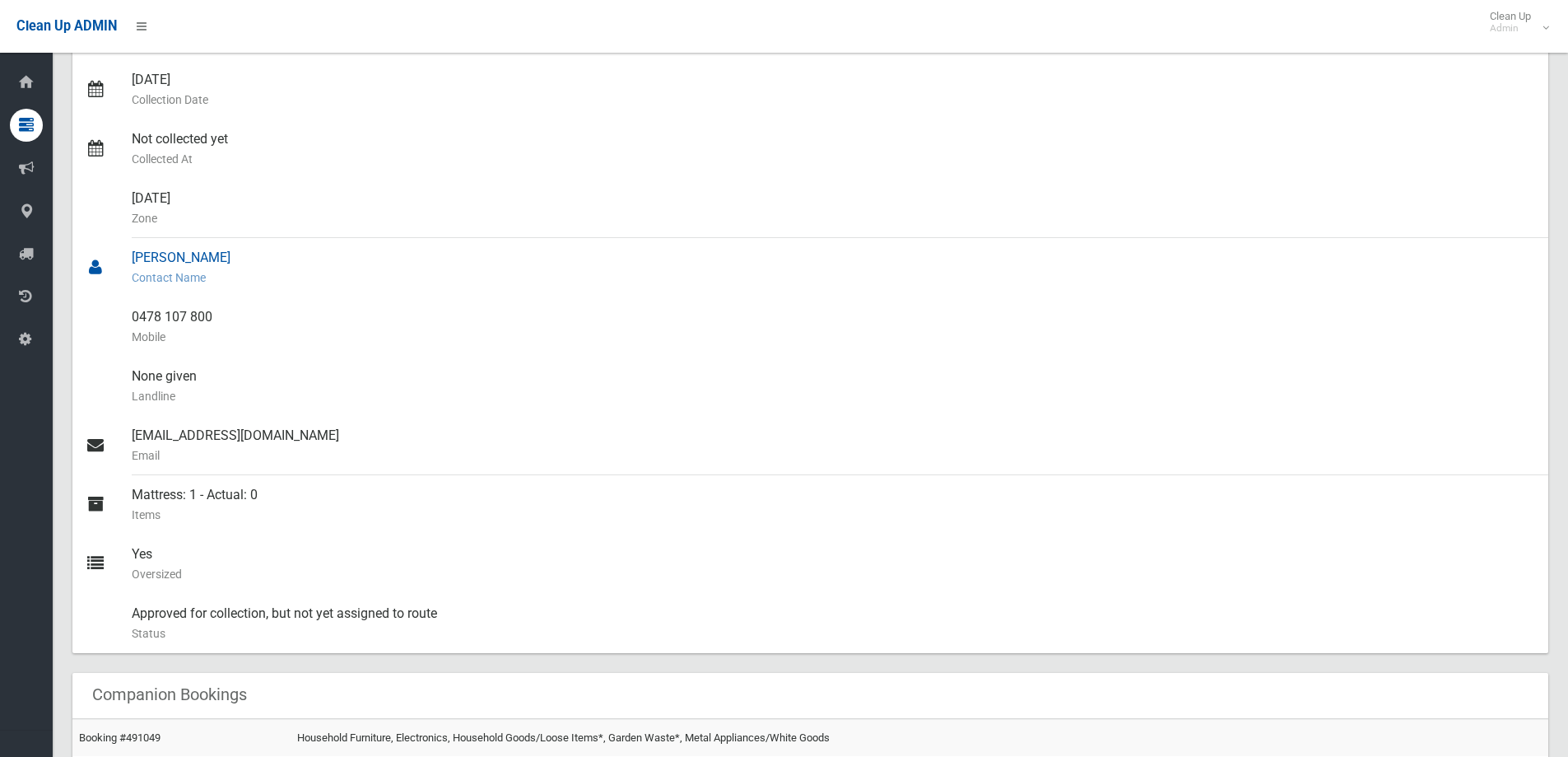
scroll to position [368, 0]
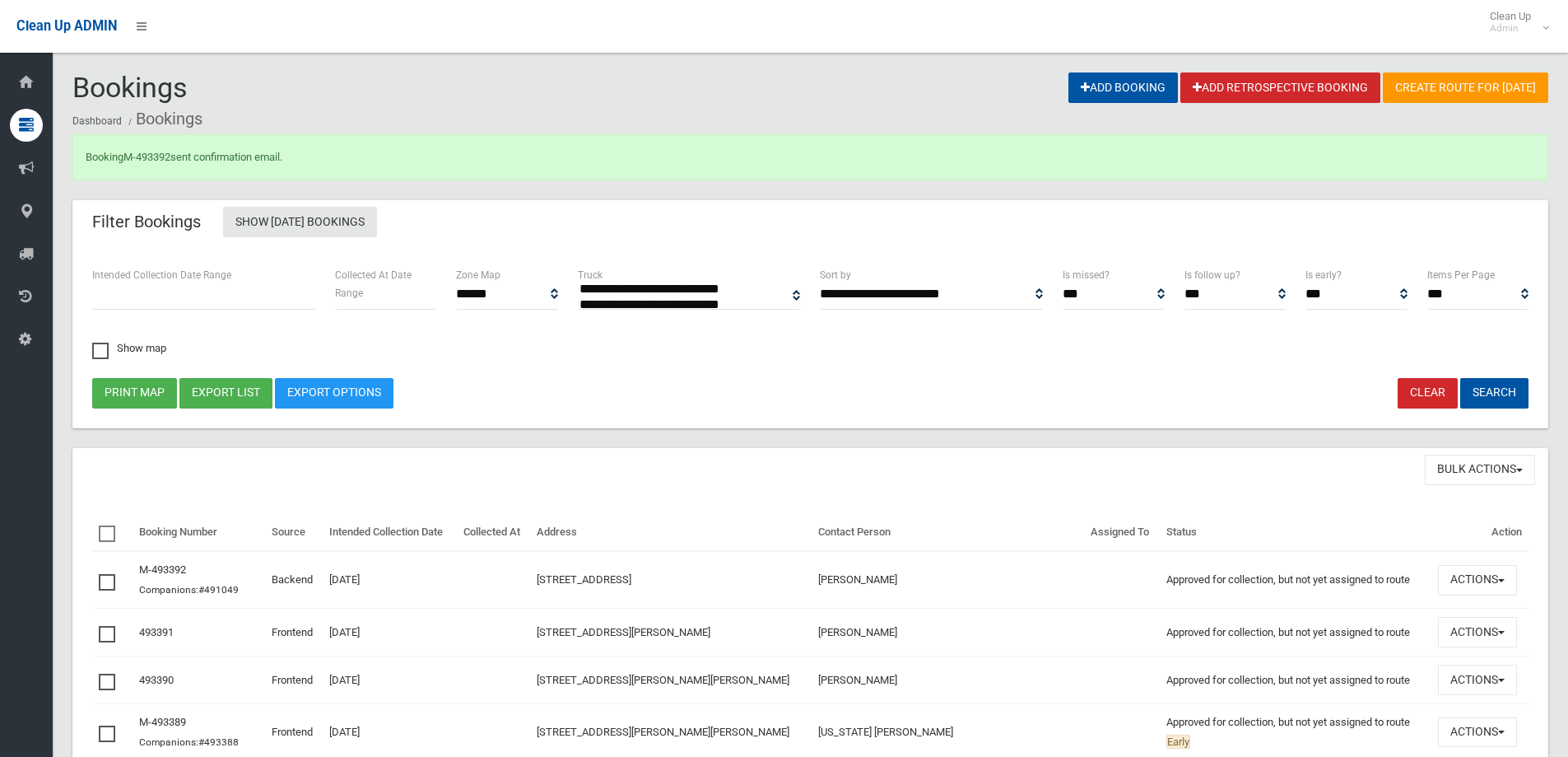
select select
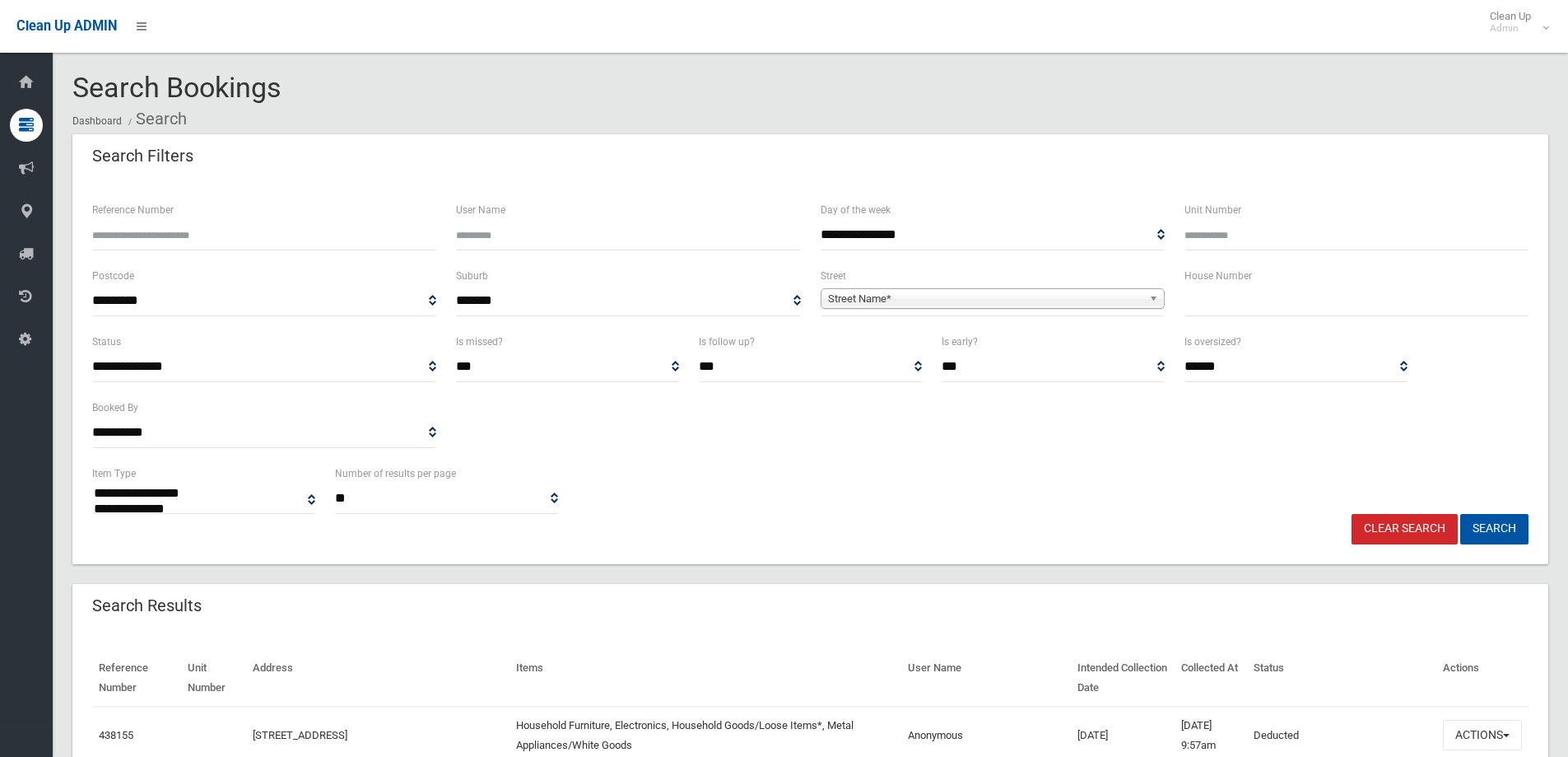
select select
click at [1236, 309] on input "text" at bounding box center [1357, 301] width 344 height 31
click at [1232, 304] on input "text" at bounding box center [1357, 301] width 344 height 31
type input "**"
click at [1117, 303] on span "Street Name*" at bounding box center [986, 299] width 315 height 20
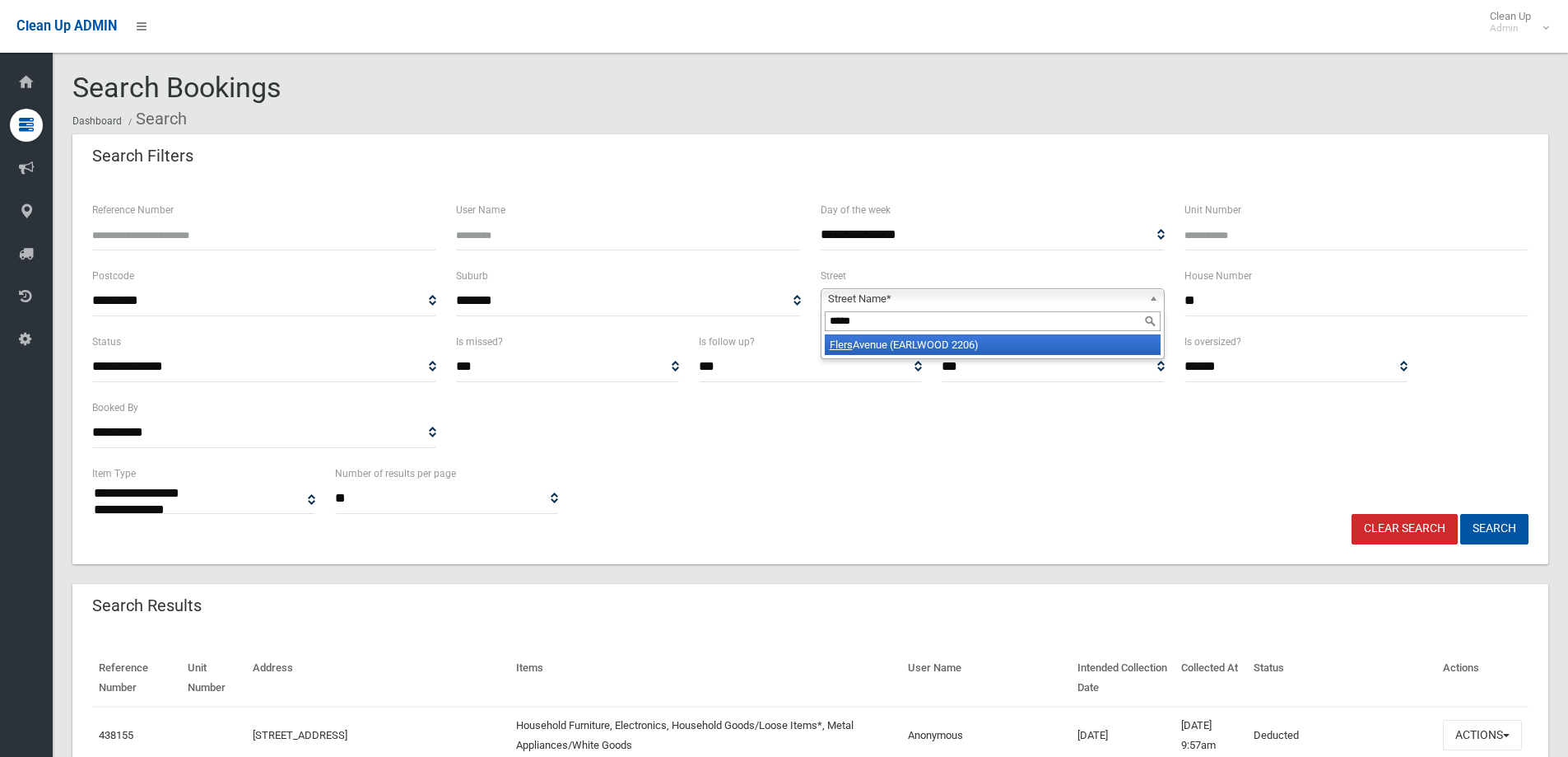
type input "*****"
click at [980, 343] on li "Flers Avenue (EARLWOOD 2206)" at bounding box center [993, 345] width 336 height 21
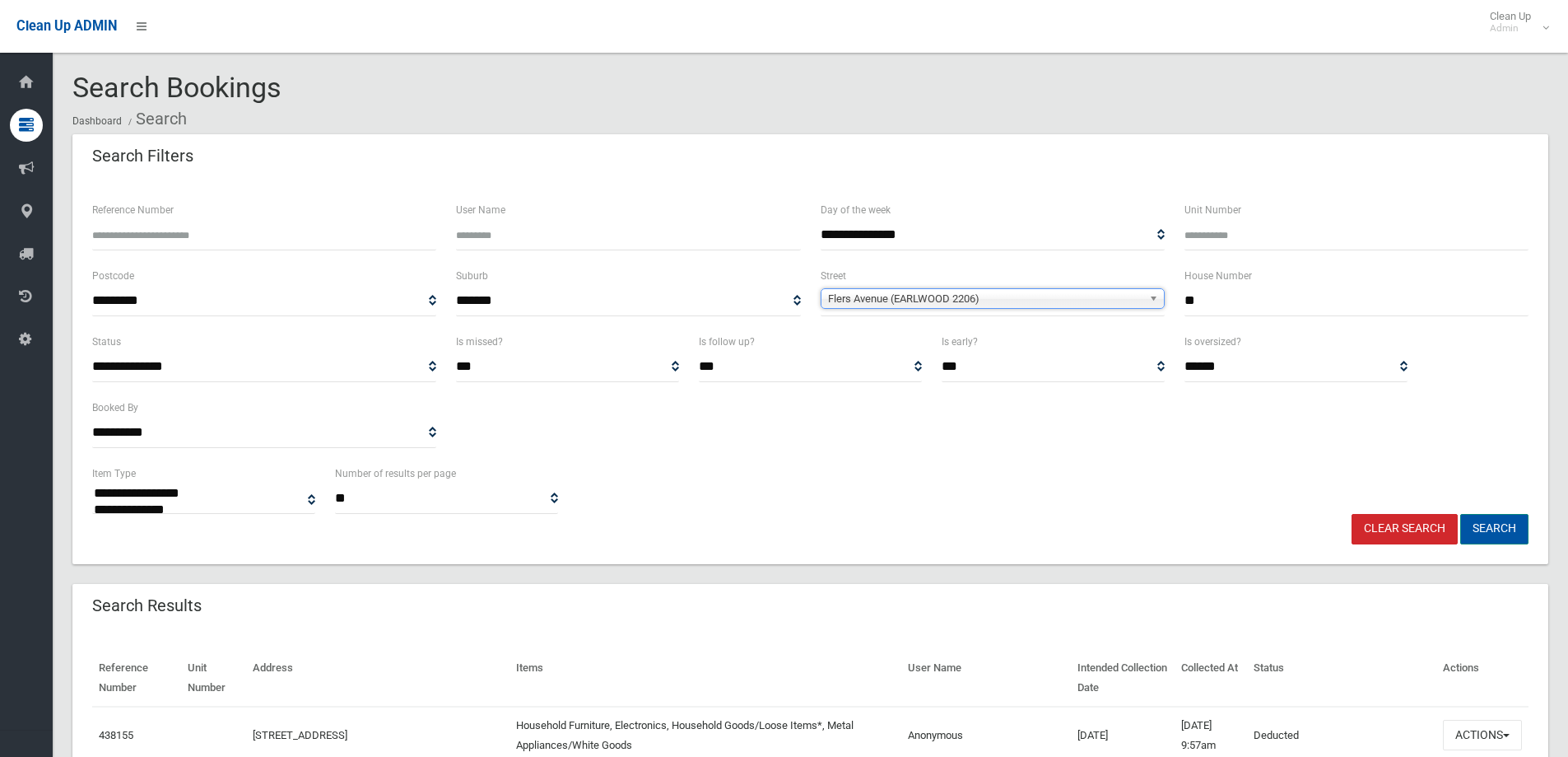
click at [1500, 523] on button "Search" at bounding box center [1494, 529] width 68 height 31
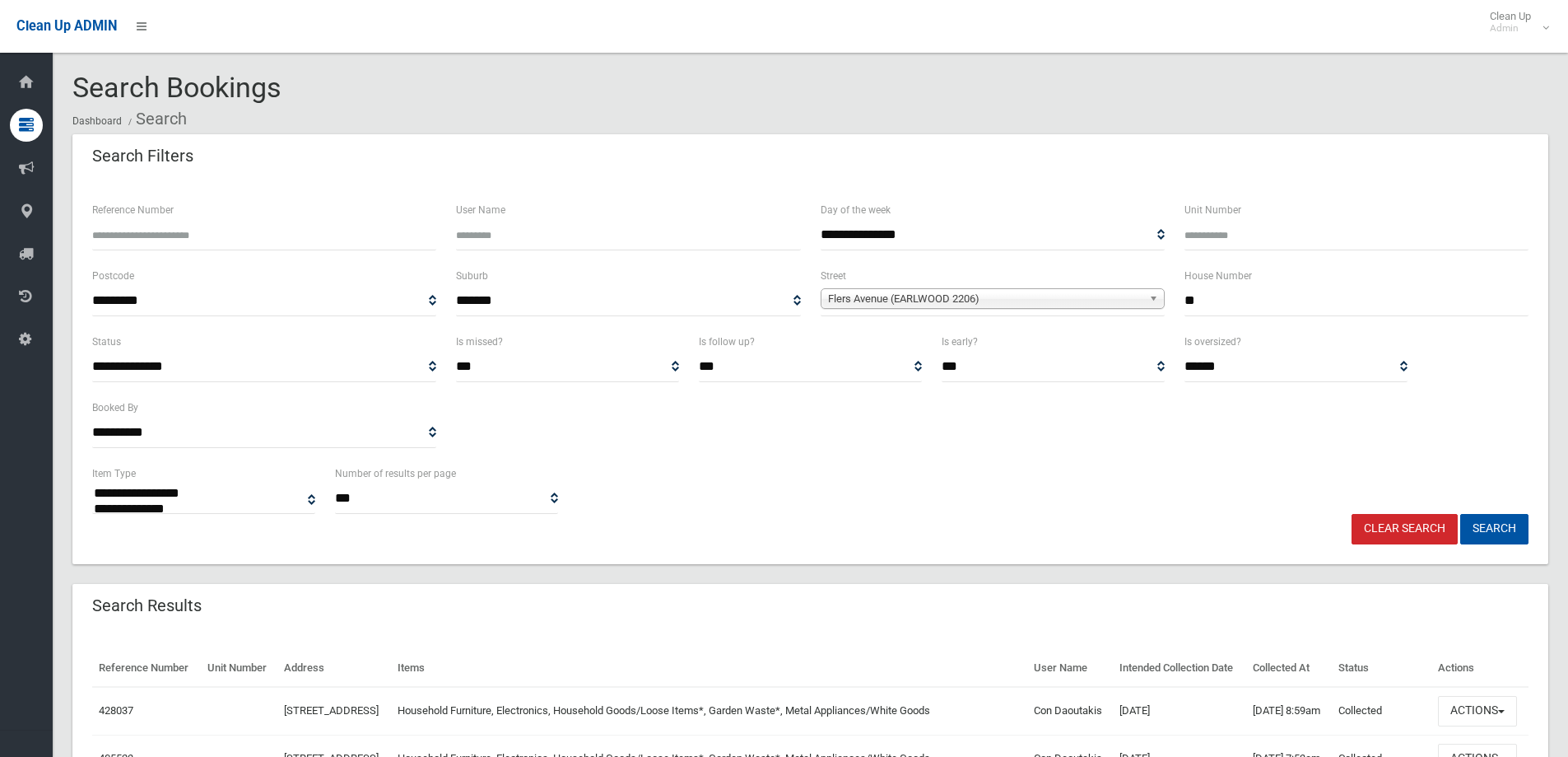
select select
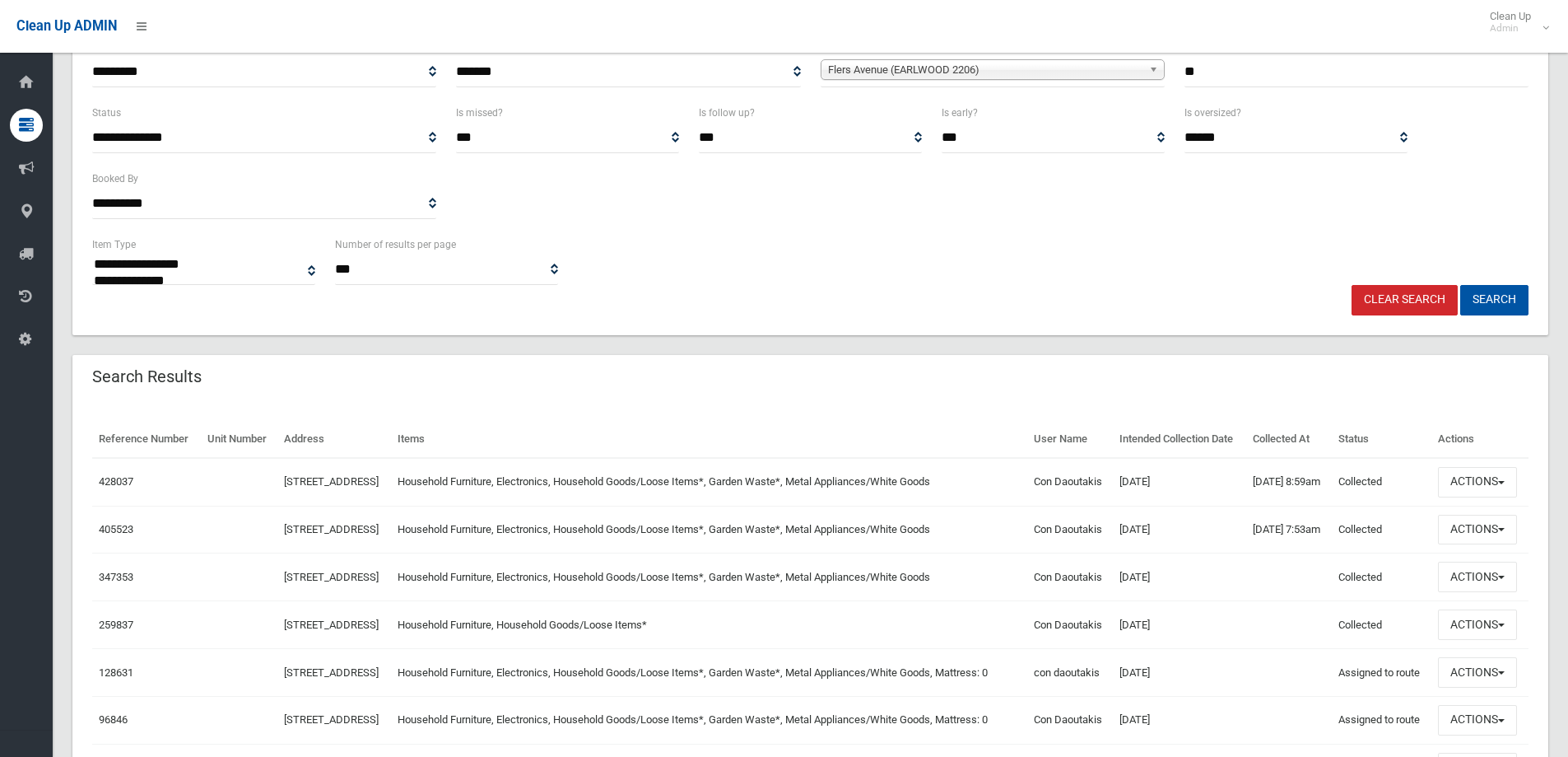
scroll to position [247, 0]
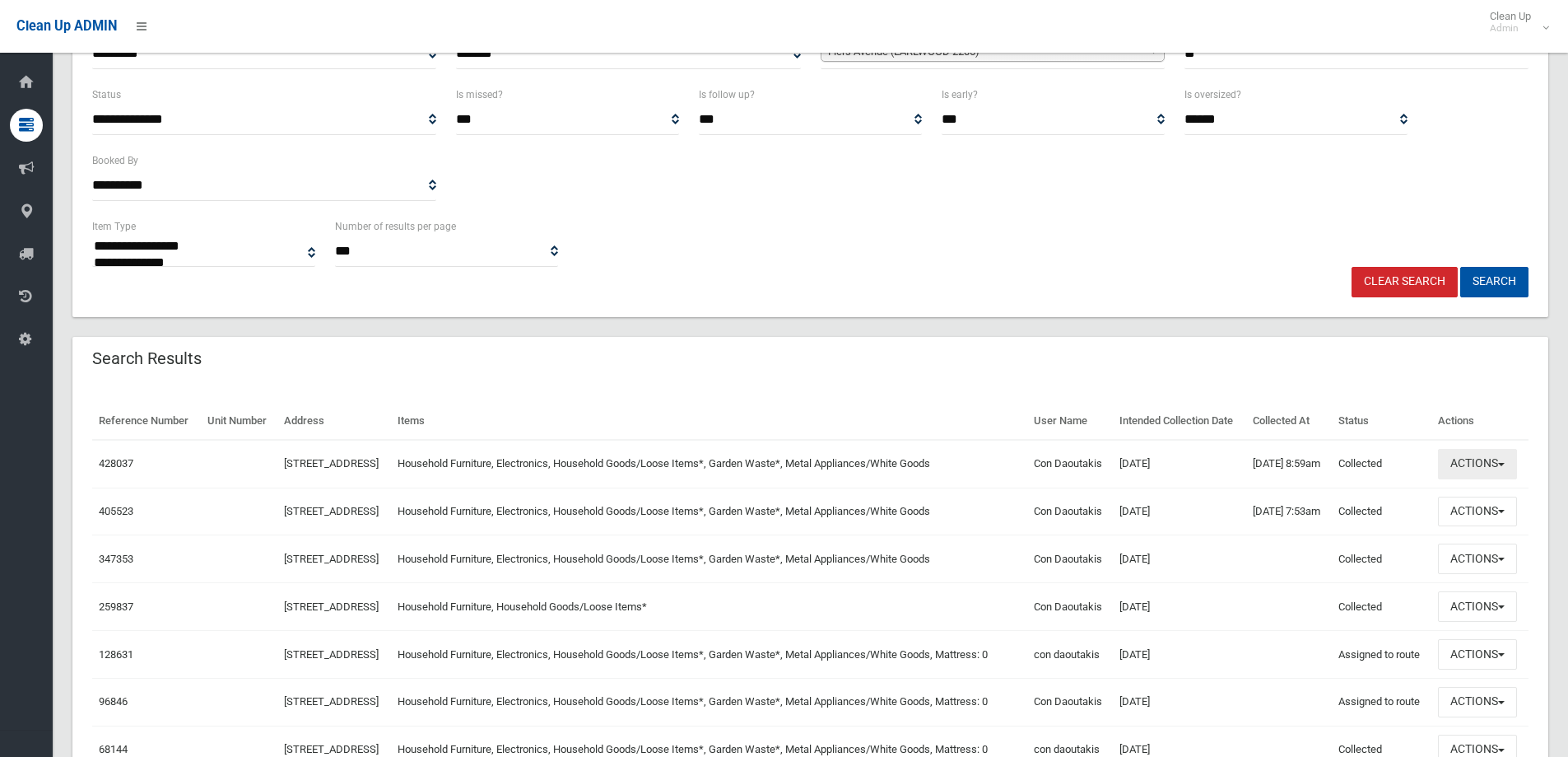
click at [1500, 479] on button "Actions" at bounding box center [1477, 464] width 79 height 31
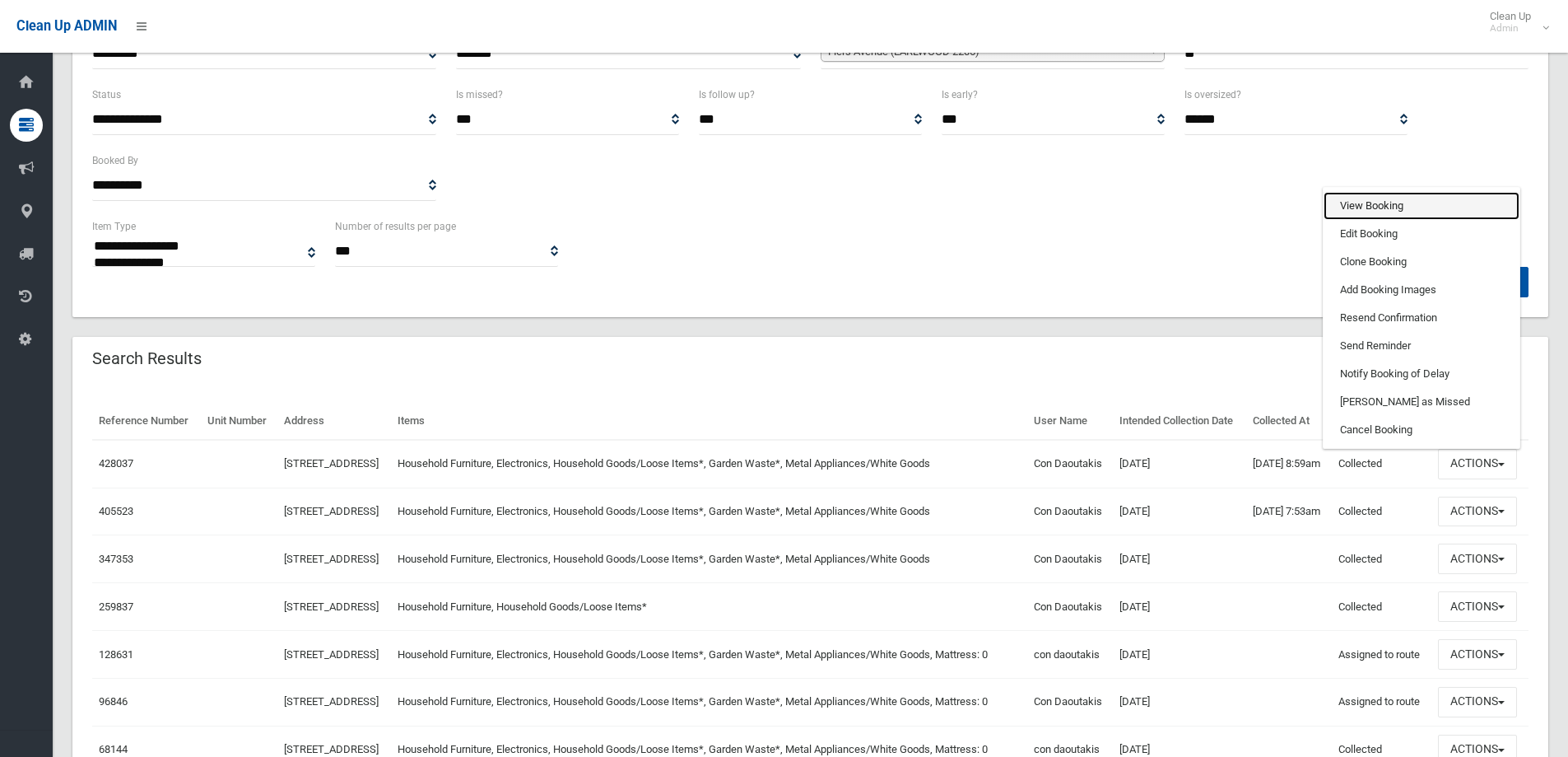
click at [1399, 220] on link "View Booking" at bounding box center [1421, 205] width 196 height 28
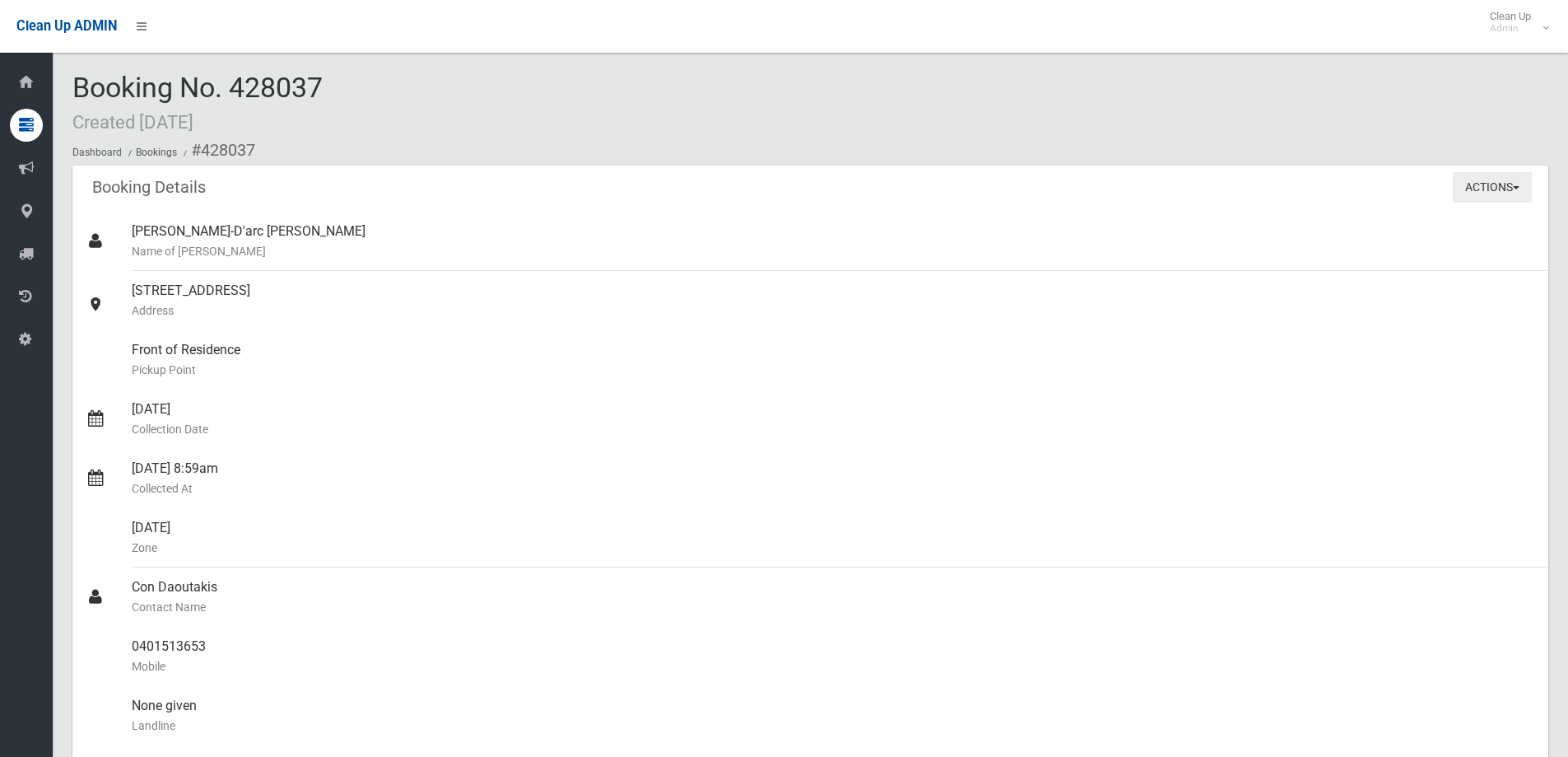
click at [1512, 188] on button "Actions" at bounding box center [1492, 187] width 79 height 31
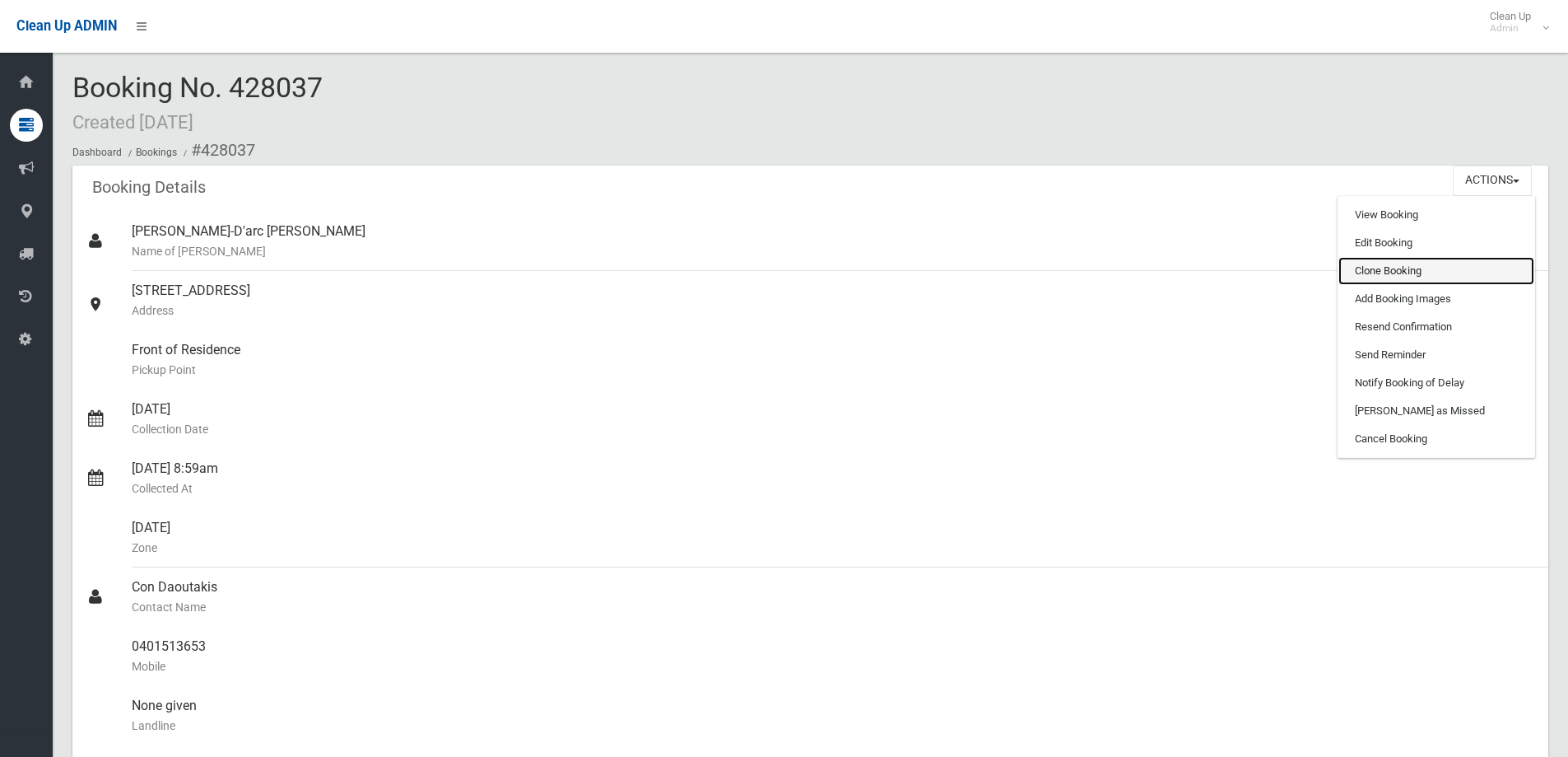
click at [1389, 266] on link "Clone Booking" at bounding box center [1436, 270] width 196 height 28
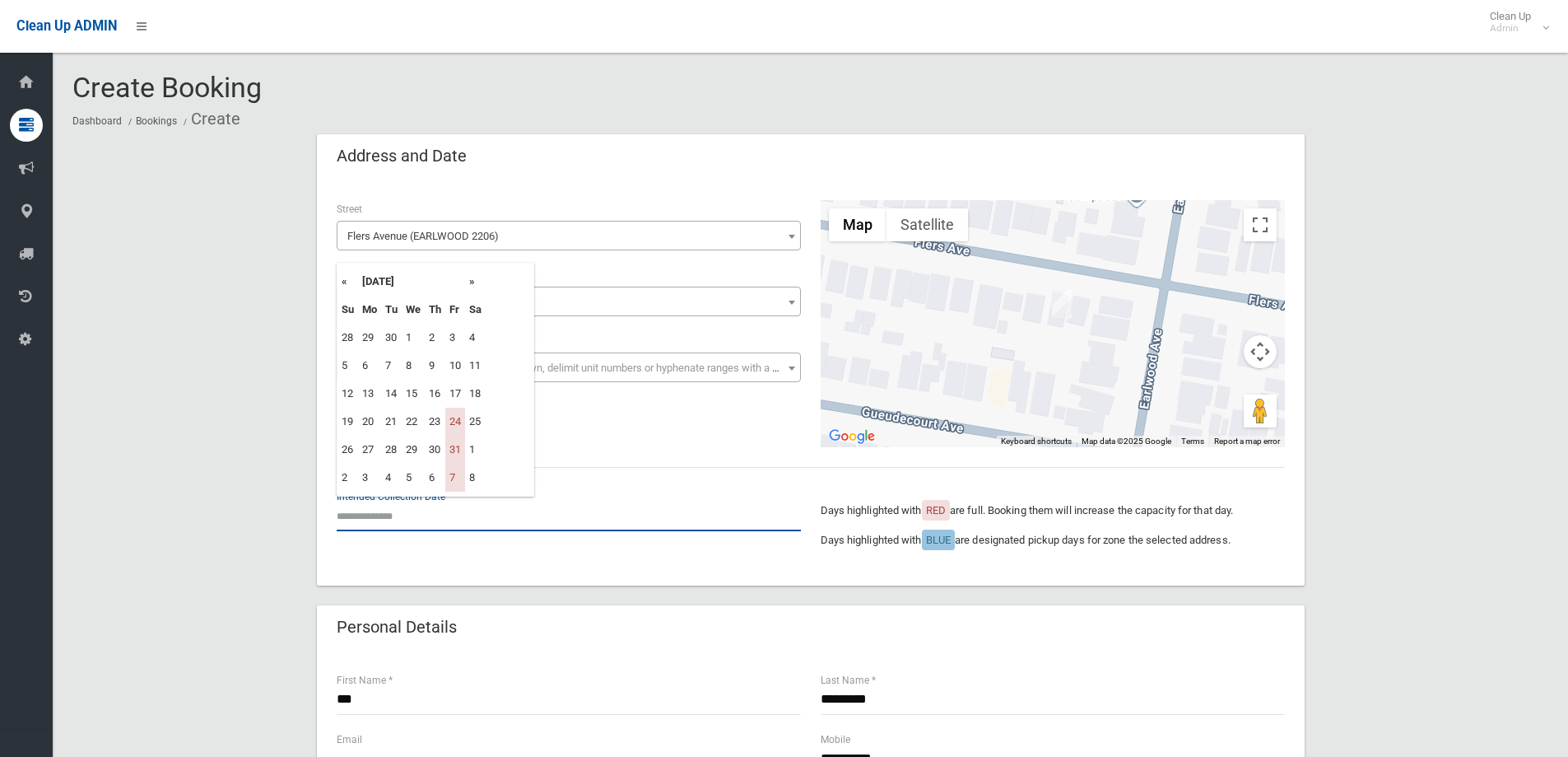
click at [388, 512] on input "text" at bounding box center [569, 516] width 464 height 31
click at [472, 278] on th "»" at bounding box center [475, 281] width 21 height 28
click at [468, 286] on th "»" at bounding box center [475, 281] width 21 height 28
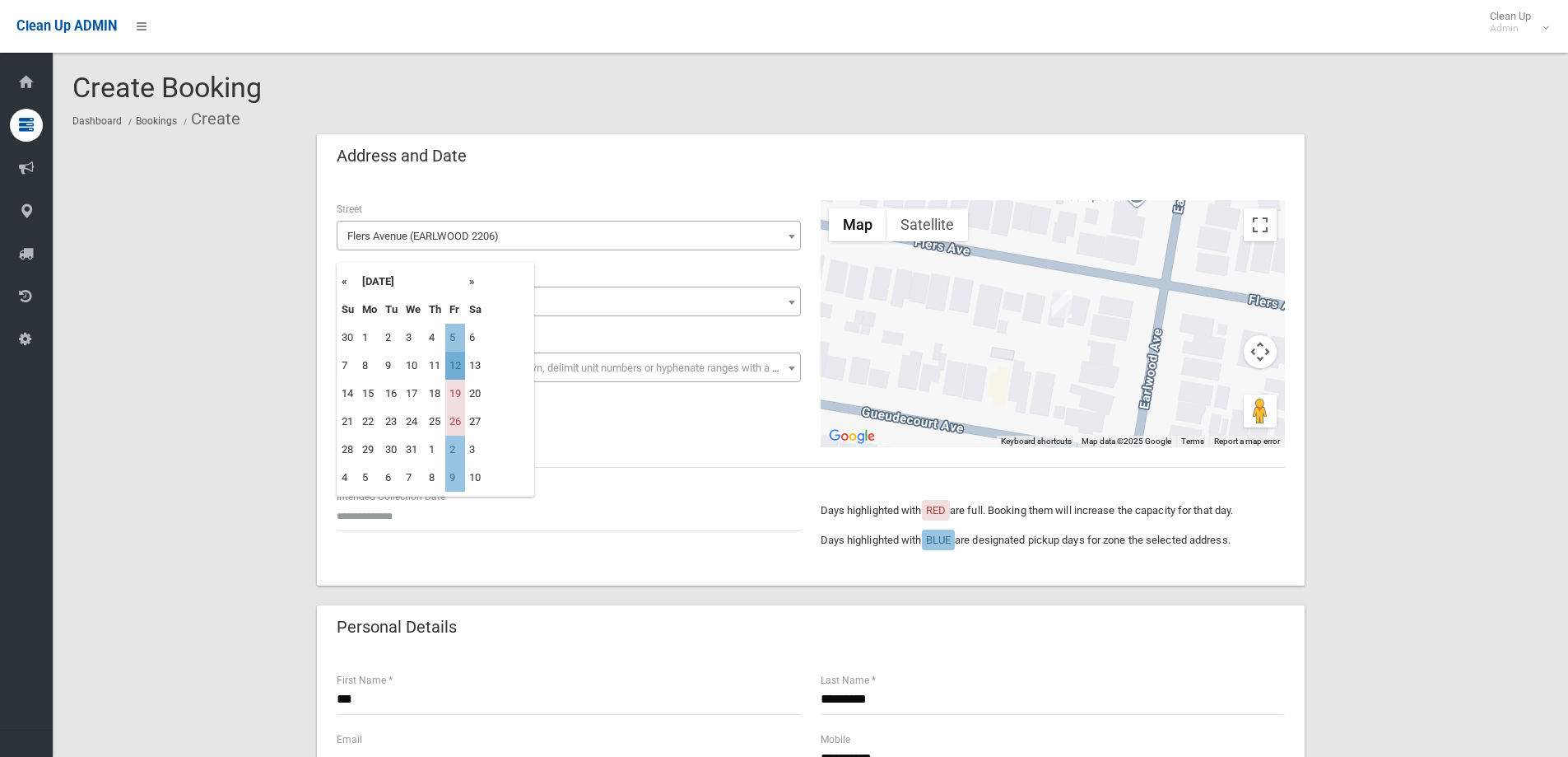
click at [463, 367] on td "12" at bounding box center [455, 365] width 20 height 28
type input "**********"
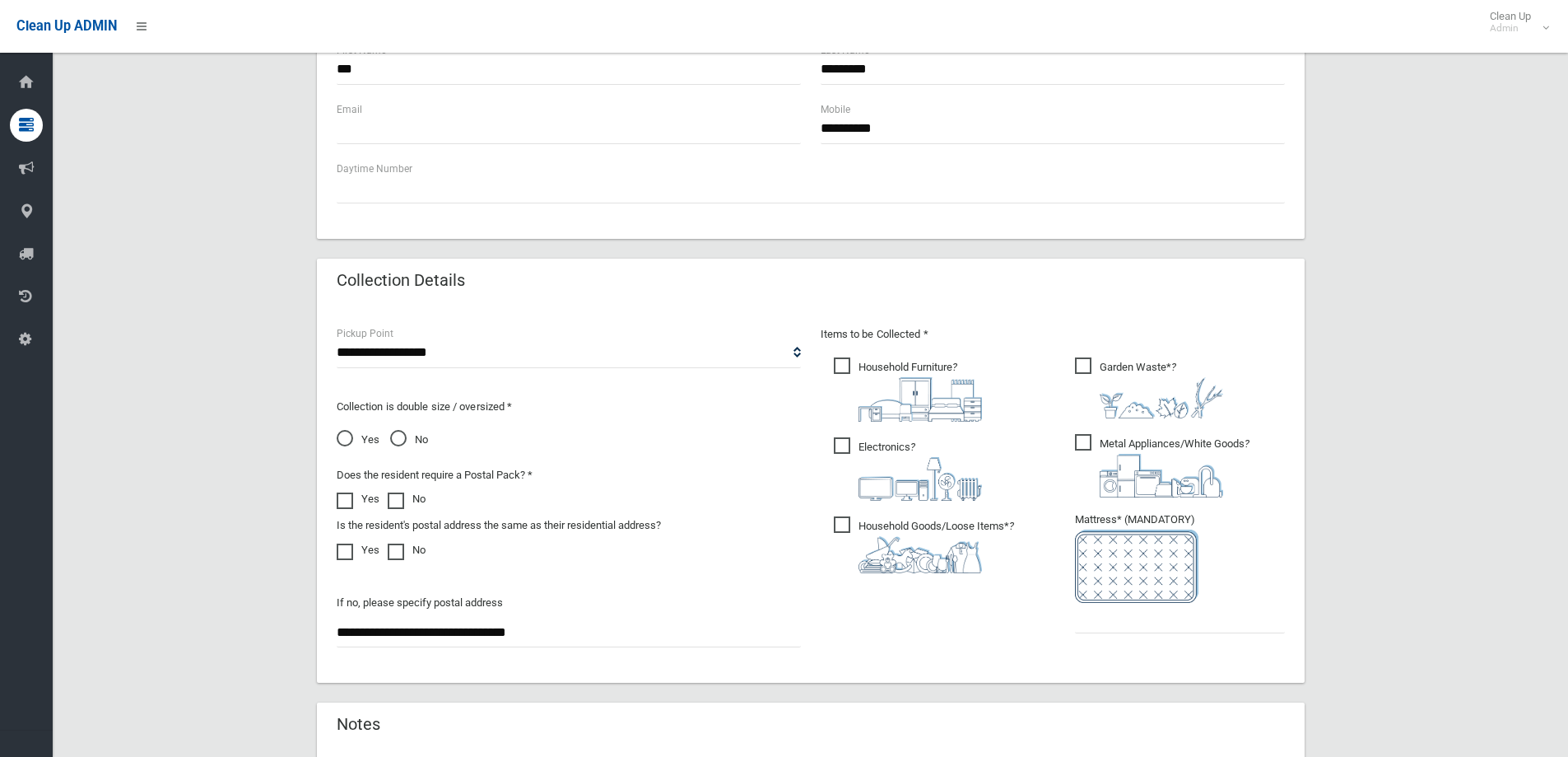
scroll to position [659, 0]
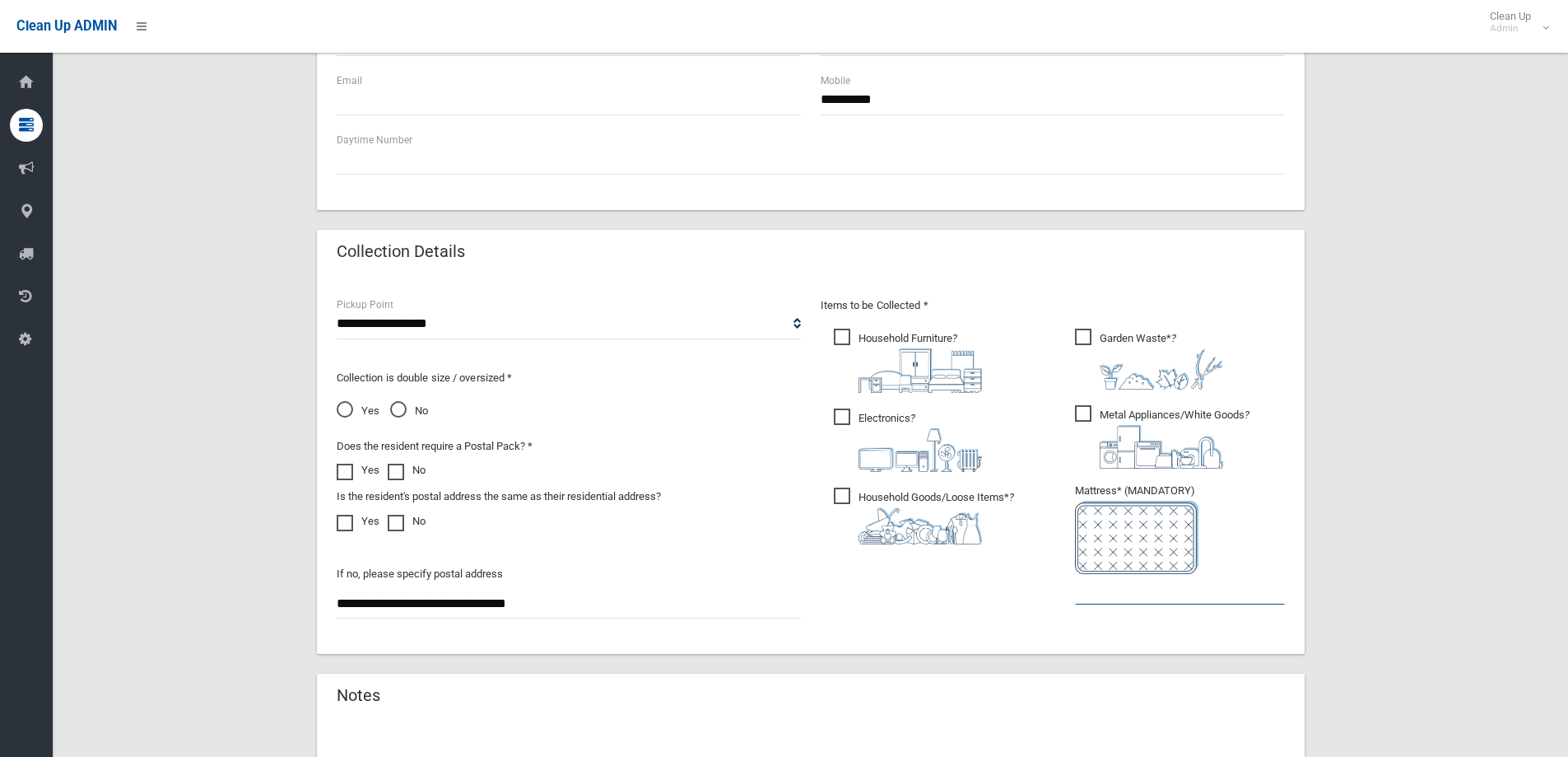
click at [1146, 601] on input "text" at bounding box center [1181, 589] width 210 height 31
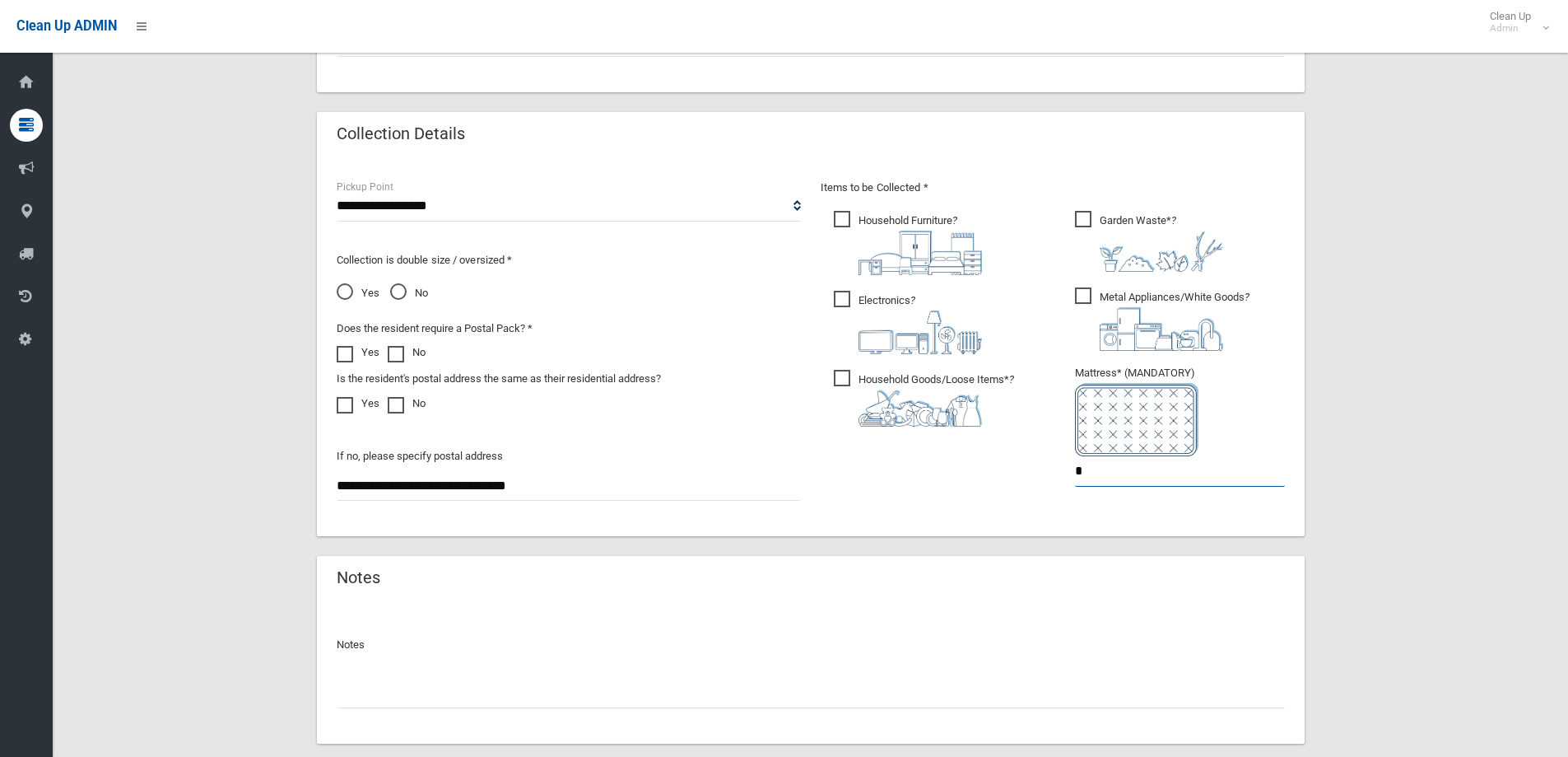
scroll to position [873, 0]
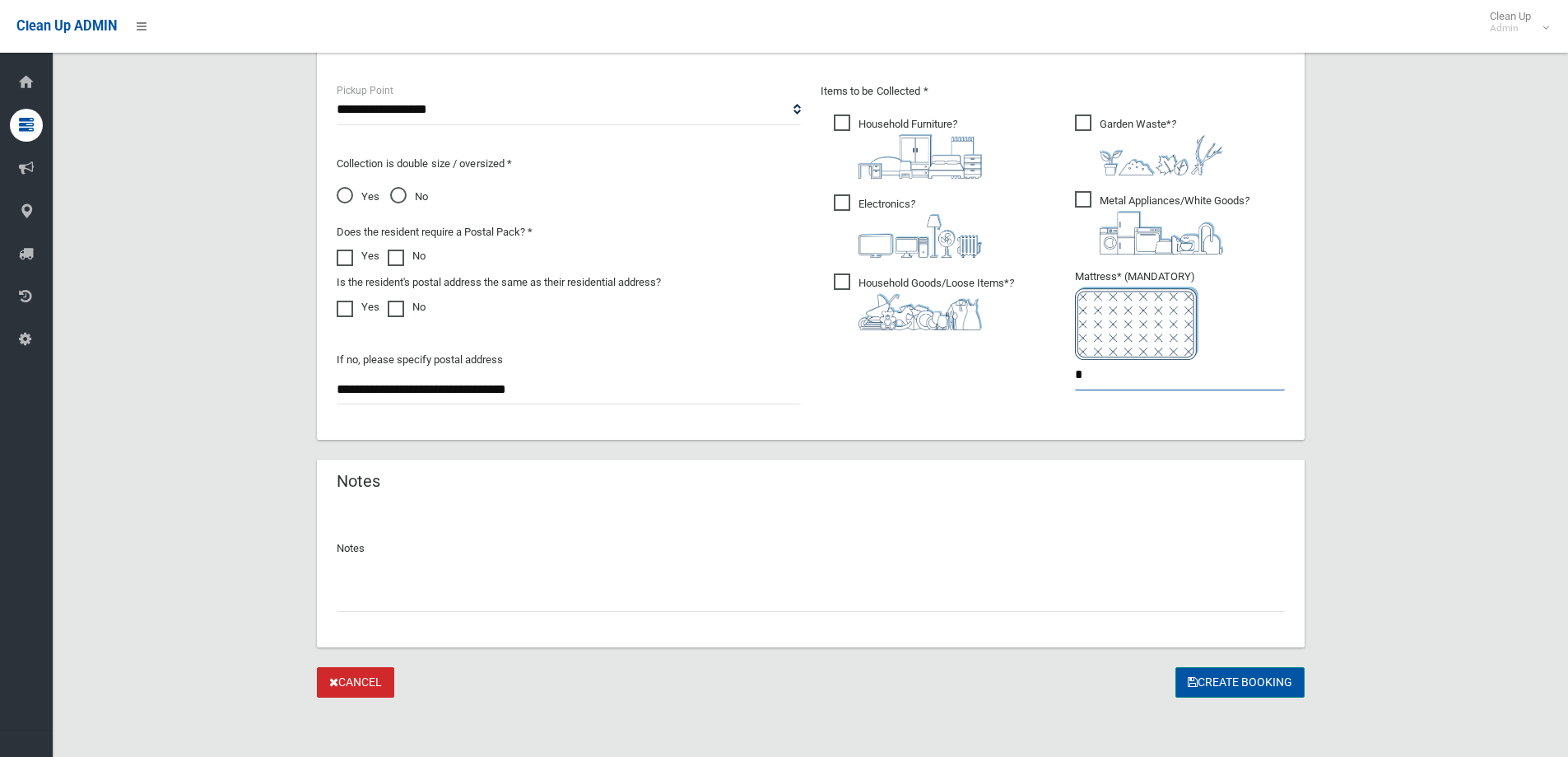
type input "*"
click at [1253, 671] on button "Create Booking" at bounding box center [1240, 683] width 129 height 31
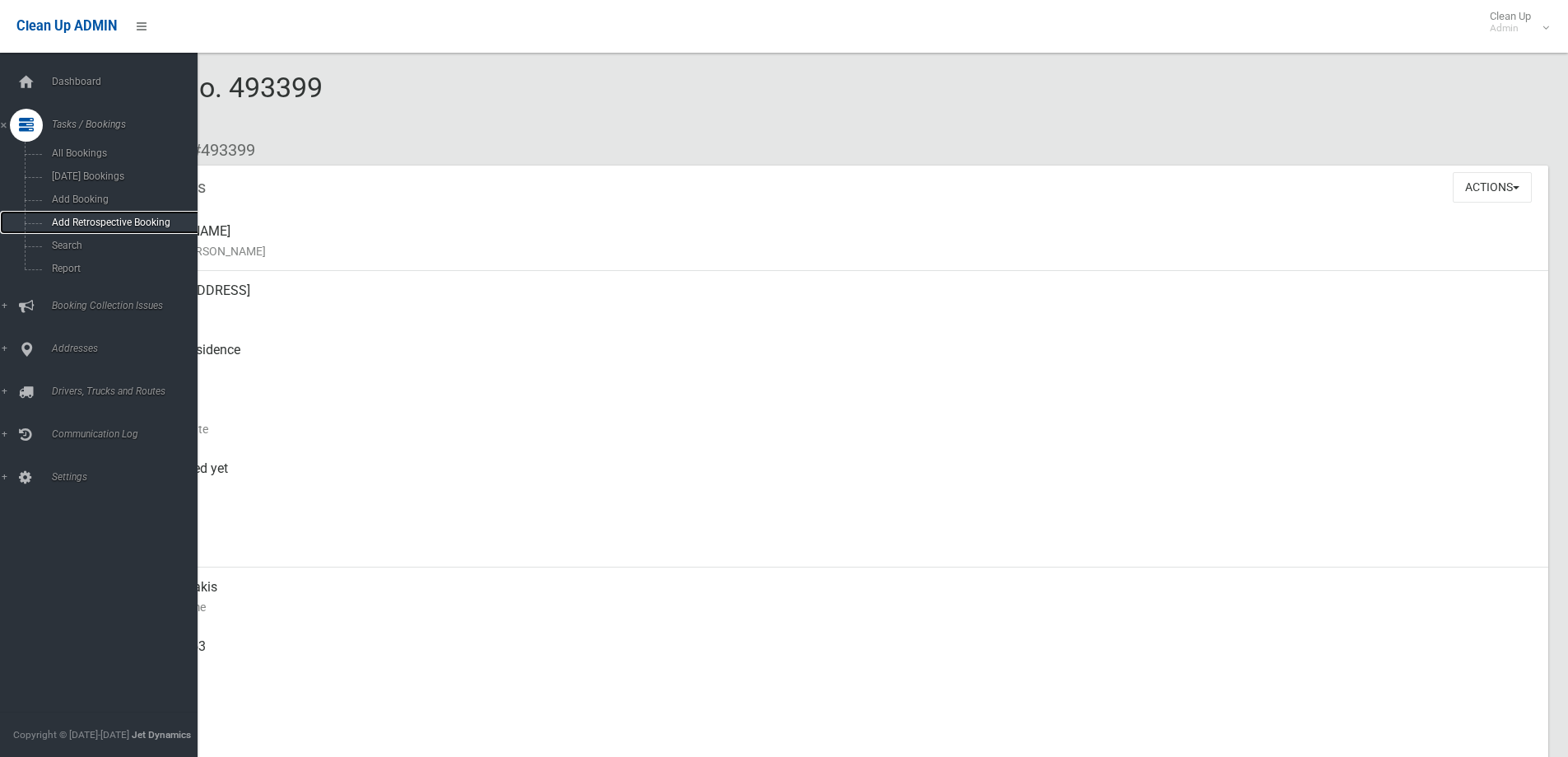
click at [79, 226] on span "Add Retrospective Booking" at bounding box center [121, 222] width 149 height 11
click at [77, 247] on span "Search" at bounding box center [121, 245] width 149 height 11
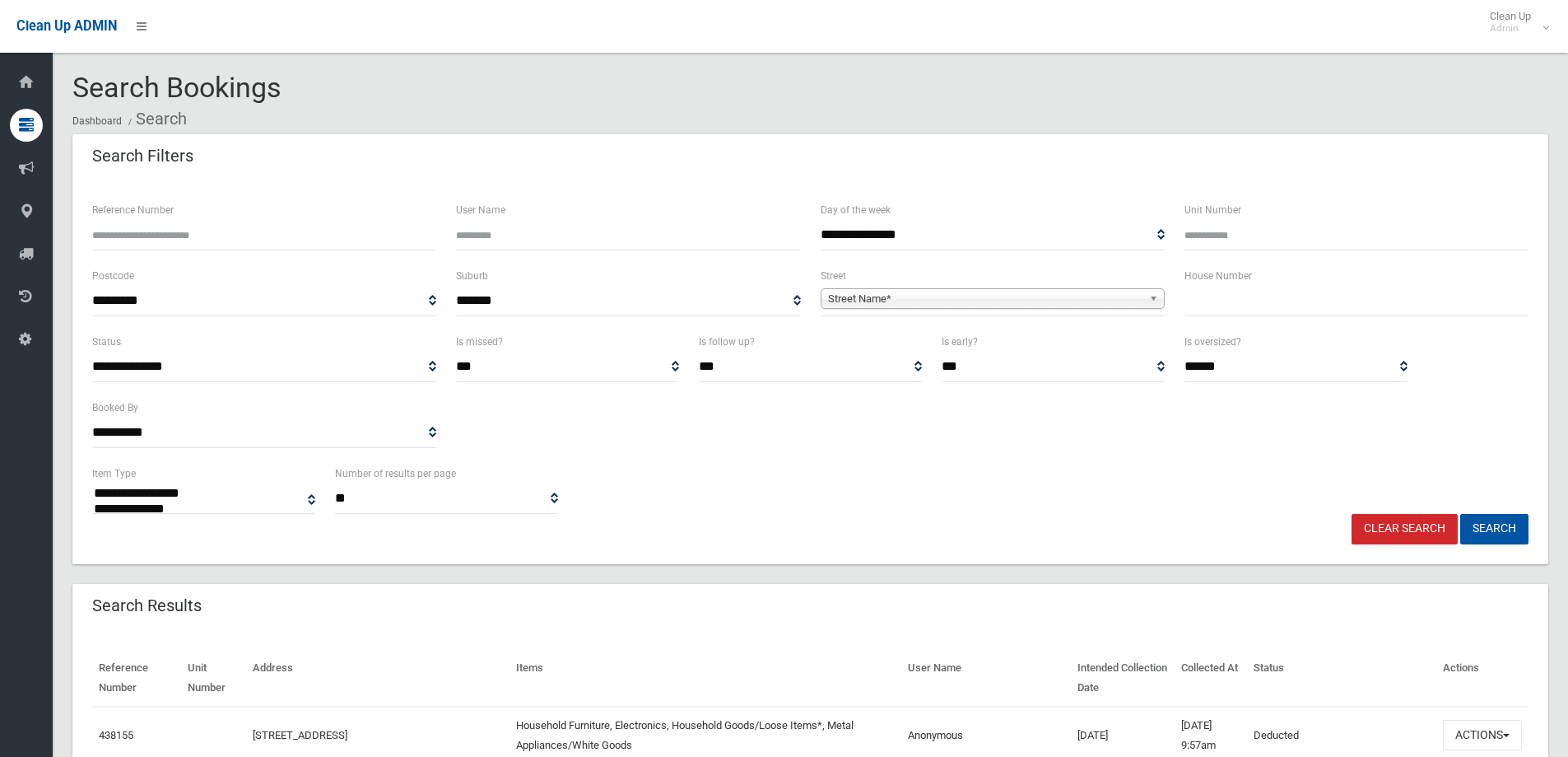
select select
click at [1228, 299] on input "text" at bounding box center [1357, 301] width 344 height 31
click at [1225, 303] on input "text" at bounding box center [1357, 301] width 344 height 31
type input "**"
click at [1129, 297] on span "Street Name*" at bounding box center [986, 299] width 315 height 20
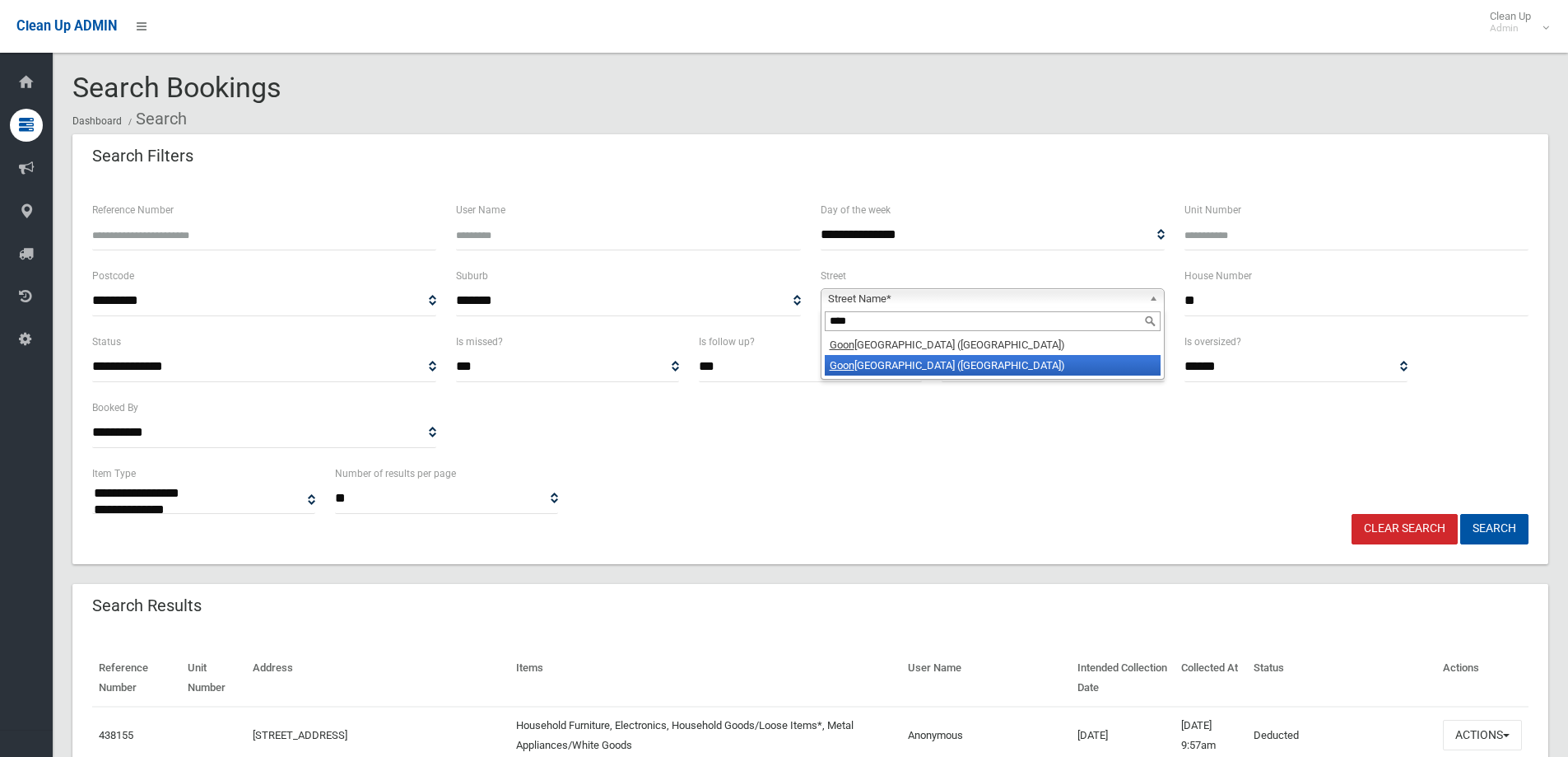
type input "****"
click at [1015, 371] on li "Goon dah Street (VILLAWOOD 2163)" at bounding box center [993, 365] width 336 height 21
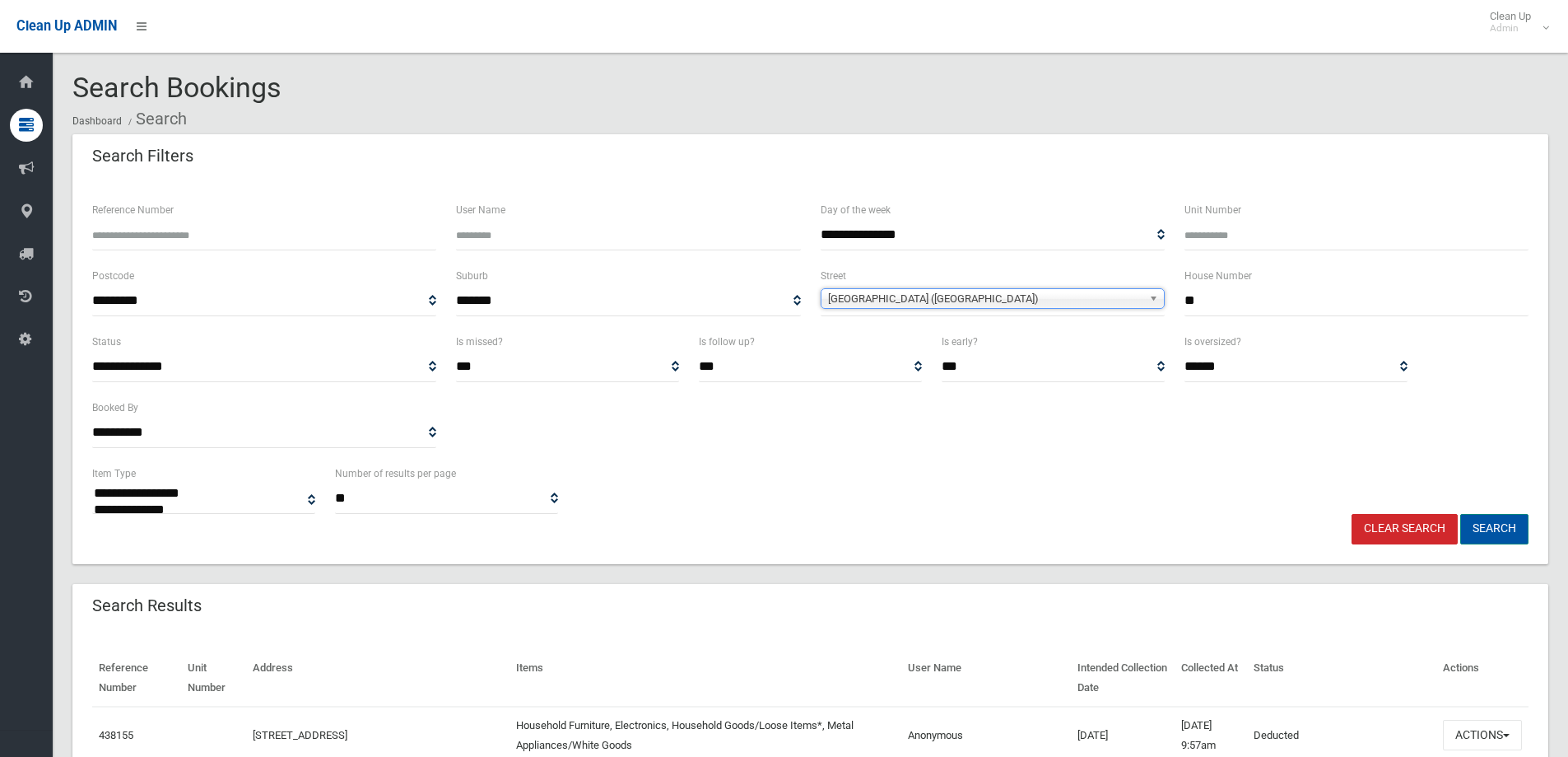
click at [1503, 517] on button "Search" at bounding box center [1494, 529] width 68 height 31
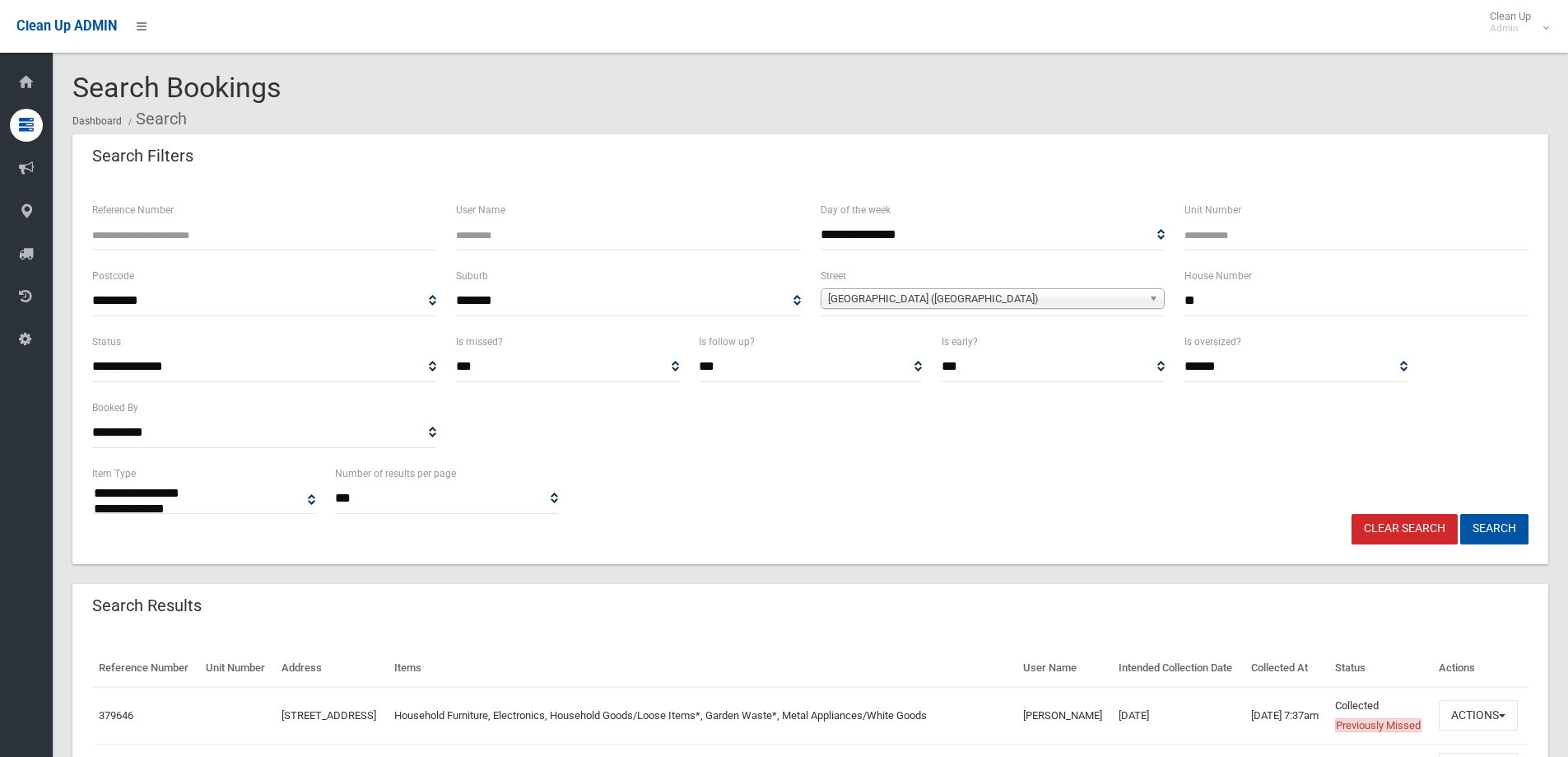
select select
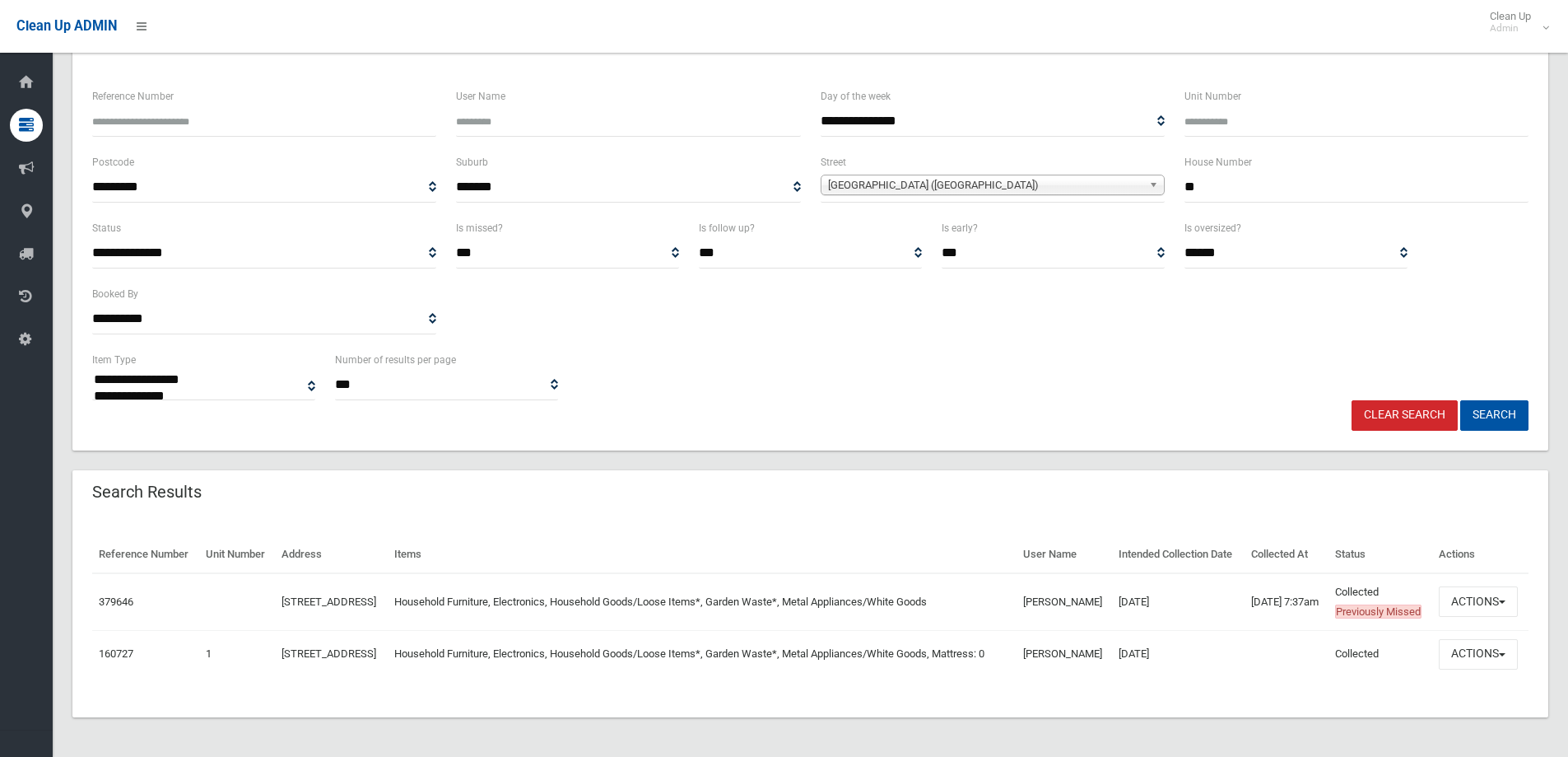
scroll to position [163, 0]
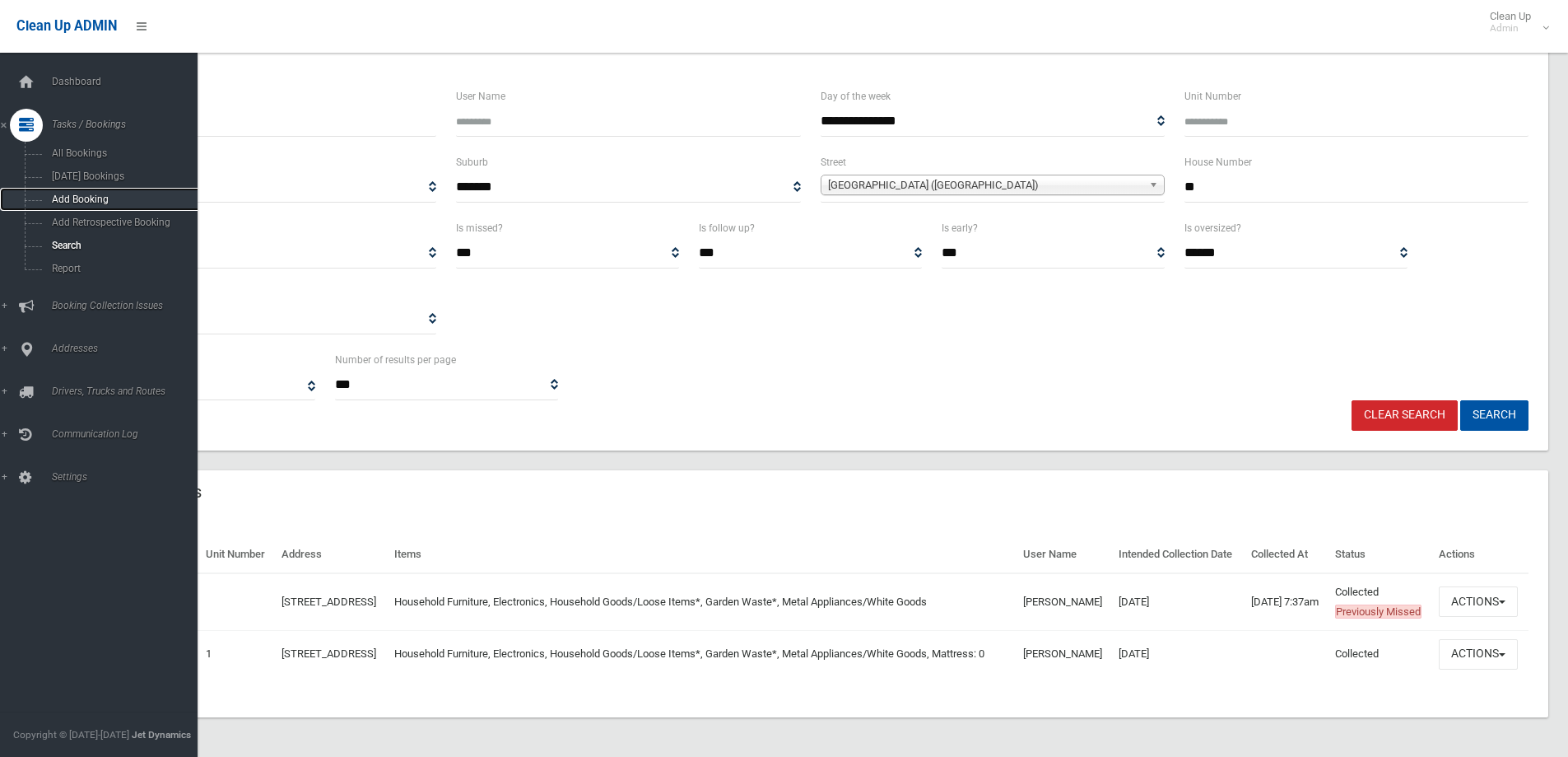
click at [113, 191] on link "Add Booking" at bounding box center [105, 199] width 210 height 23
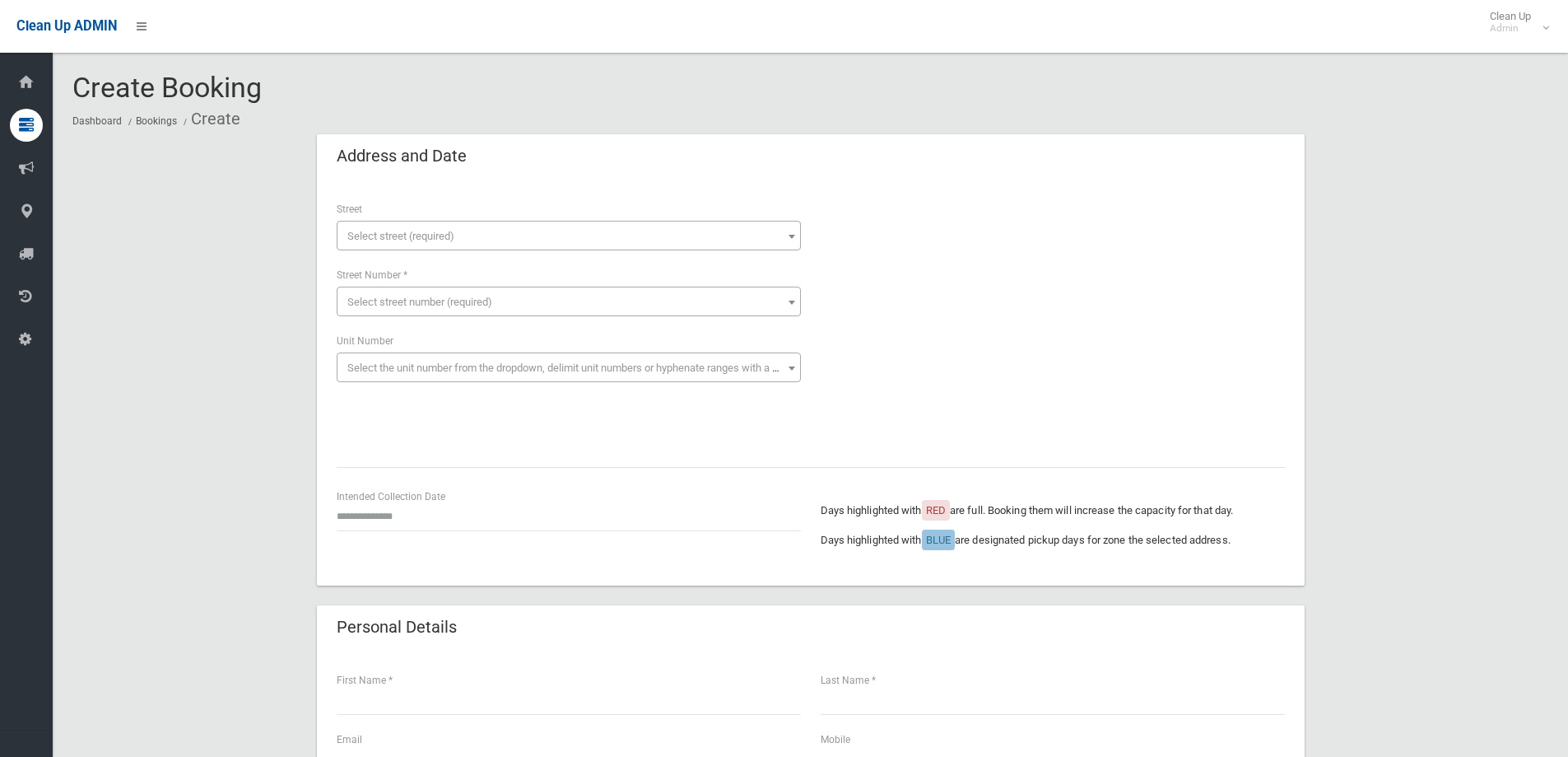
click at [445, 218] on div "**********" at bounding box center [569, 225] width 464 height 50
click at [438, 233] on span "Select street (required)" at bounding box center [400, 236] width 107 height 12
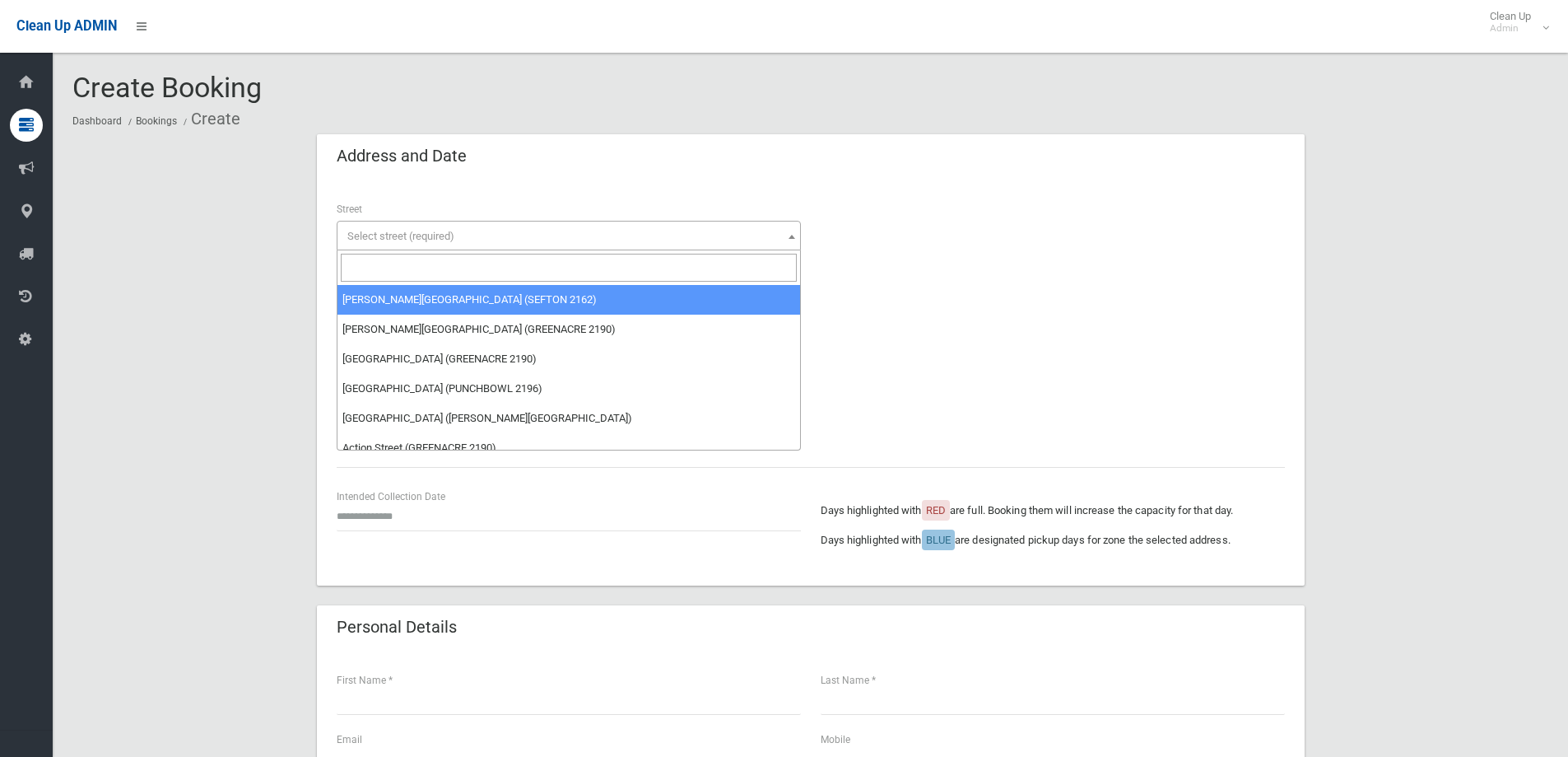
click at [390, 267] on input "search" at bounding box center [569, 268] width 456 height 28
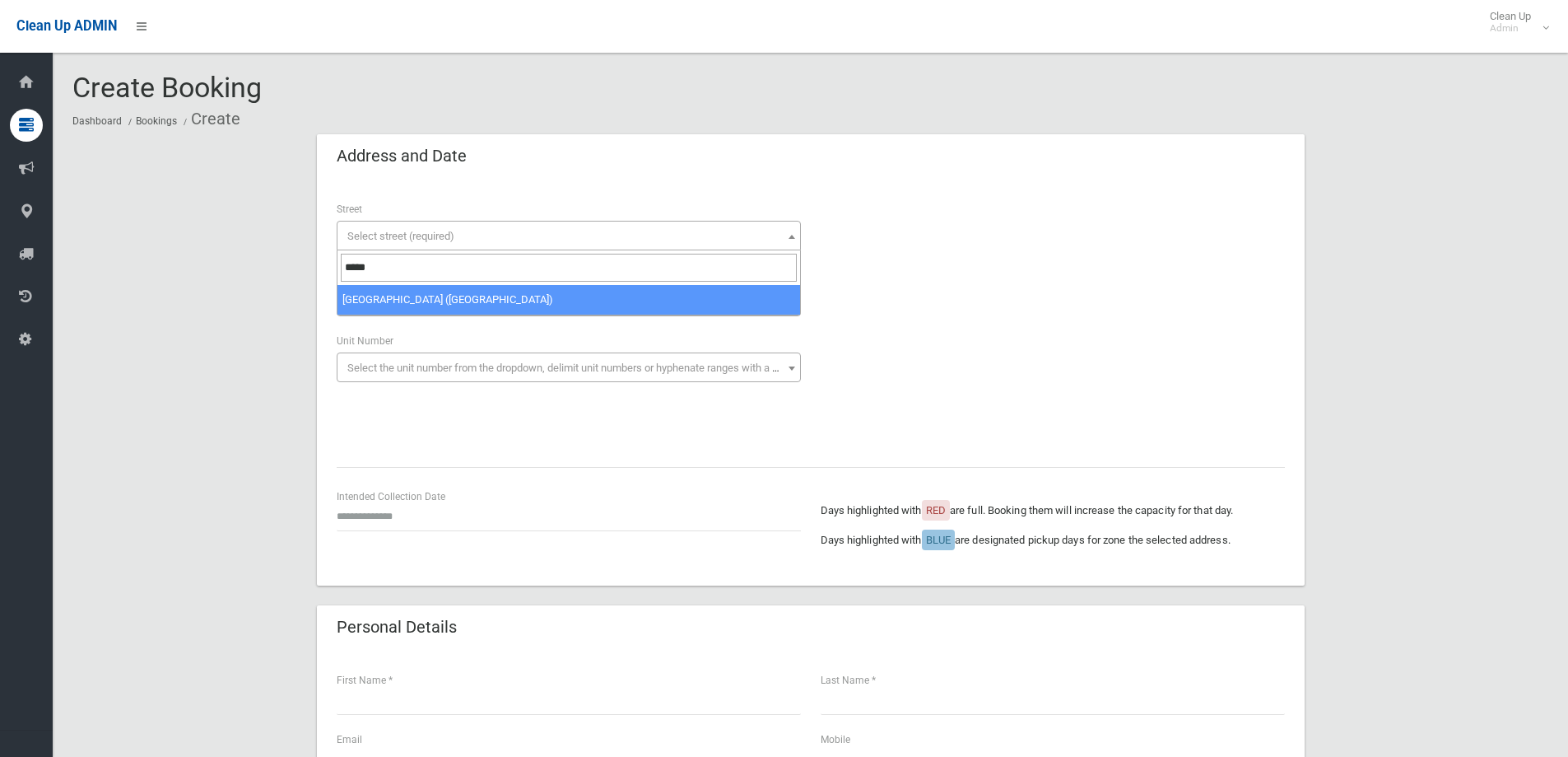
type input "*****"
select select "****"
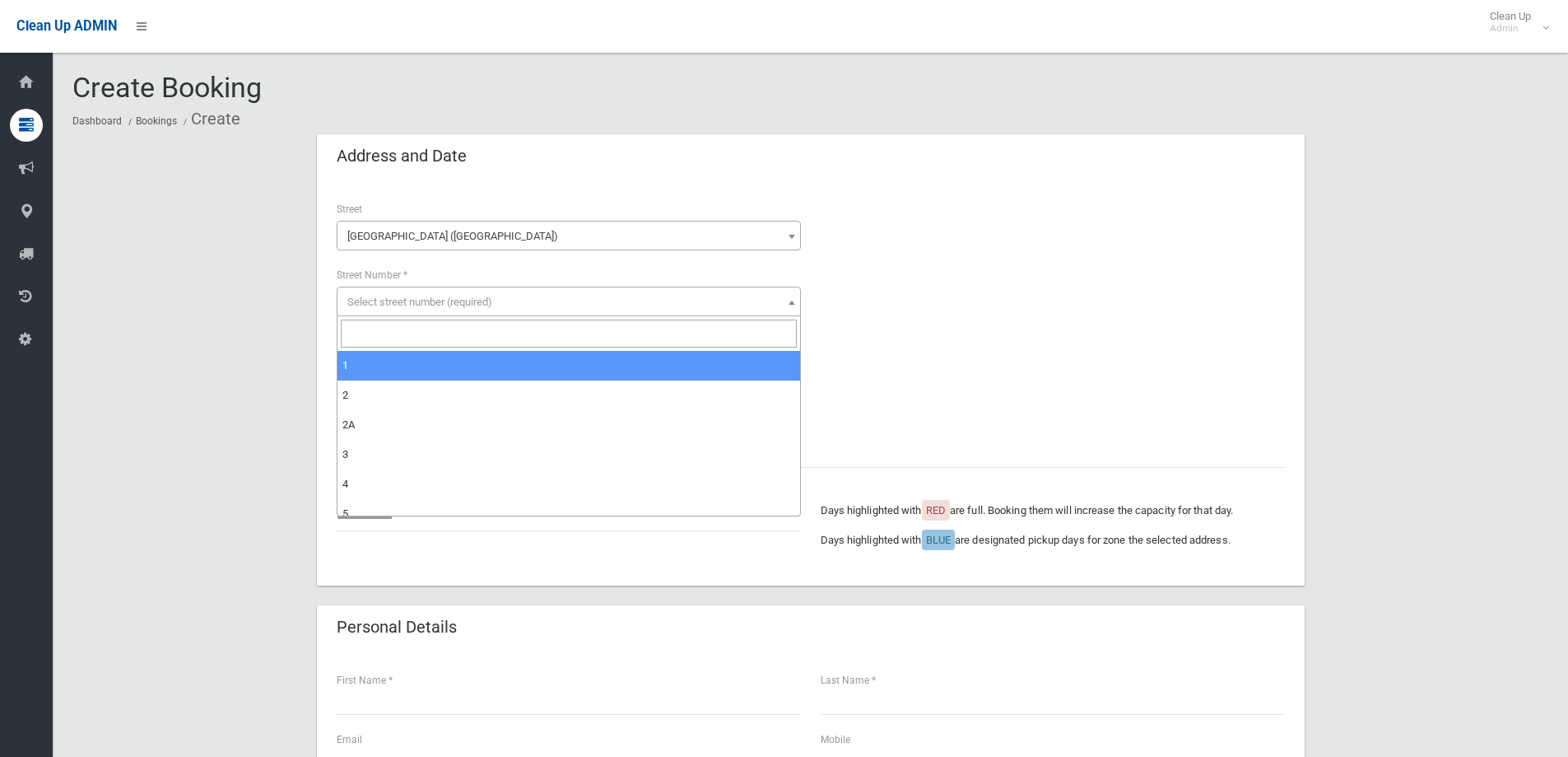
click at [359, 303] on span "Select street number (required)" at bounding box center [419, 302] width 144 height 12
click at [364, 342] on input "search" at bounding box center [569, 334] width 456 height 28
type input "*"
type input "**"
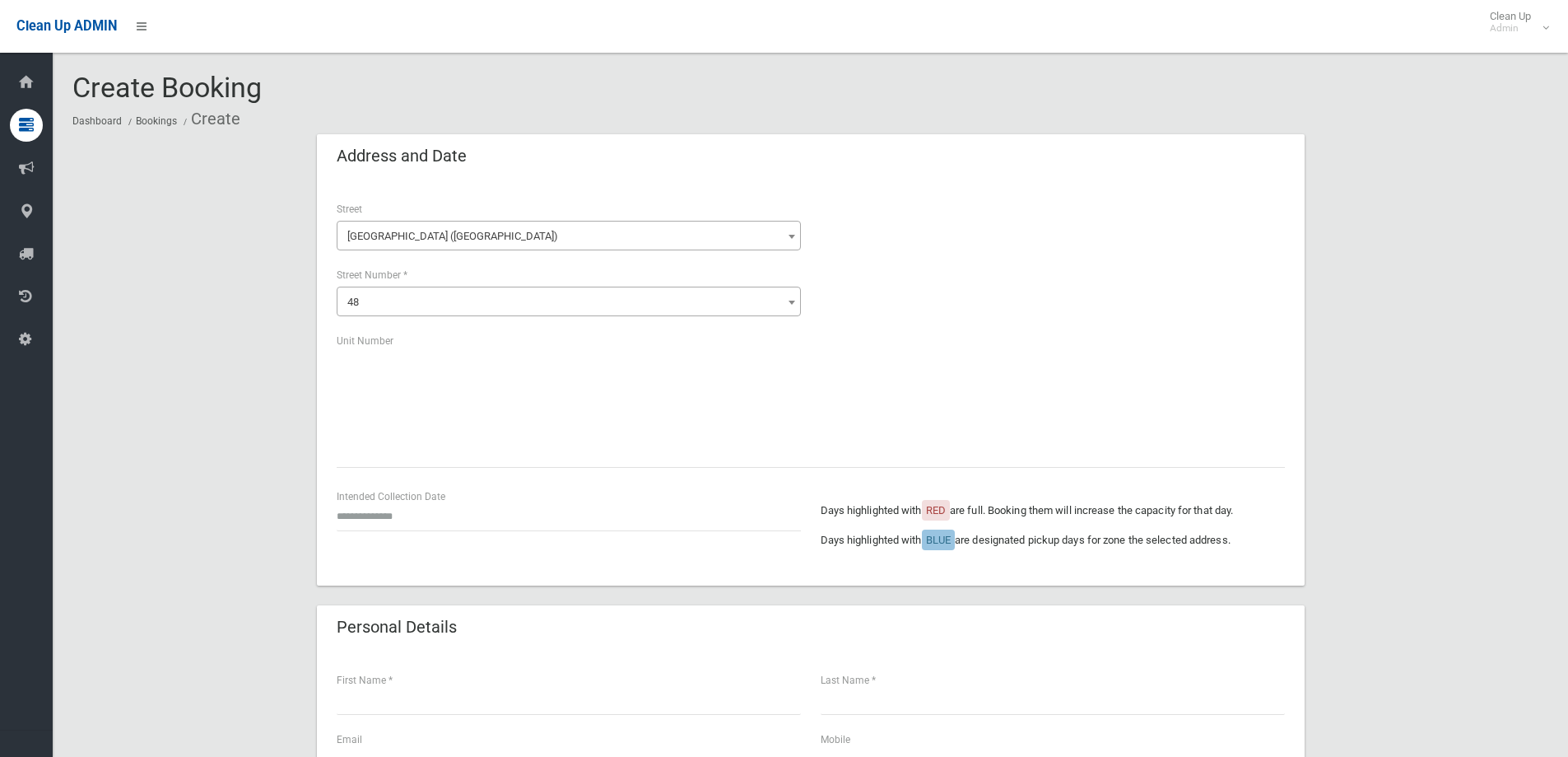
select select "**"
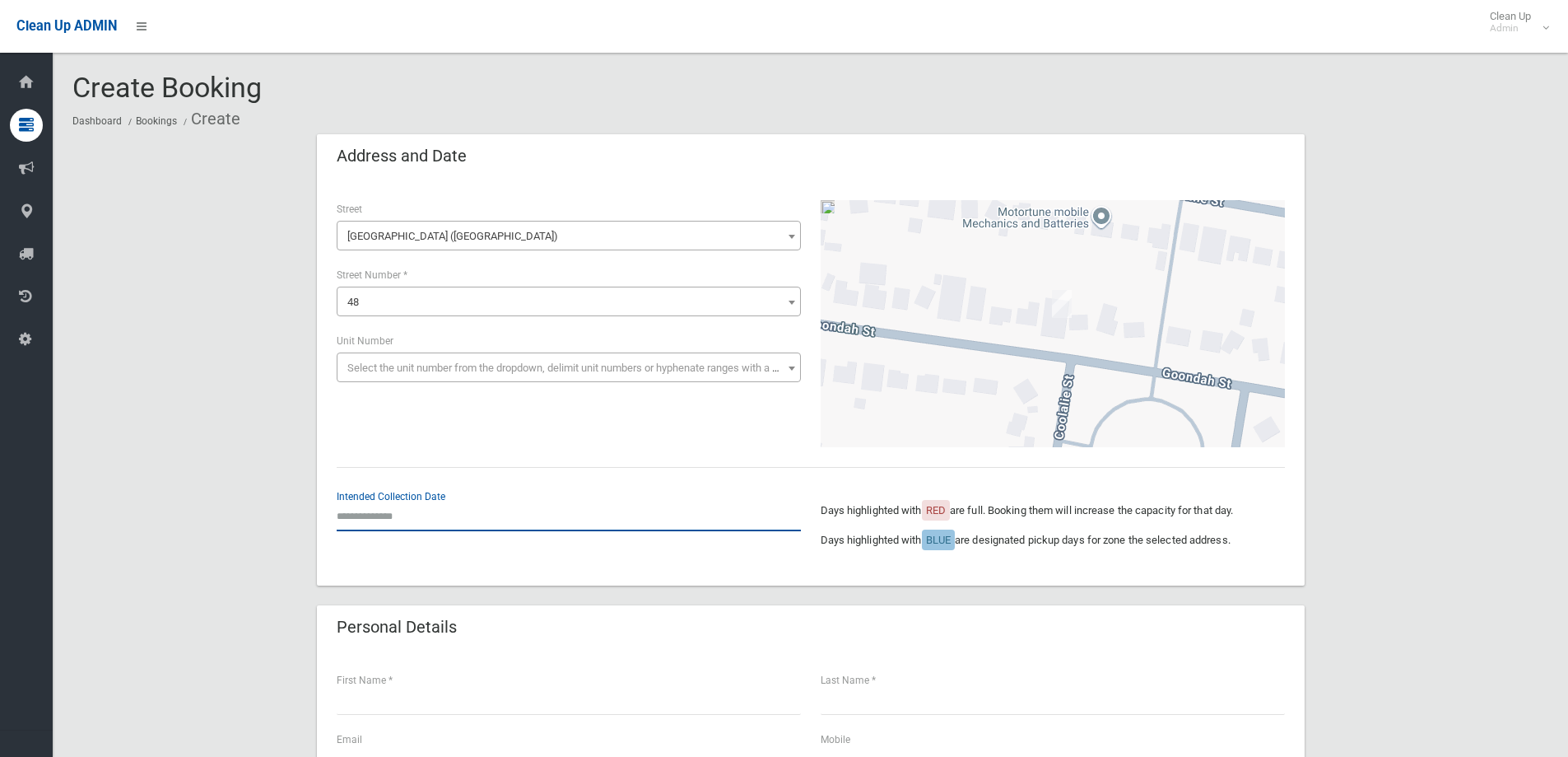
click at [433, 511] on input "text" at bounding box center [569, 516] width 464 height 31
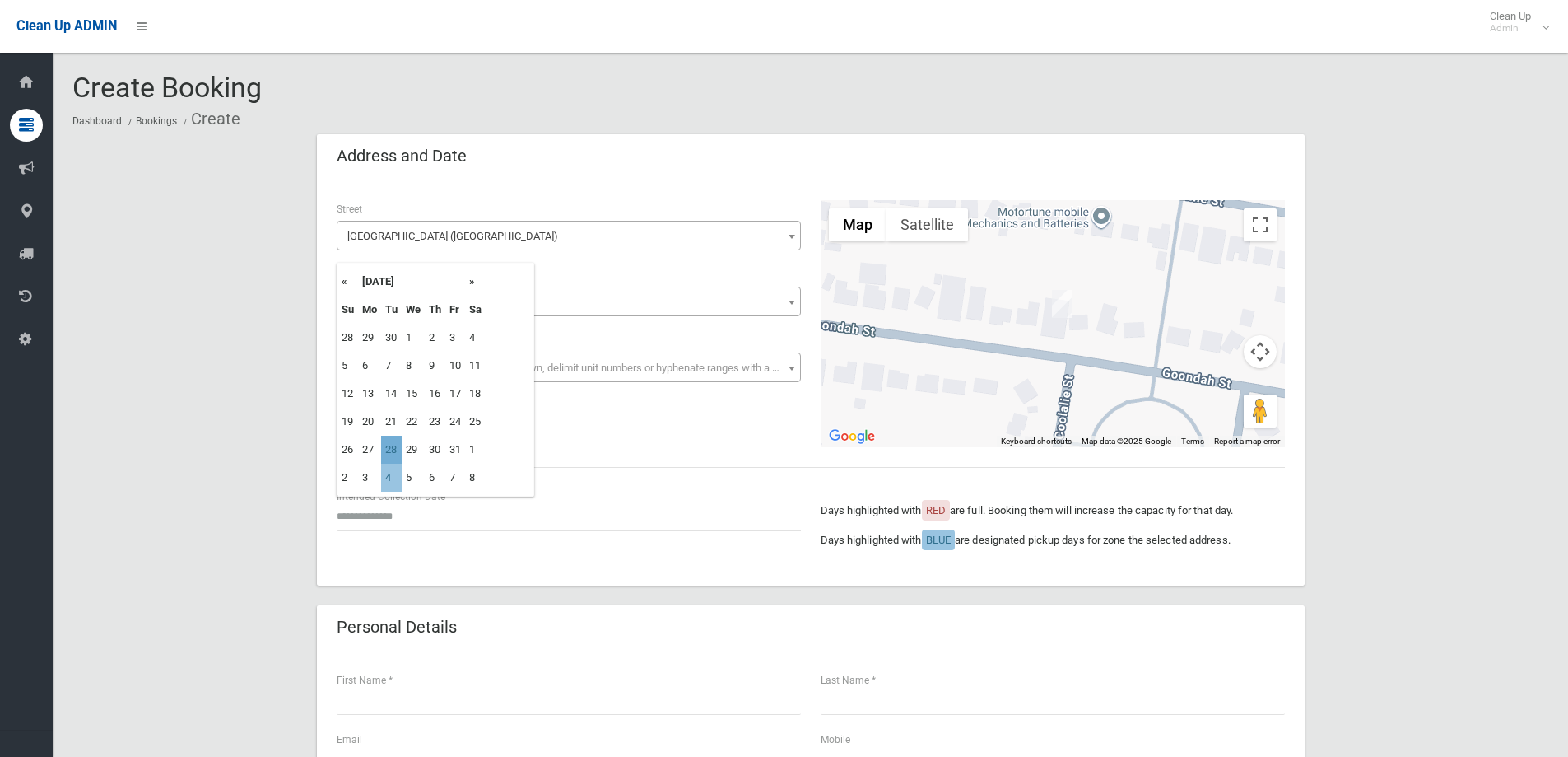
click at [393, 445] on td "28" at bounding box center [392, 449] width 21 height 28
type input "**********"
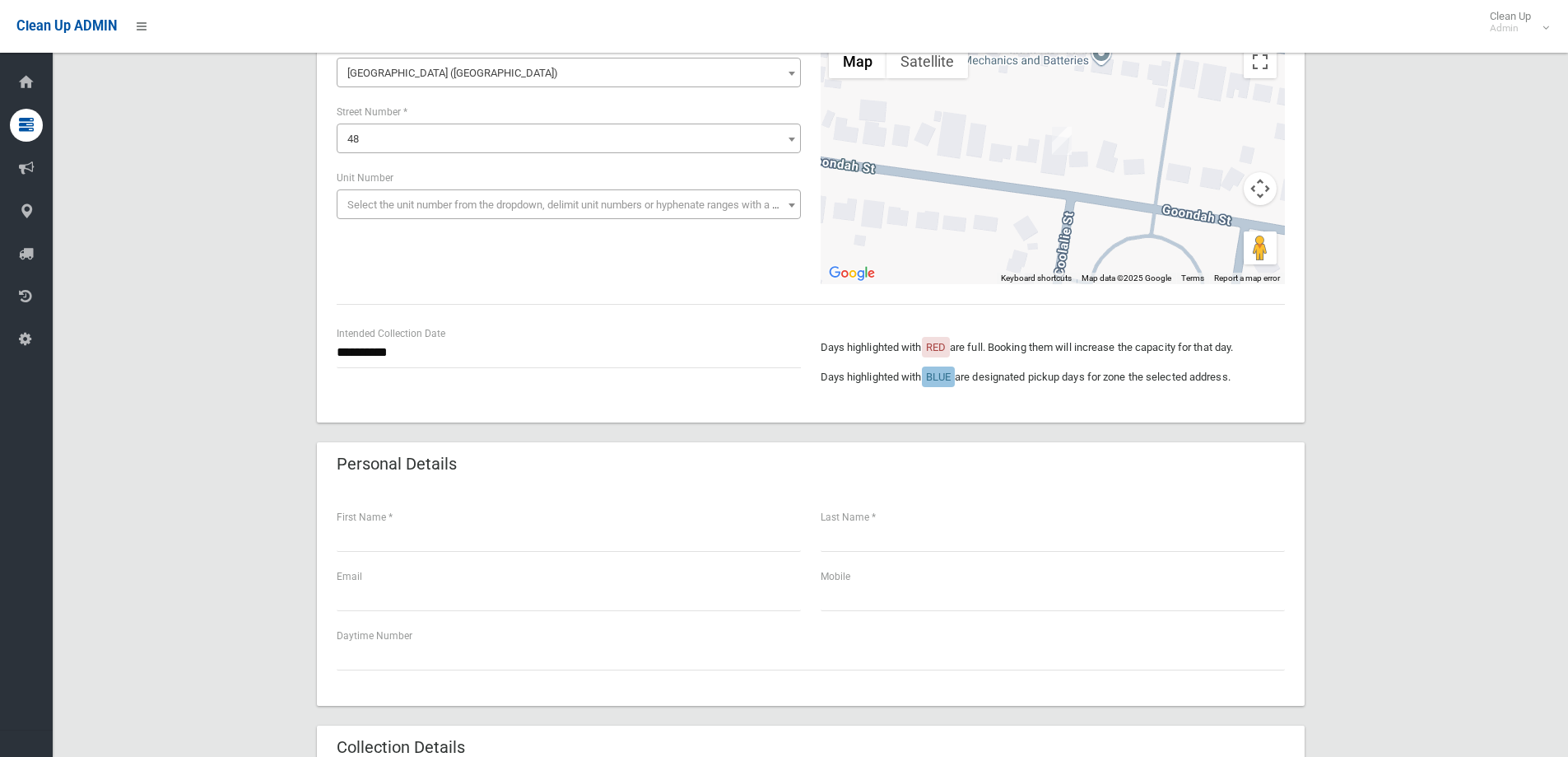
scroll to position [329, 0]
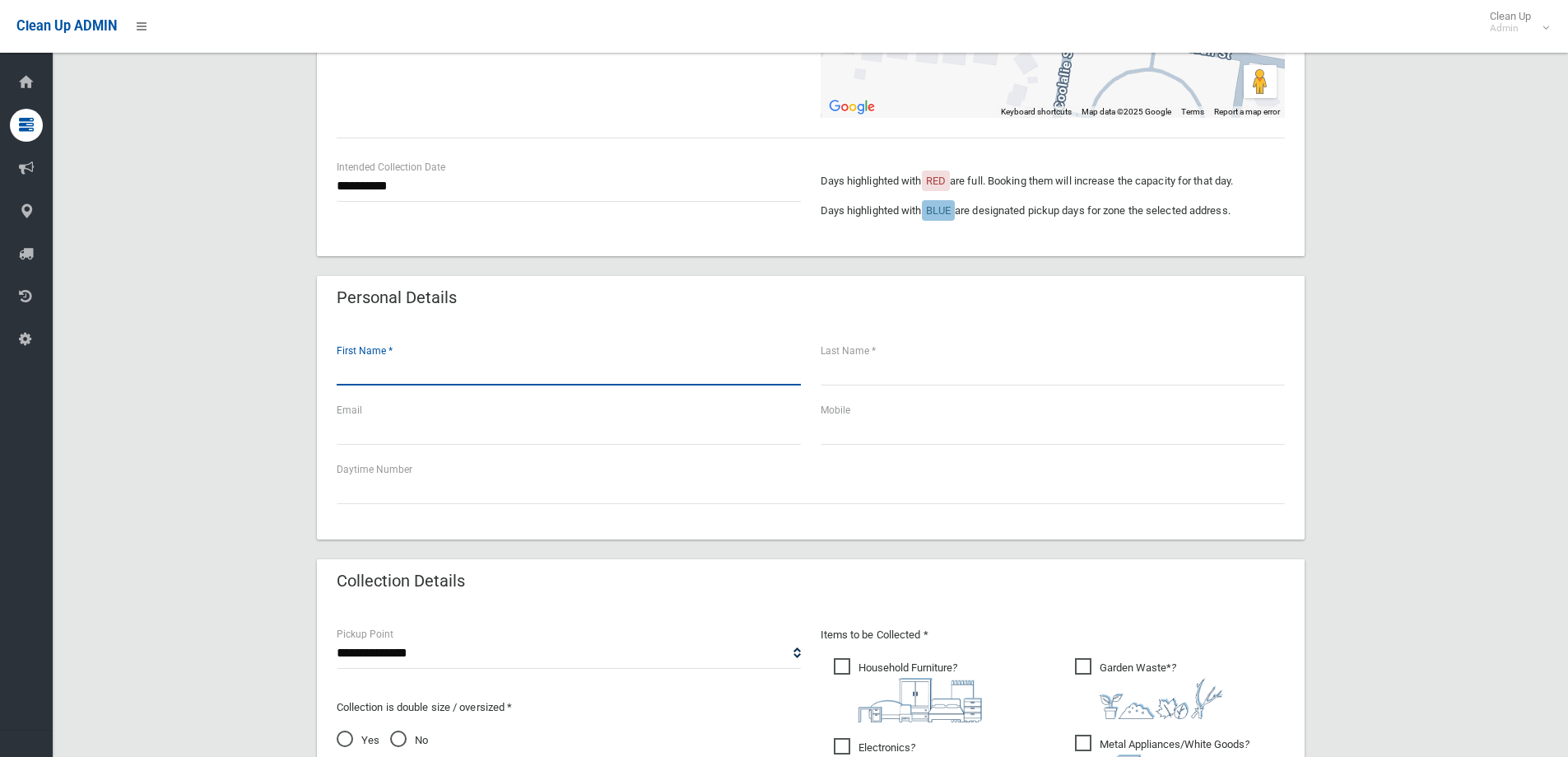
click at [421, 372] on input "text" at bounding box center [569, 370] width 464 height 31
type input "*****"
click at [917, 381] on input "text" at bounding box center [1052, 370] width 464 height 31
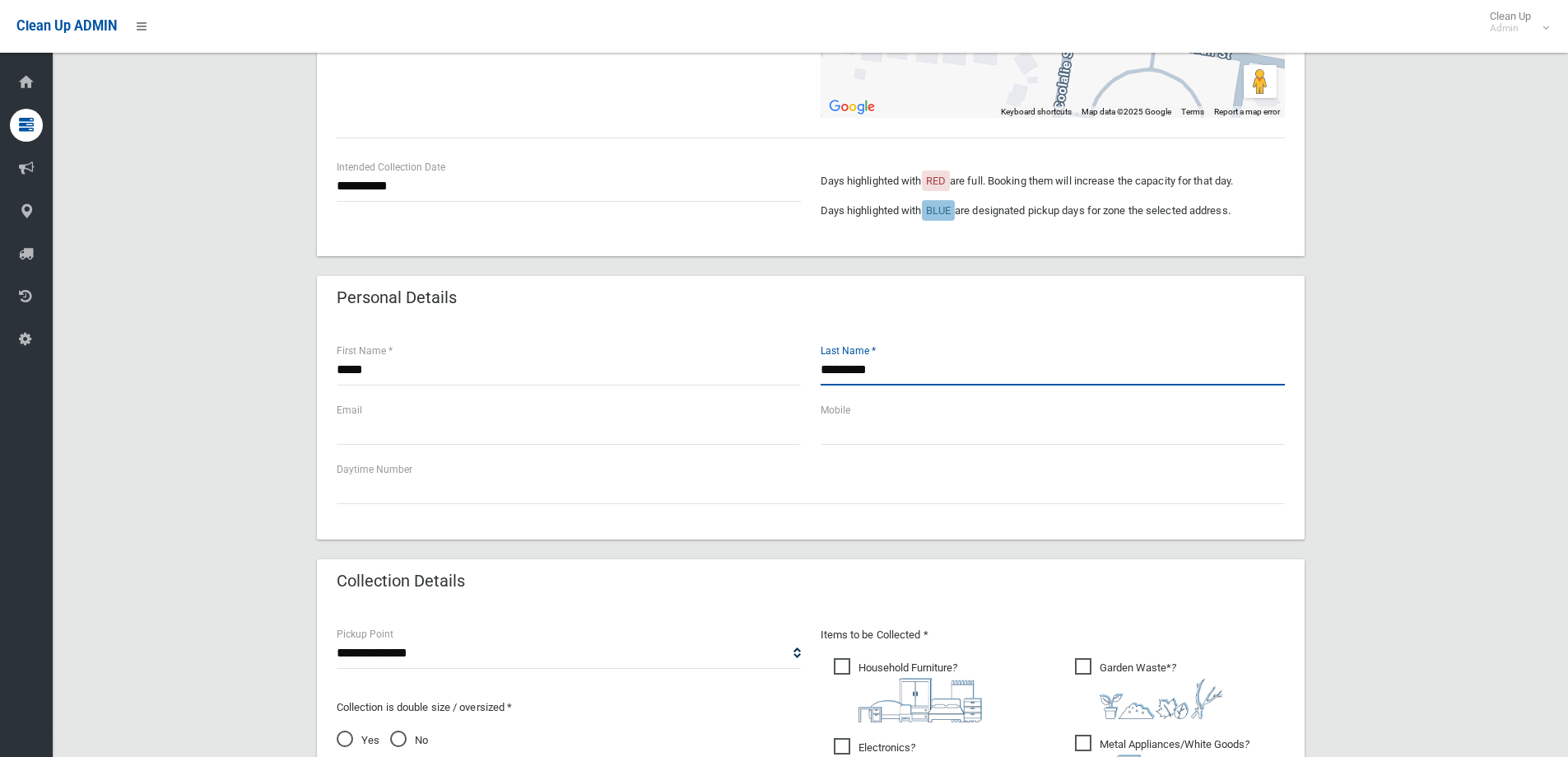
type input "*********"
click at [840, 436] on input "text" at bounding box center [1052, 429] width 464 height 31
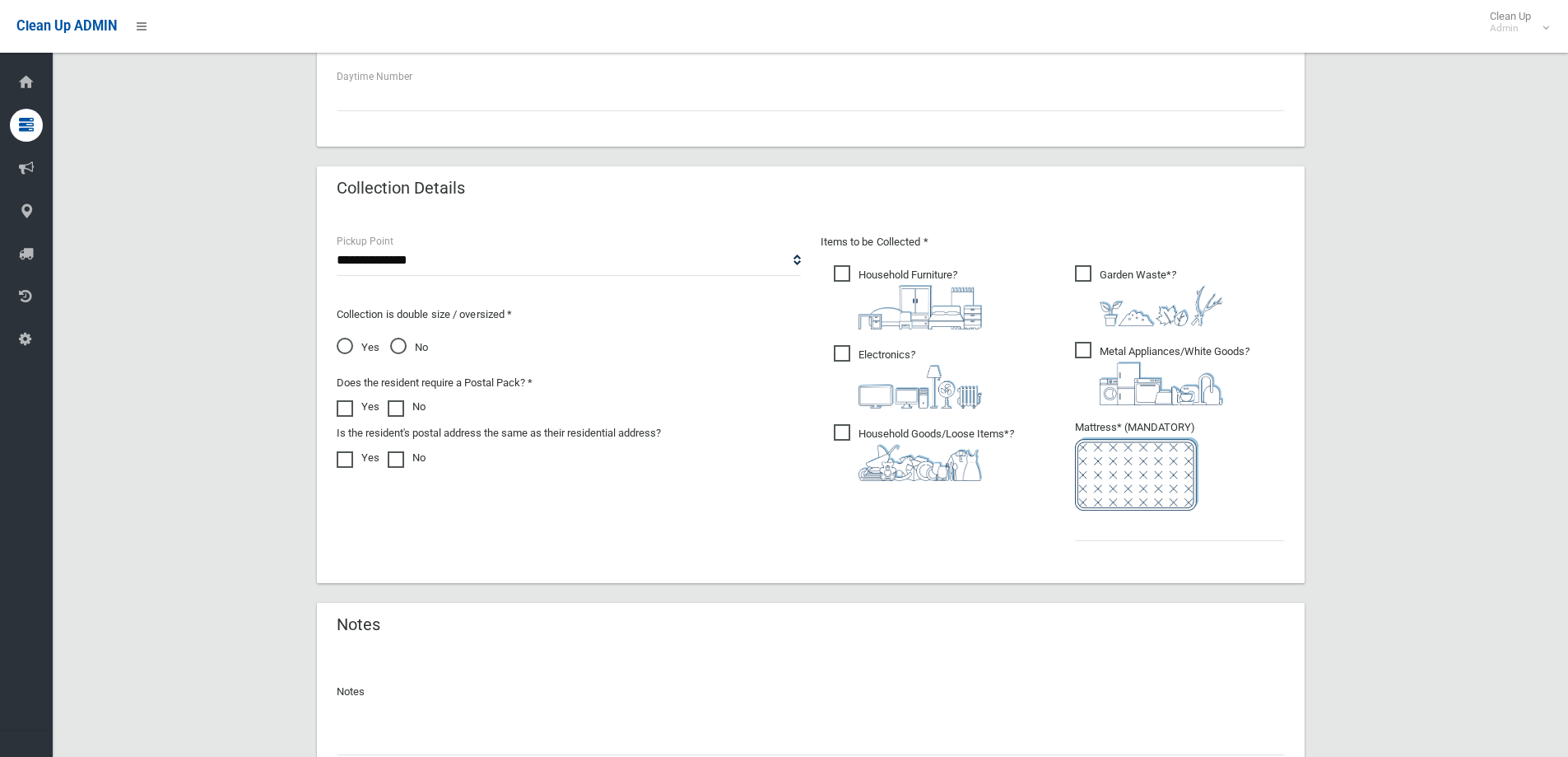
scroll to position [742, 0]
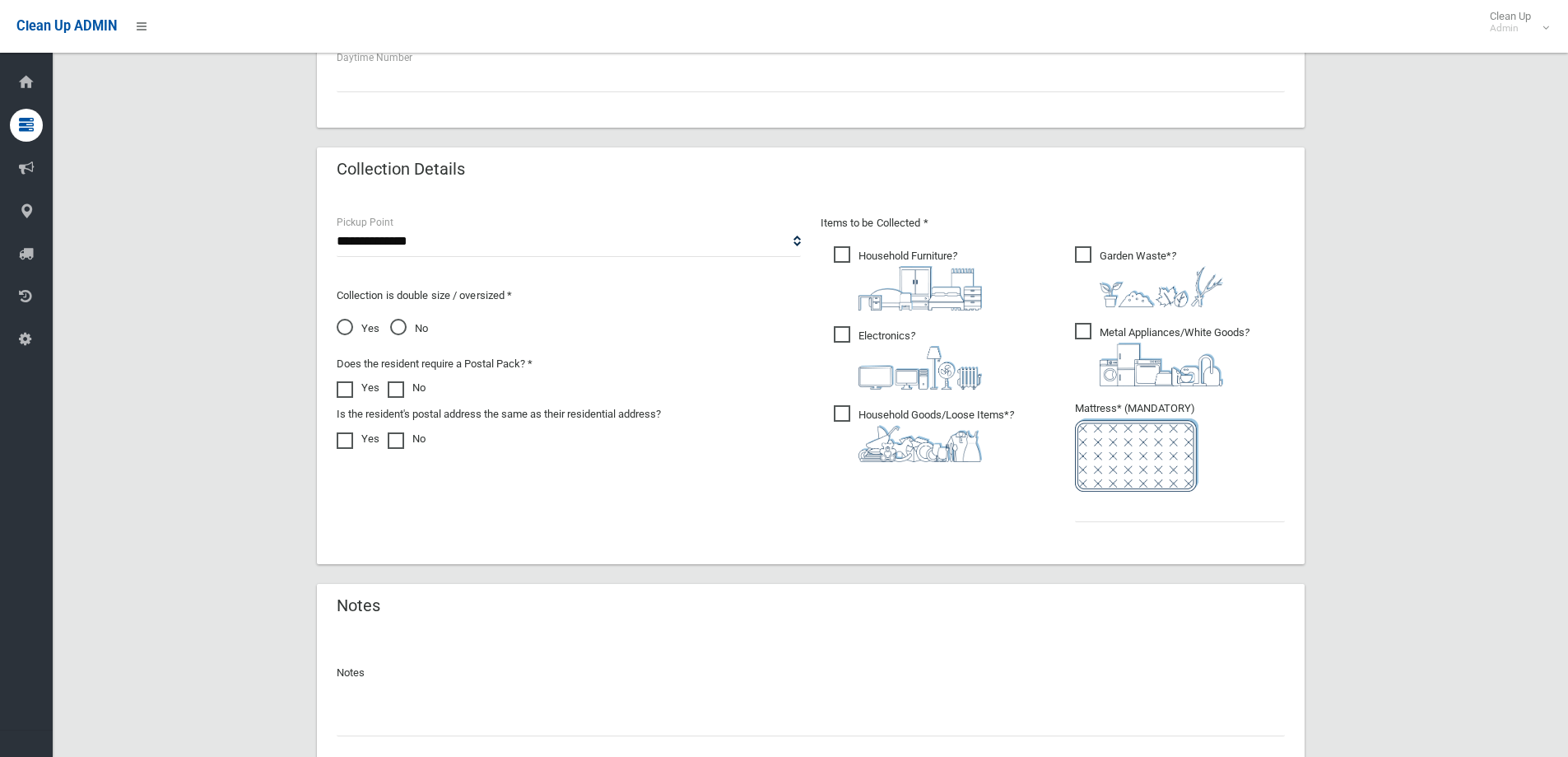
type input "**********"
click at [849, 257] on span "Household Furniture ?" at bounding box center [907, 278] width 148 height 64
click at [841, 337] on span "Electronics ?" at bounding box center [907, 358] width 148 height 63
click at [836, 409] on span "Household Goods/Loose Items* ?" at bounding box center [923, 434] width 180 height 56
click at [1080, 335] on span "Metal Appliances/White Goods ?" at bounding box center [1163, 354] width 174 height 63
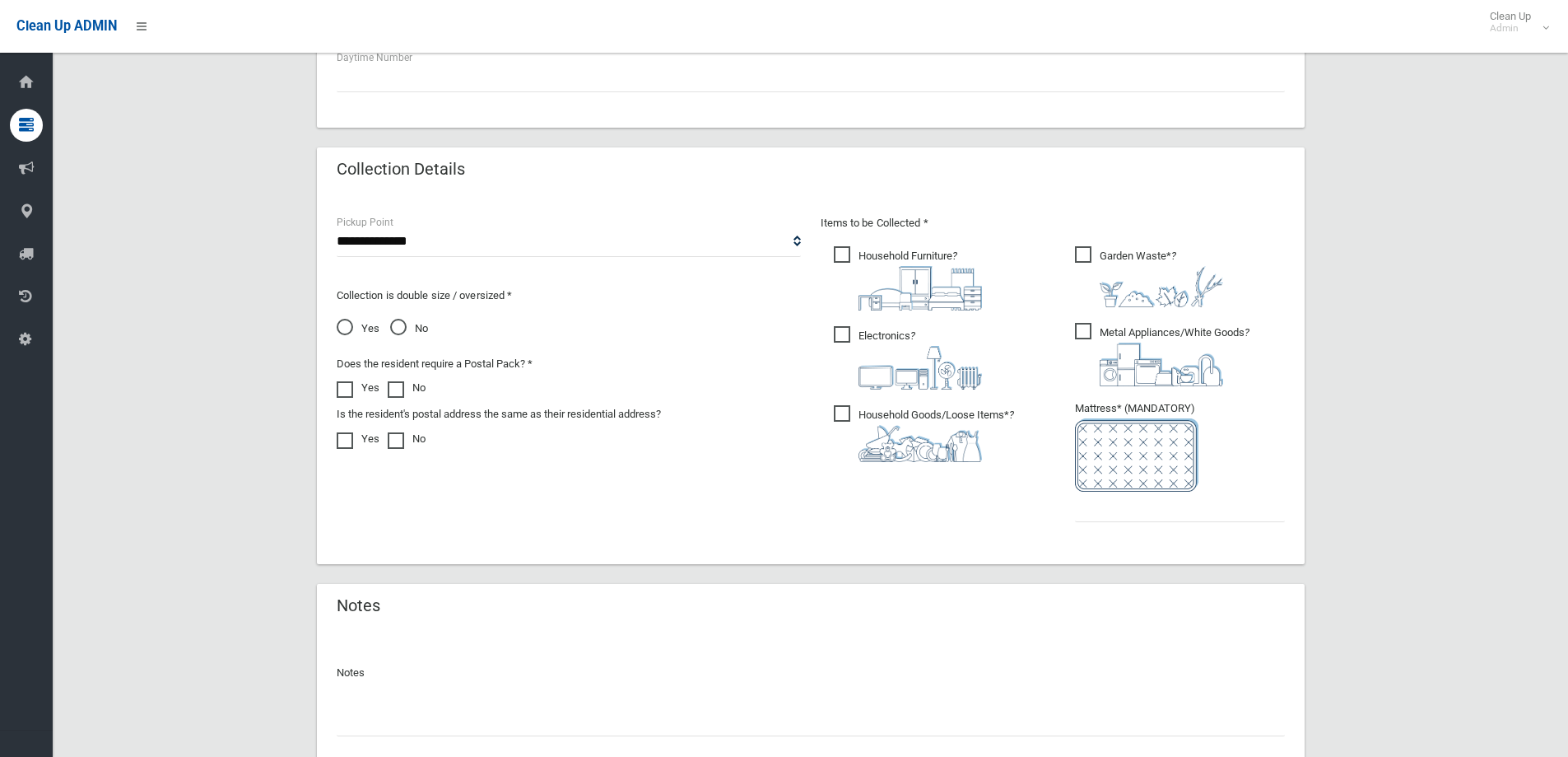
click at [1086, 253] on span "Garden Waste* ?" at bounding box center [1149, 276] width 148 height 61
click at [1097, 504] on input "text" at bounding box center [1181, 507] width 210 height 31
type input "*"
click at [438, 241] on select "**********" at bounding box center [569, 242] width 464 height 31
select select "*"
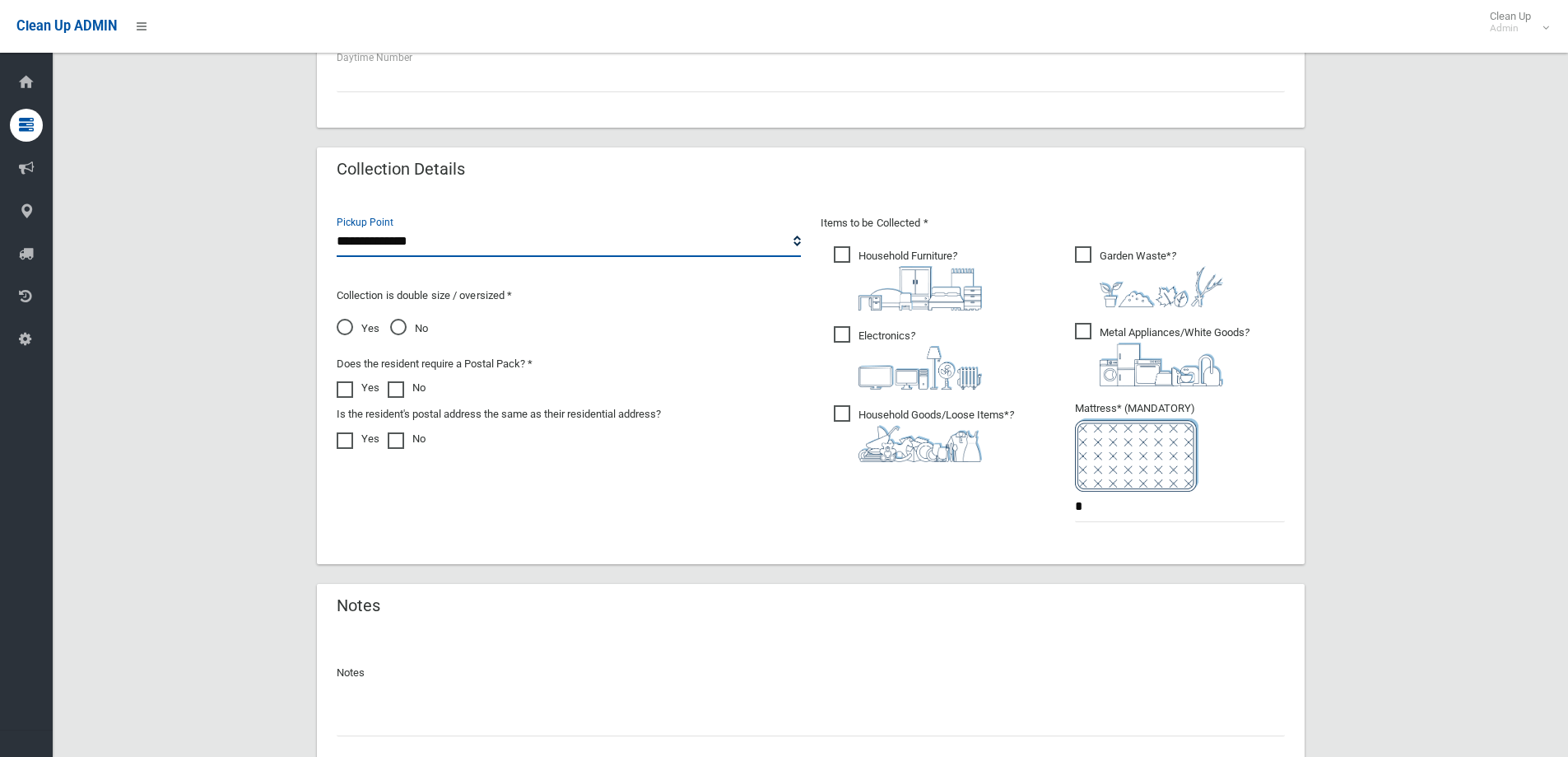
click at [337, 227] on select "**********" at bounding box center [569, 242] width 464 height 31
click at [400, 326] on span "No" at bounding box center [409, 328] width 38 height 20
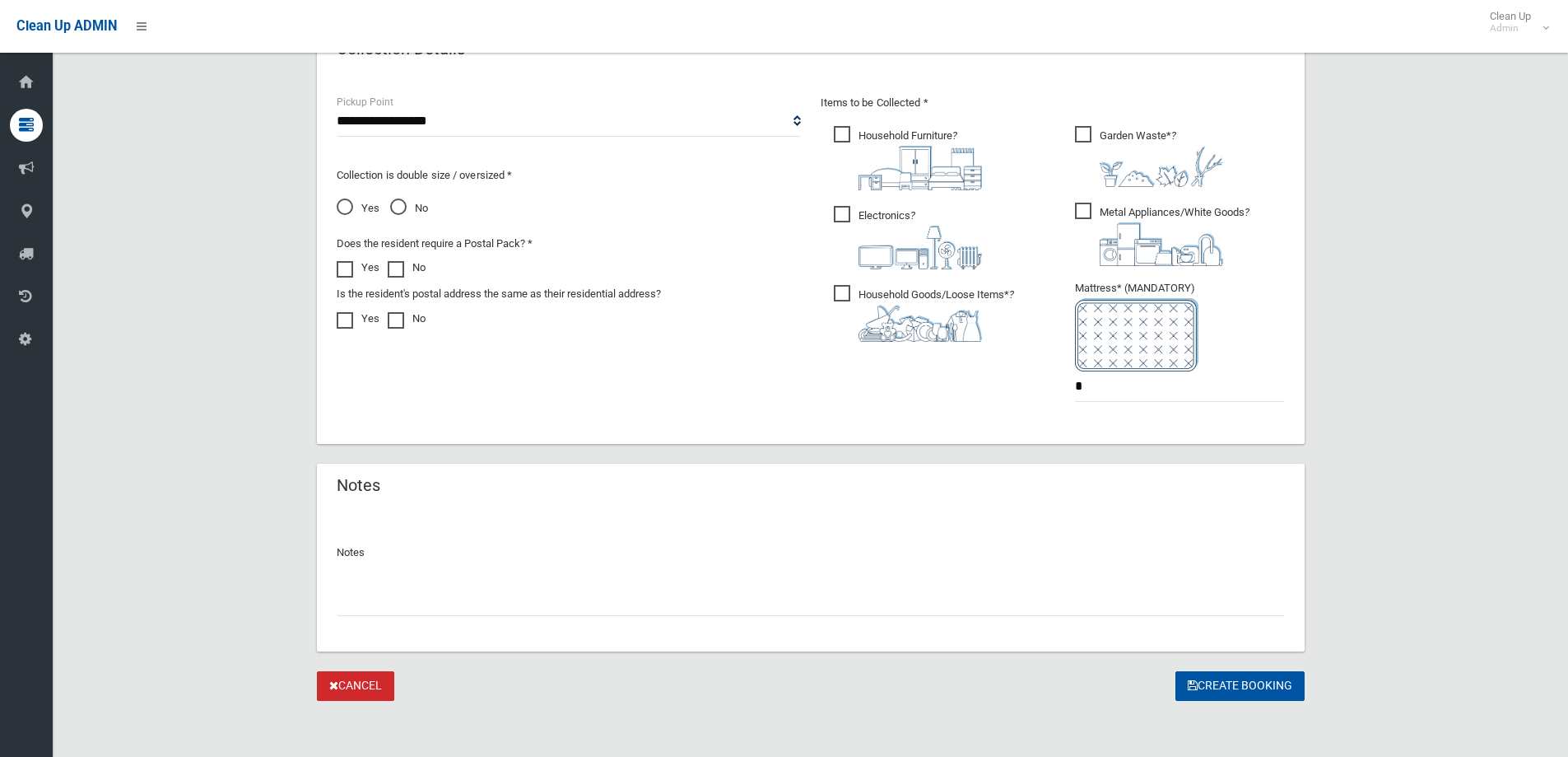
scroll to position [865, 0]
click at [1278, 689] on button "Create Booking" at bounding box center [1240, 683] width 129 height 31
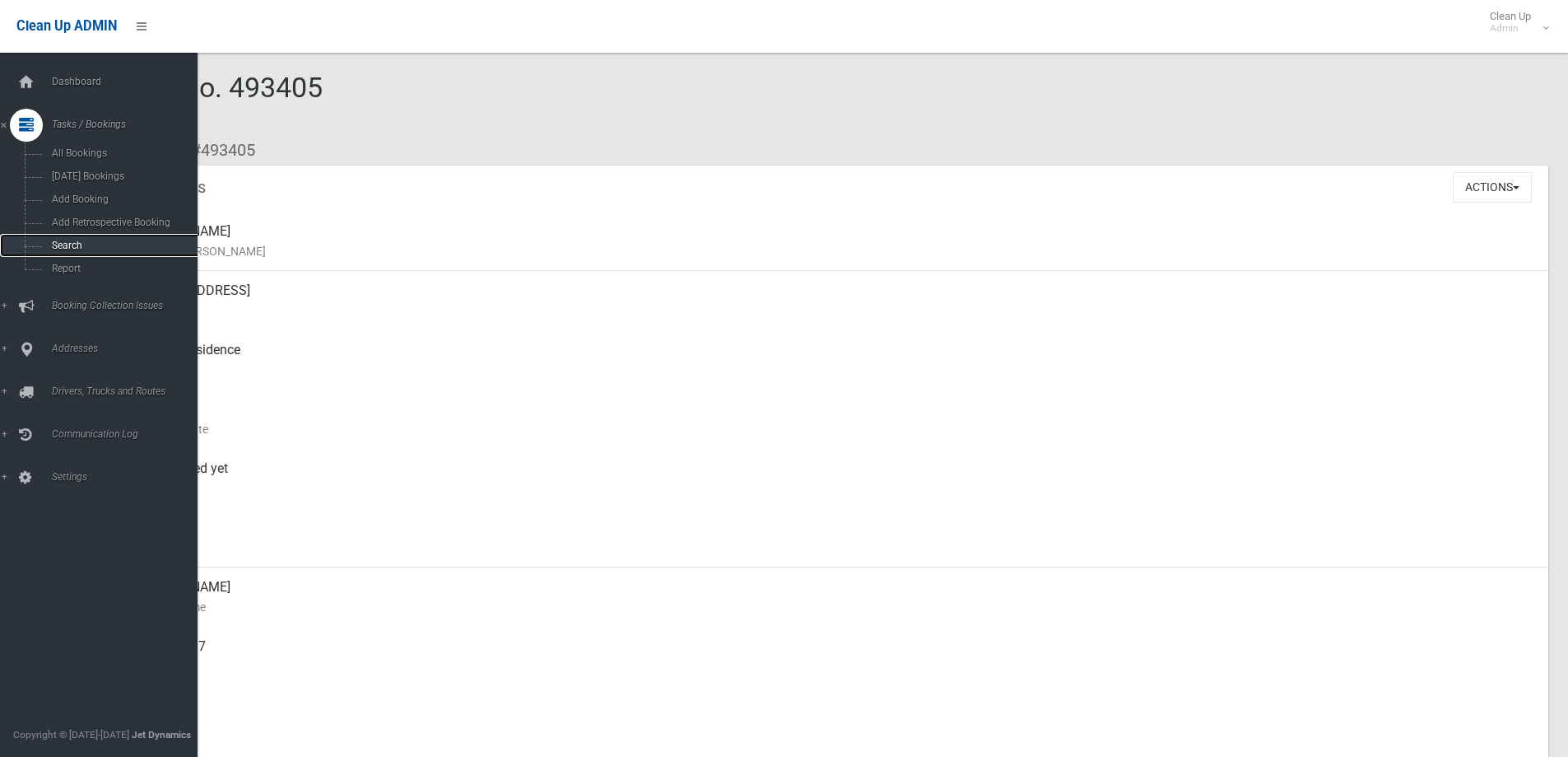
click at [72, 245] on span "Search" at bounding box center [121, 245] width 149 height 11
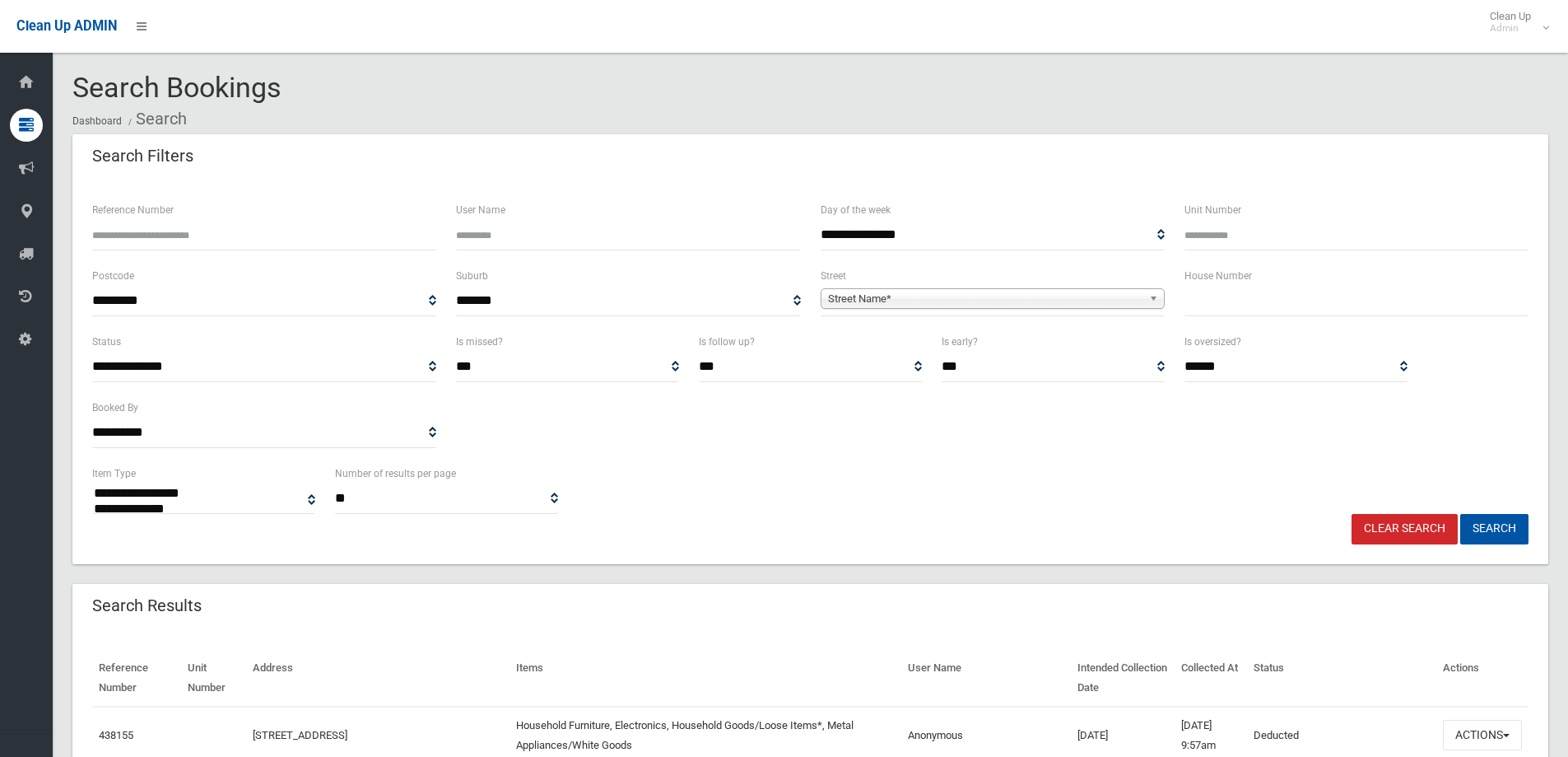
select select
